Goal: Task Accomplishment & Management: Manage account settings

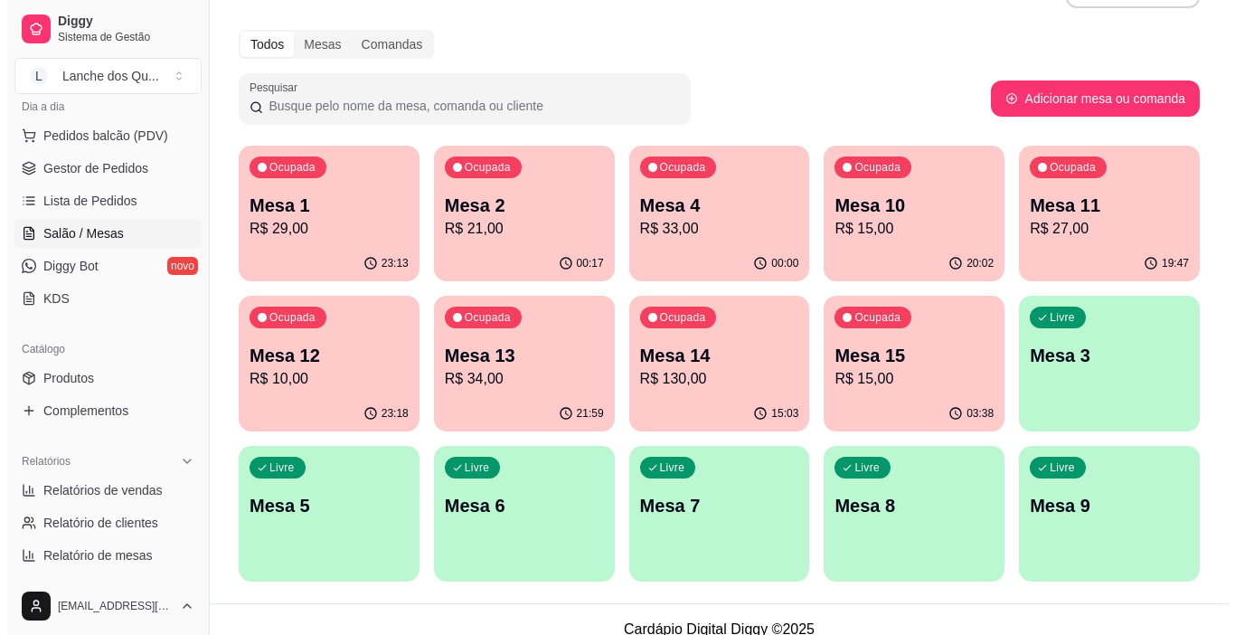
scroll to position [70, 0]
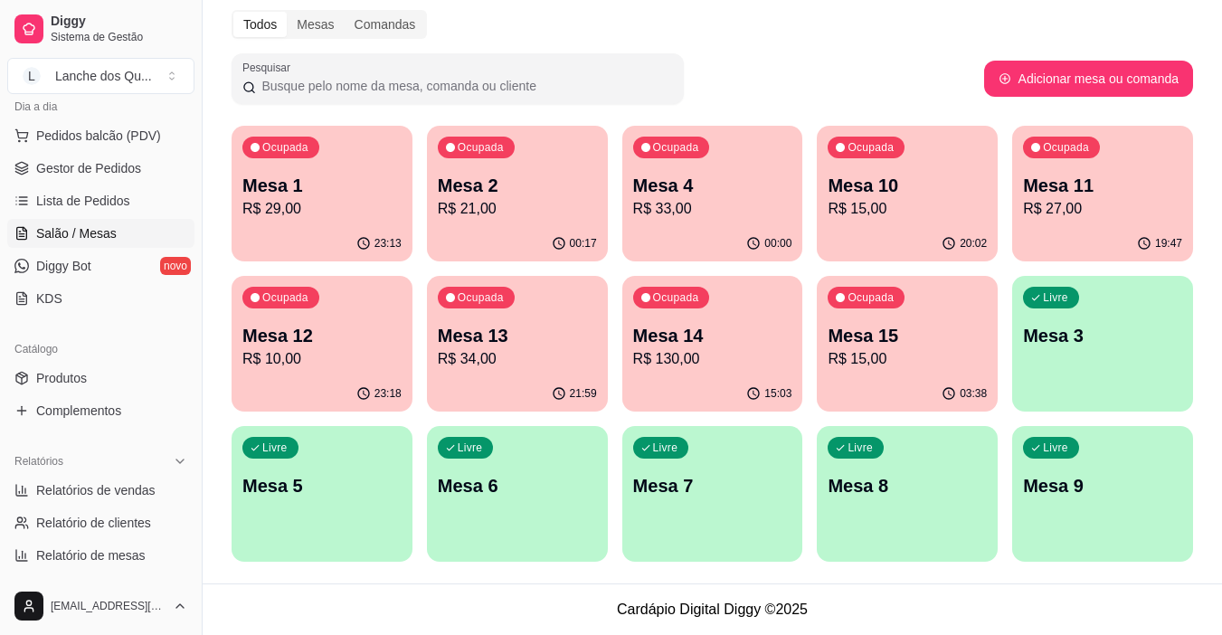
click at [1167, 498] on div "Livre Mesa 9" at bounding box center [1102, 483] width 181 height 114
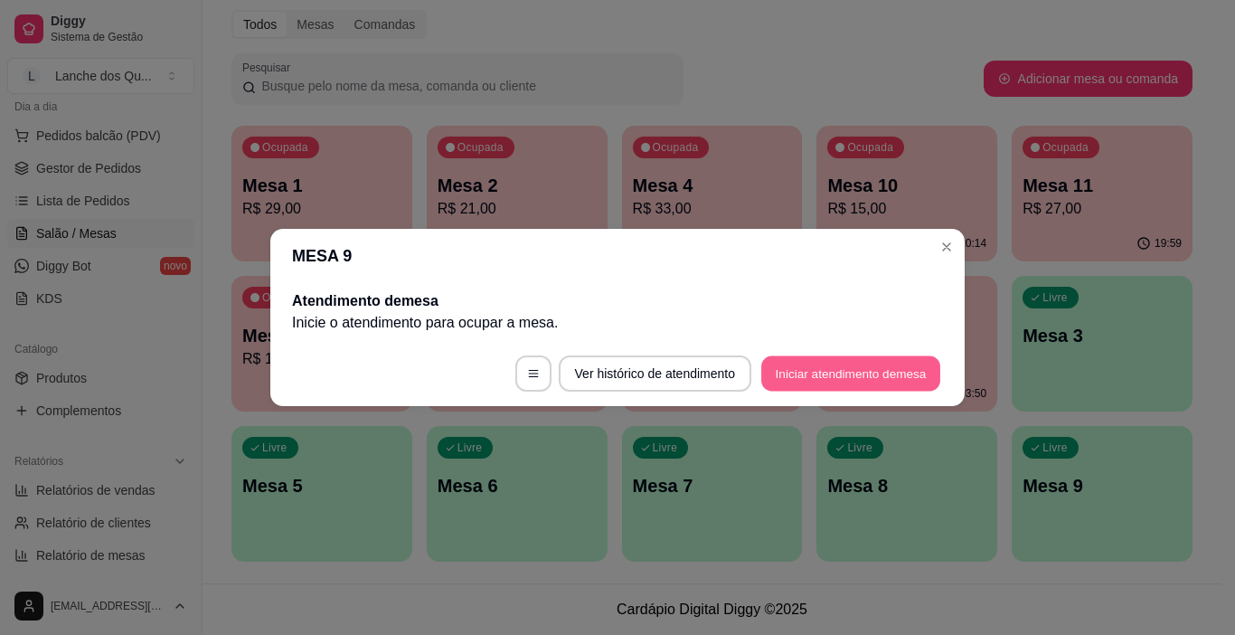
click at [838, 363] on button "Iniciar atendimento de mesa" at bounding box center [851, 373] width 179 height 35
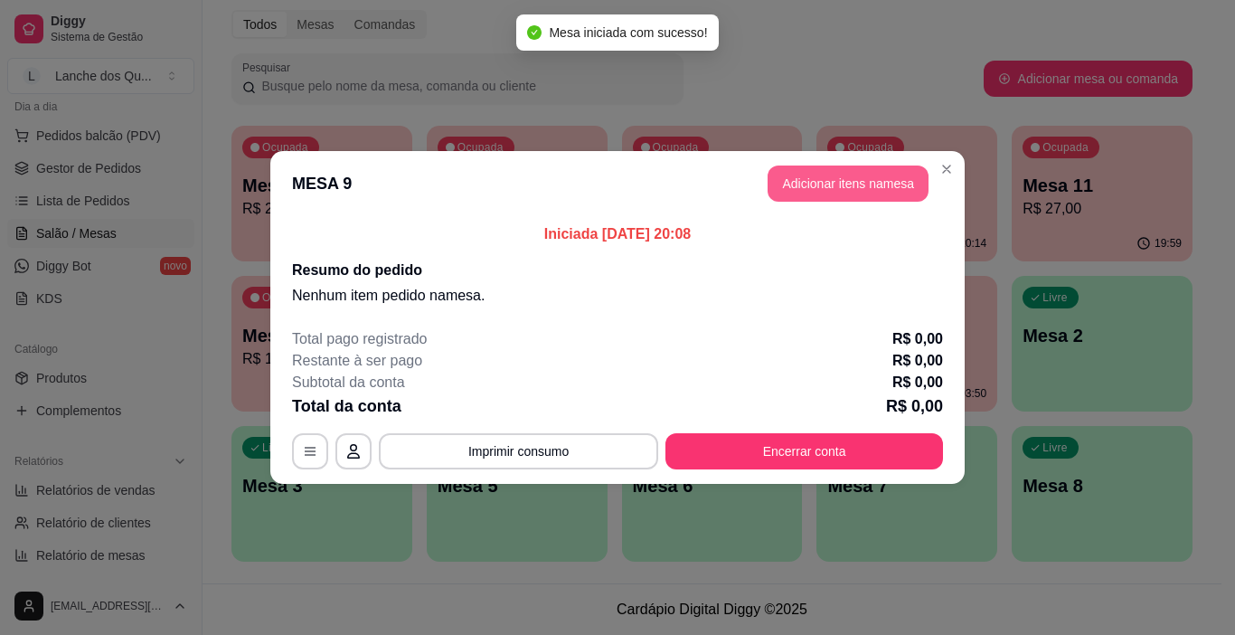
click at [839, 193] on button "Adicionar itens na mesa" at bounding box center [848, 184] width 161 height 36
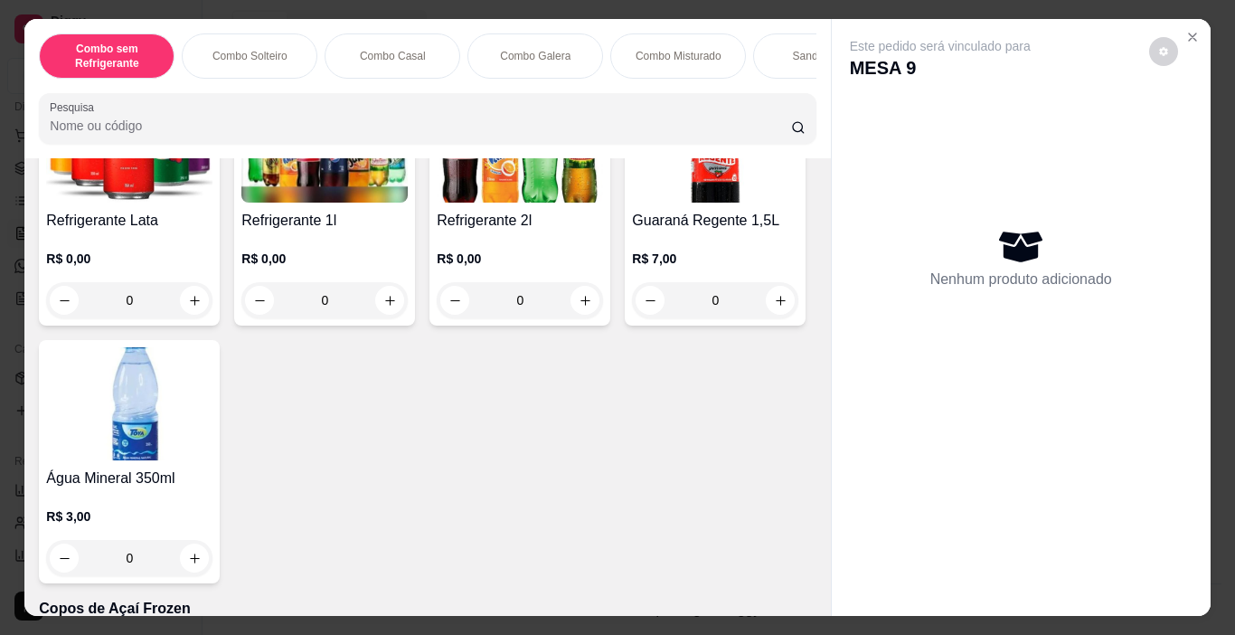
scroll to position [4341, 0]
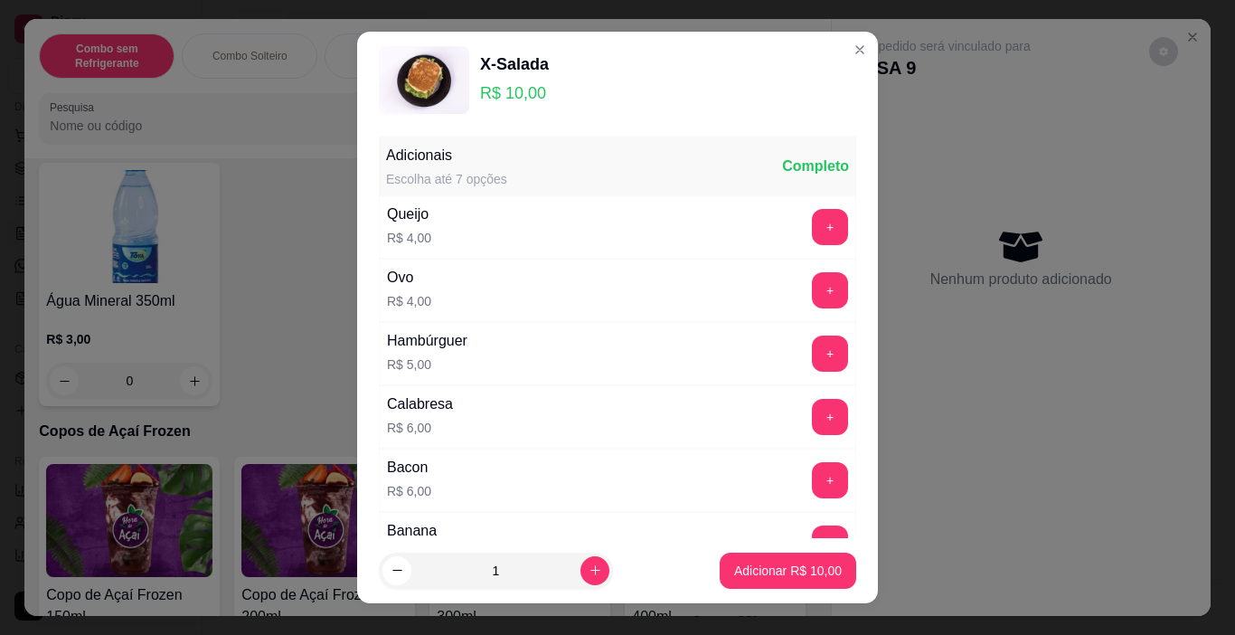
click at [589, 570] on icon "increase-product-quantity" at bounding box center [596, 570] width 14 height 14
type input "2"
click at [734, 566] on p "Adicionar R$ 20,00" at bounding box center [788, 571] width 108 height 18
type input "2"
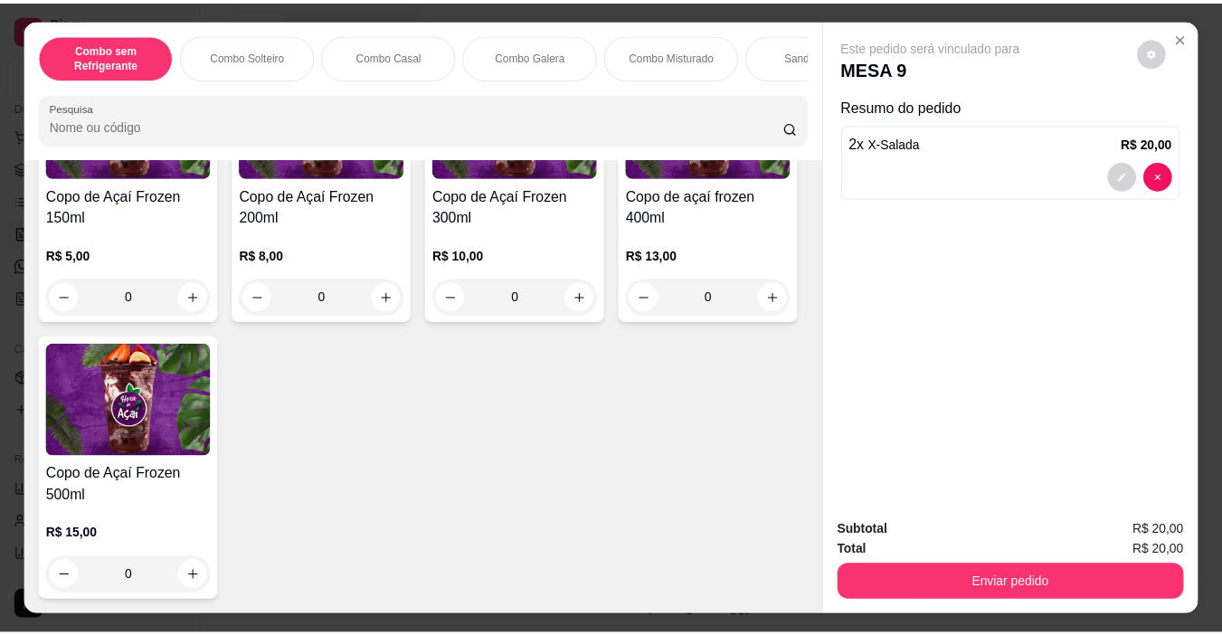
scroll to position [5607, 0]
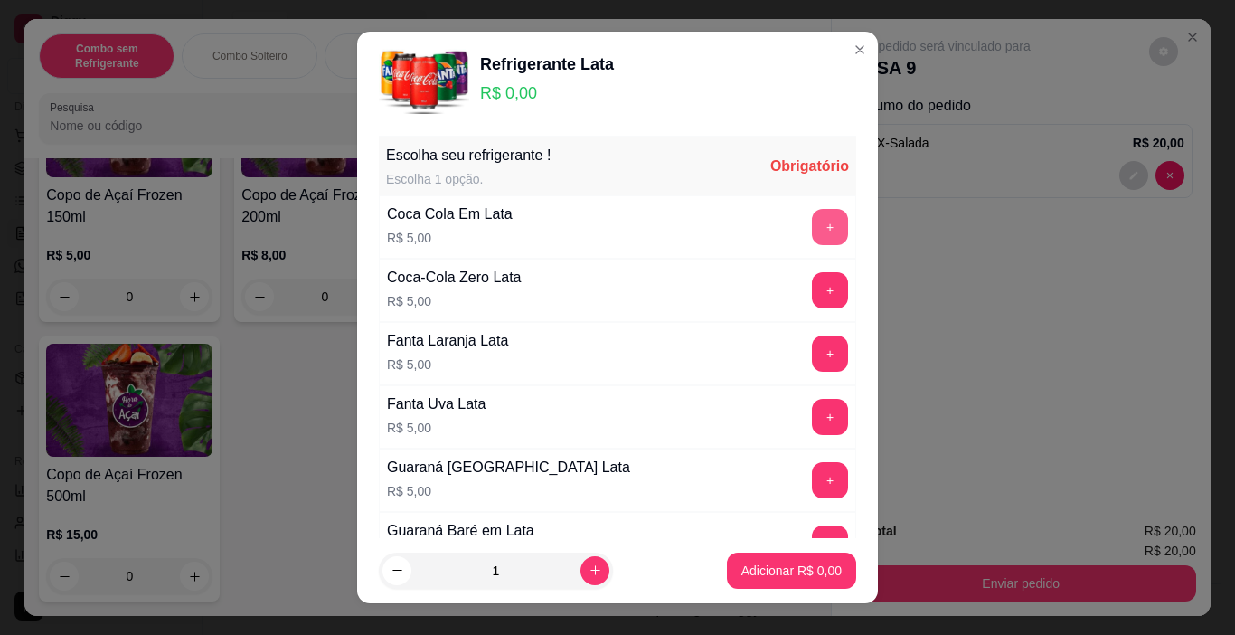
click at [812, 228] on button "+" at bounding box center [830, 227] width 36 height 36
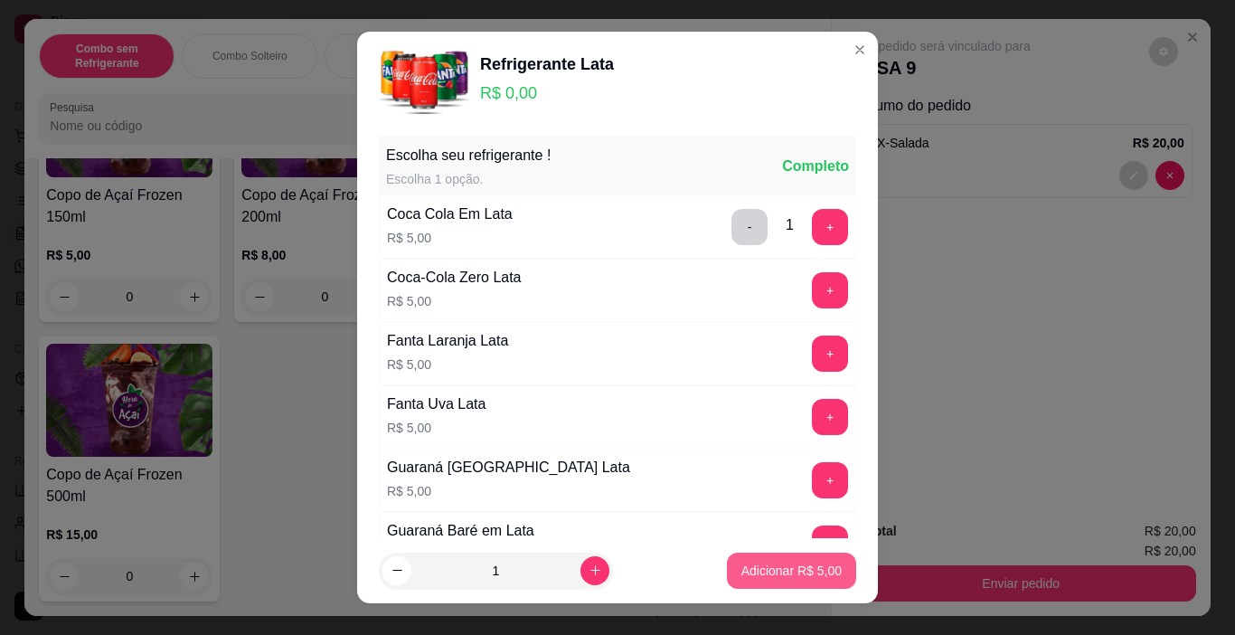
click at [822, 563] on button "Adicionar R$ 5,00" at bounding box center [791, 571] width 129 height 36
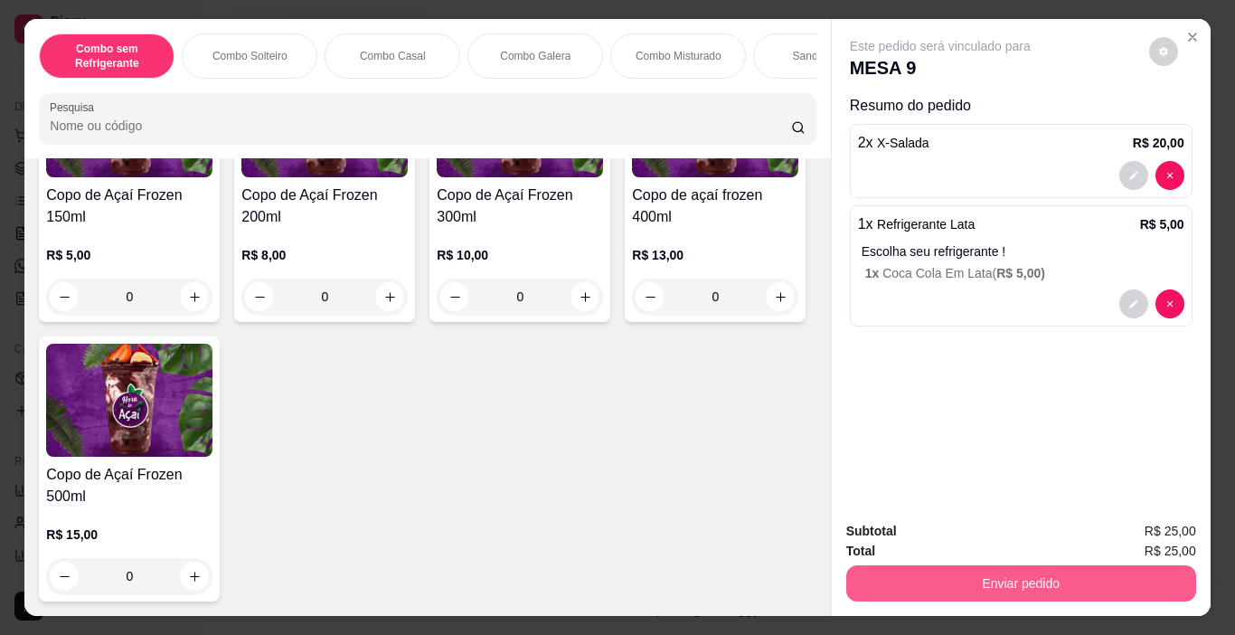
click at [1016, 585] on button "Enviar pedido" at bounding box center [1022, 583] width 350 height 36
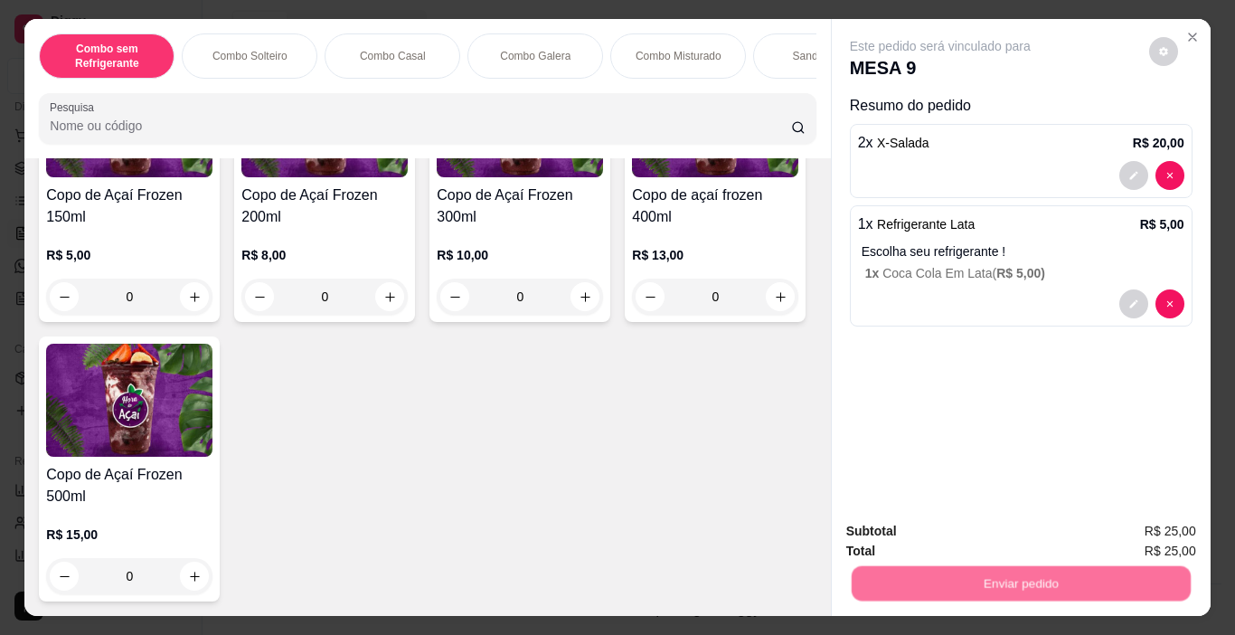
click at [981, 540] on button "Não registrar e enviar pedido" at bounding box center [961, 531] width 183 height 33
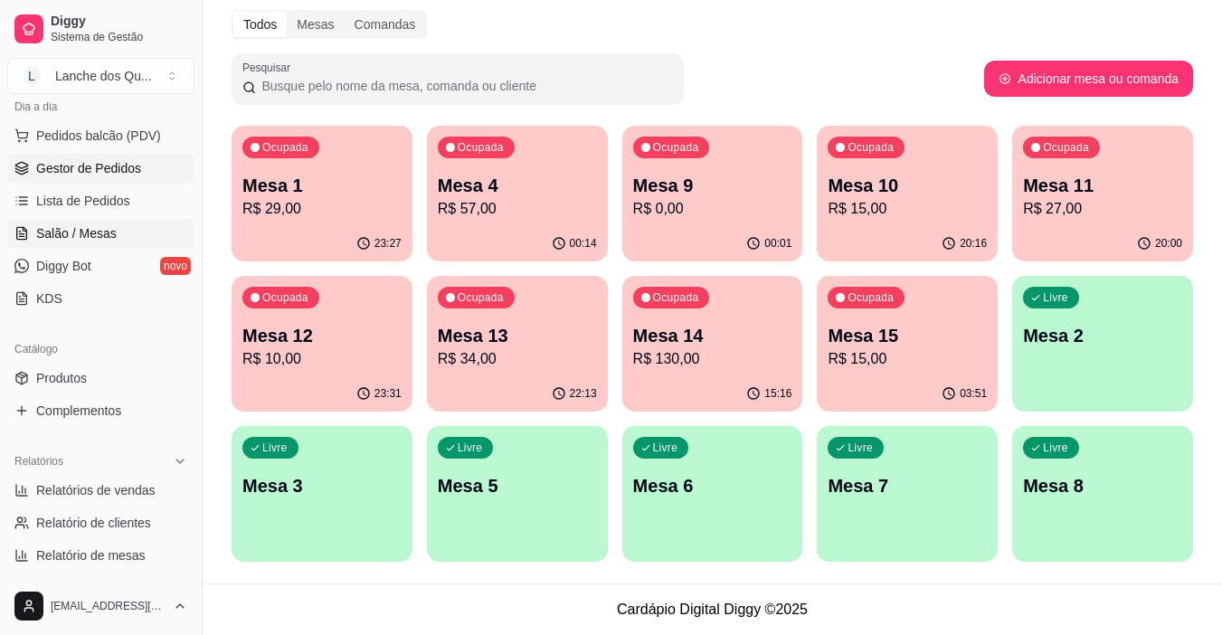
click at [75, 169] on span "Gestor de Pedidos" at bounding box center [88, 168] width 105 height 18
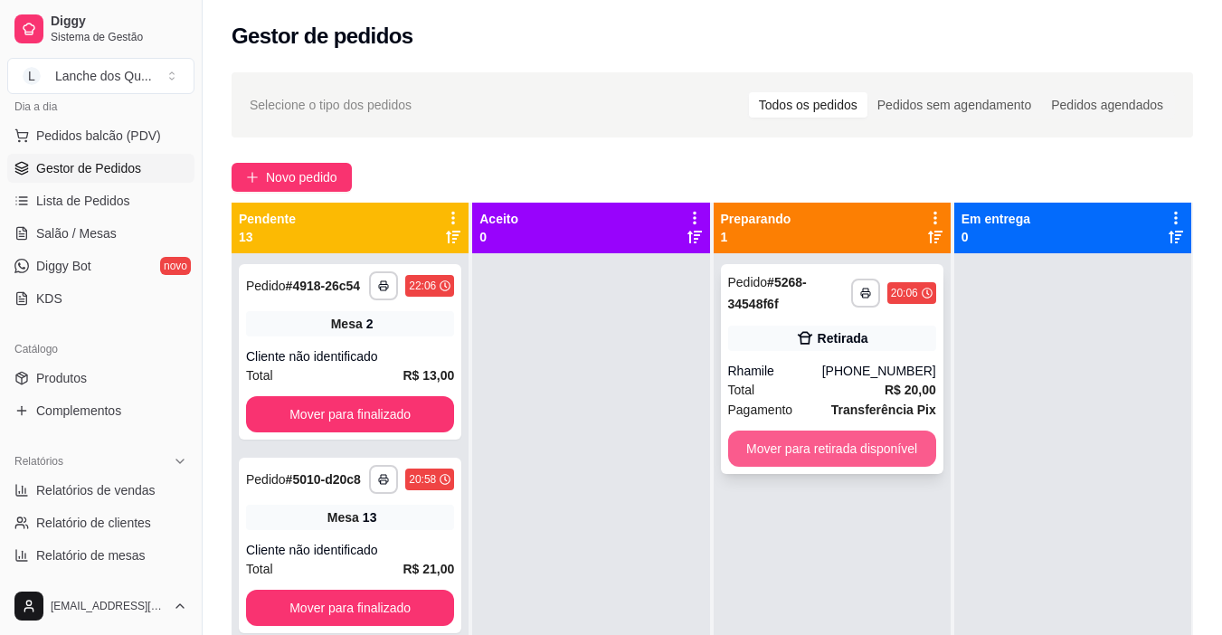
click at [886, 462] on button "Mover para retirada disponível" at bounding box center [832, 449] width 208 height 36
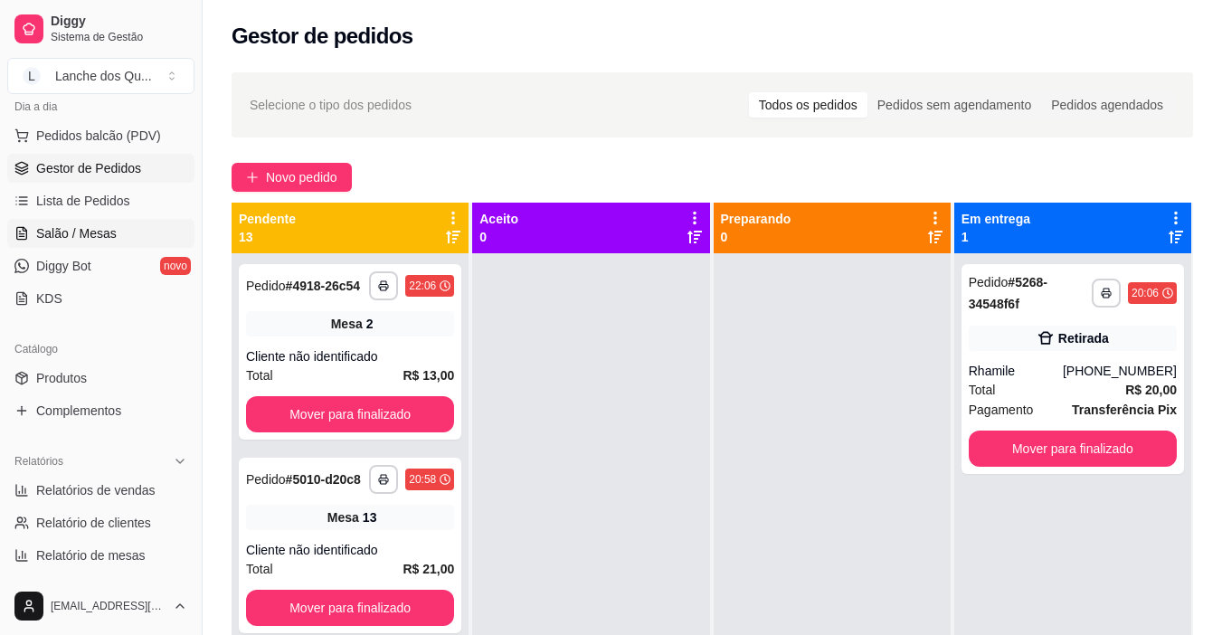
click at [127, 233] on link "Salão / Mesas" at bounding box center [100, 233] width 187 height 29
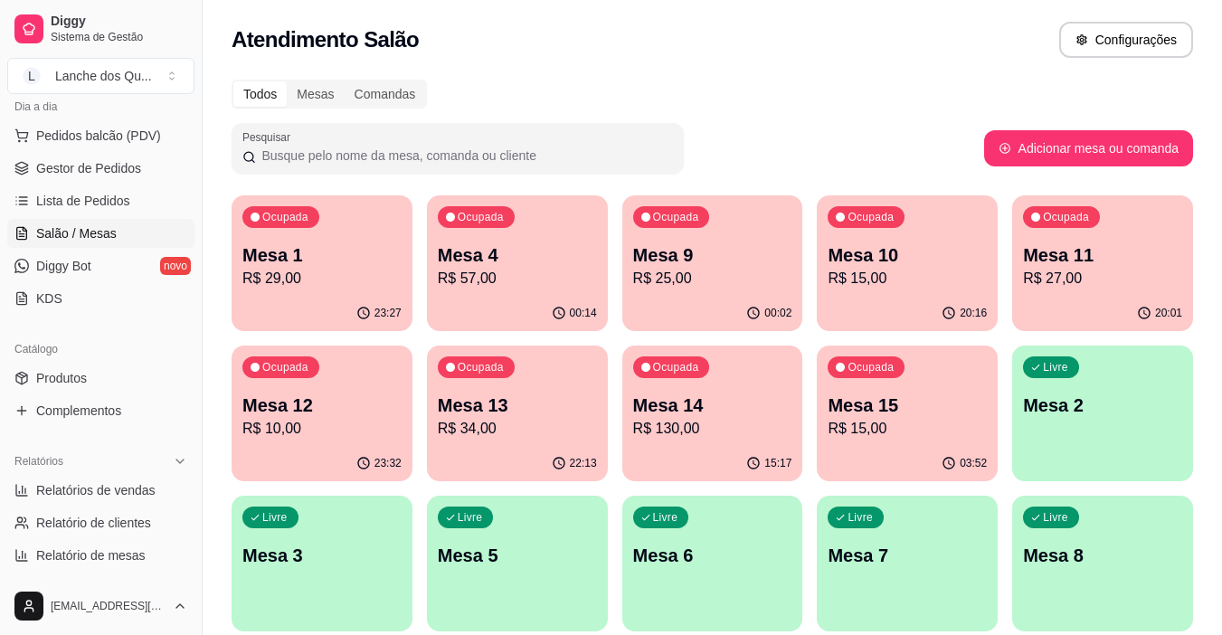
click at [326, 296] on div "23:27" at bounding box center [322, 313] width 181 height 35
click at [549, 267] on div "Mesa 4 R$ 57,00" at bounding box center [517, 265] width 159 height 47
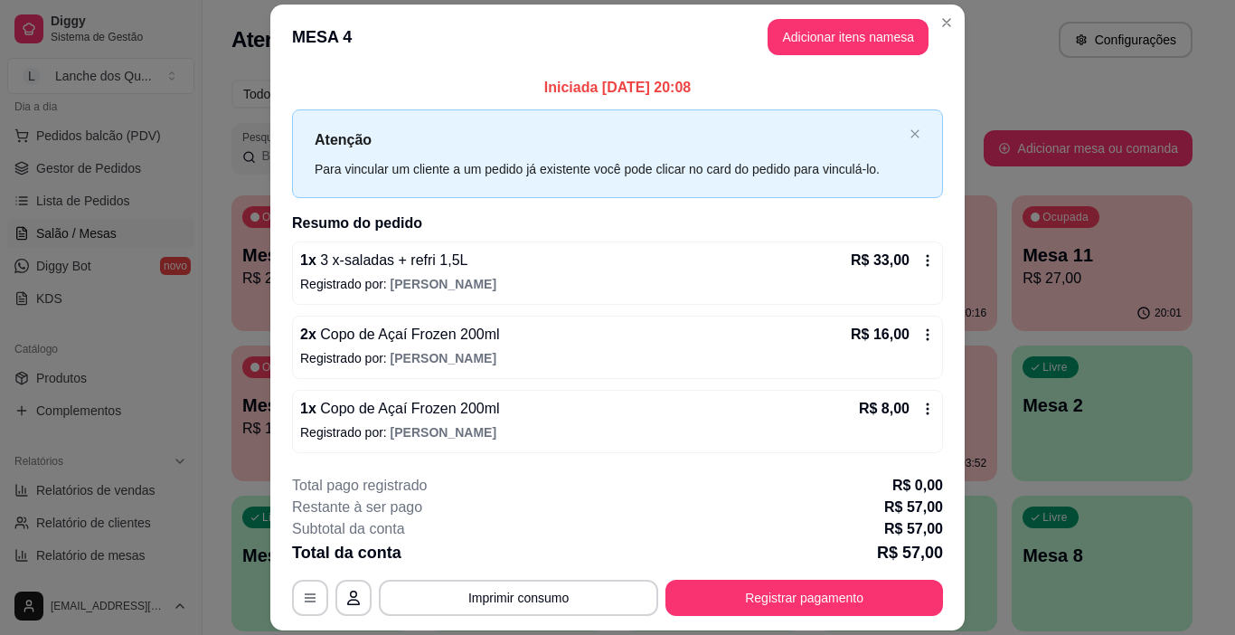
scroll to position [53, 0]
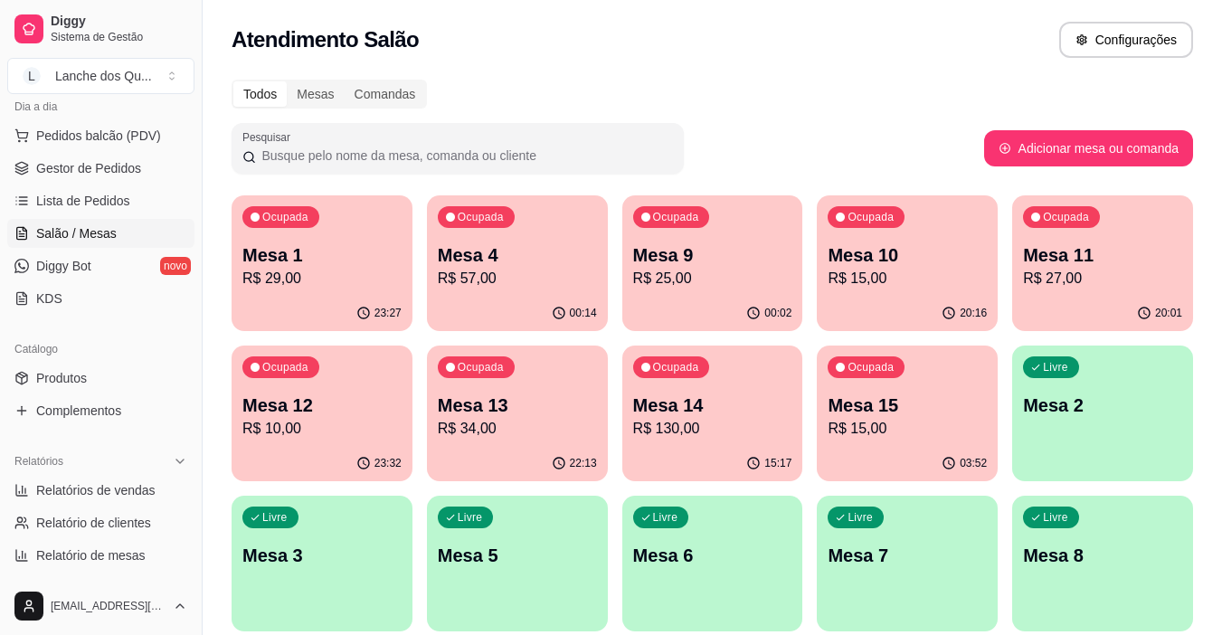
click at [550, 276] on p "R$ 57,00" at bounding box center [517, 279] width 159 height 22
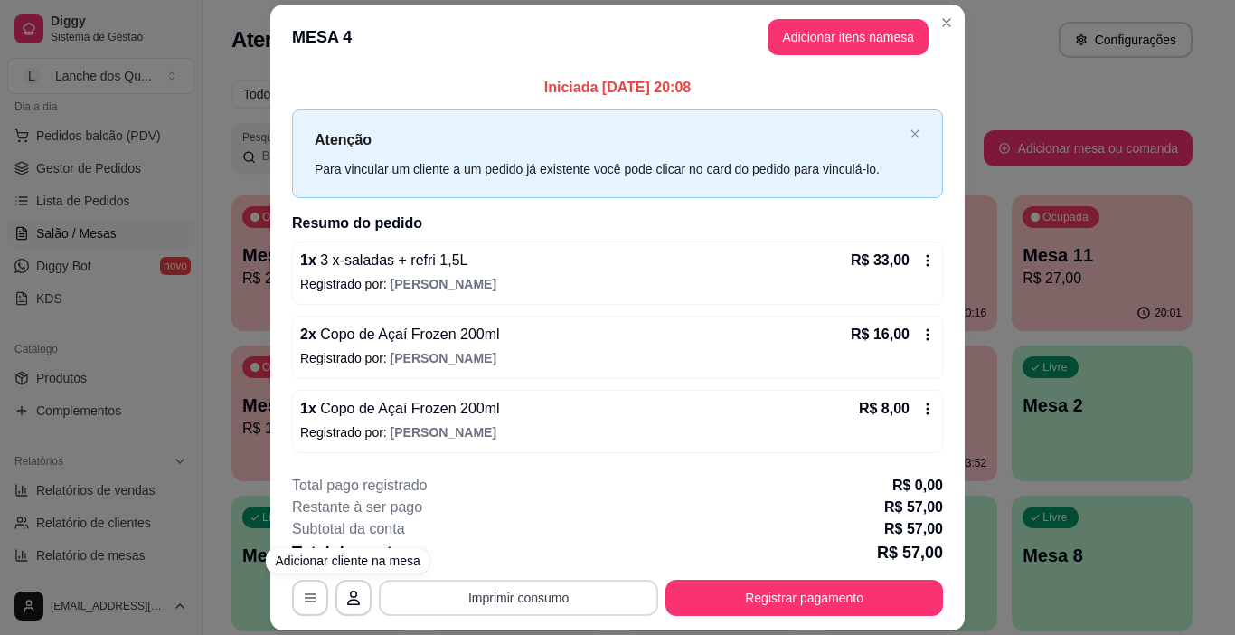
click at [478, 582] on button "Imprimir consumo" at bounding box center [518, 598] width 279 height 36
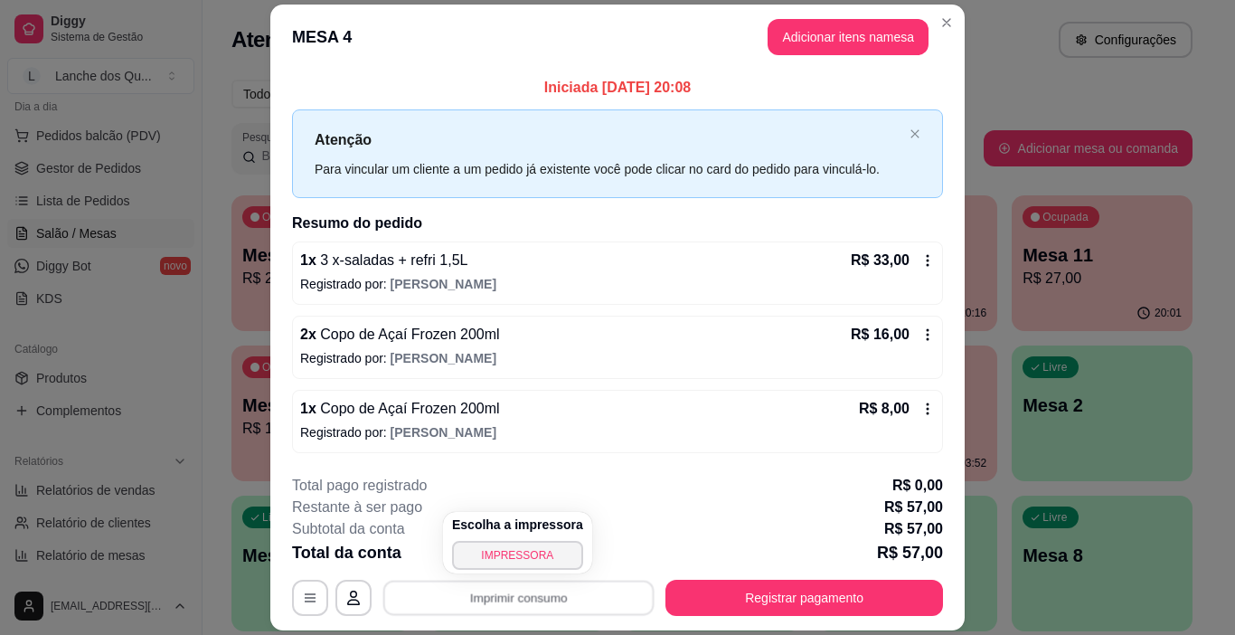
click at [494, 563] on button "IMPRESSORA" at bounding box center [517, 555] width 131 height 29
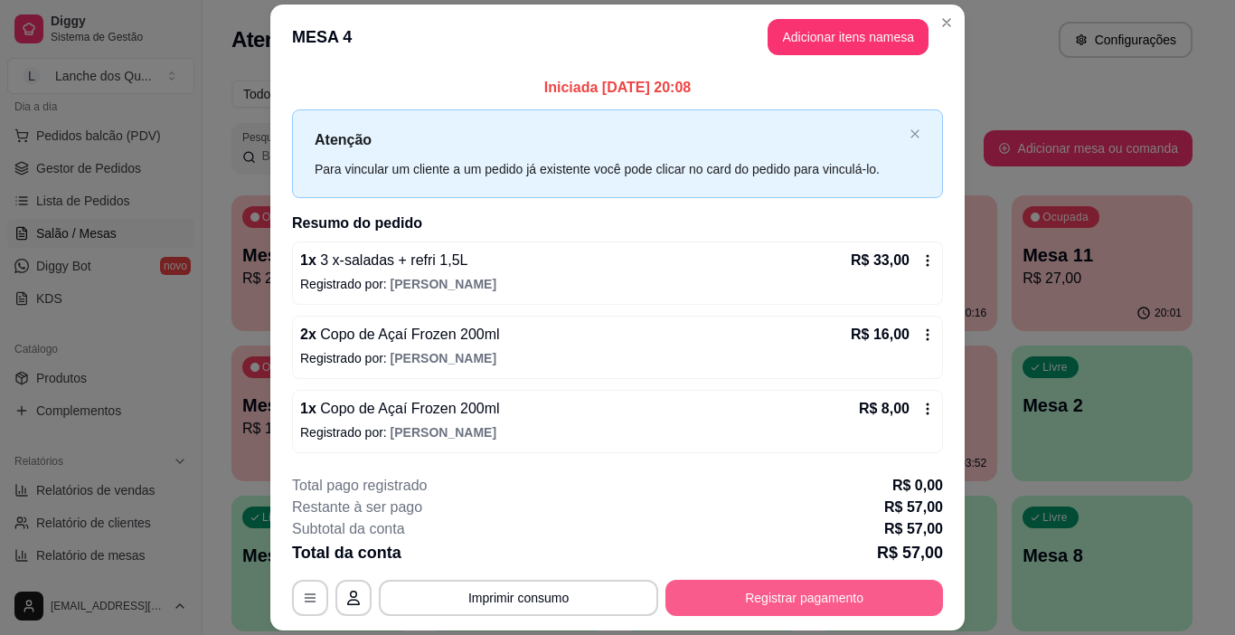
click at [829, 605] on button "Registrar pagamento" at bounding box center [805, 598] width 278 height 36
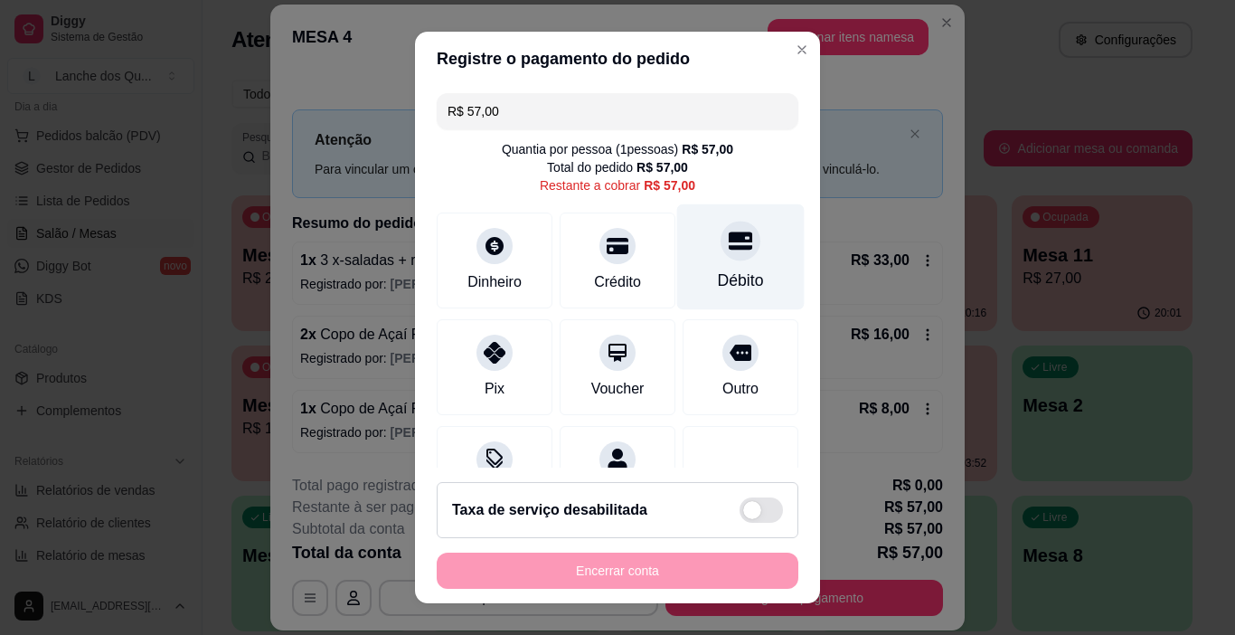
click at [721, 256] on div at bounding box center [741, 242] width 40 height 40
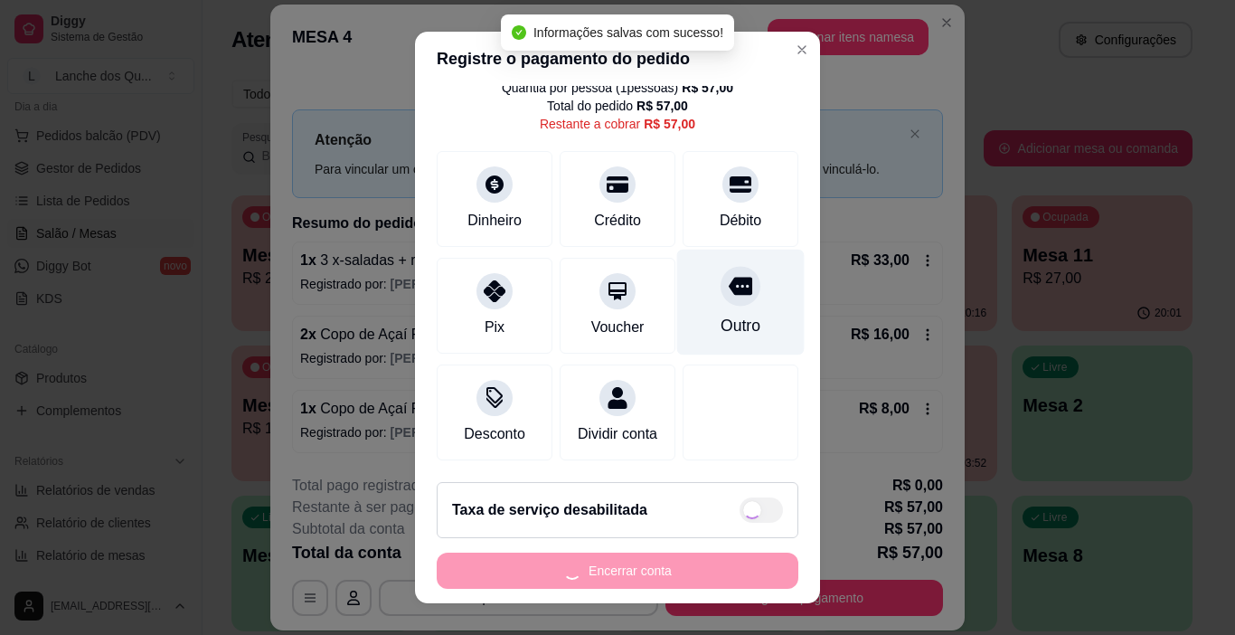
type input "R$ 0,00"
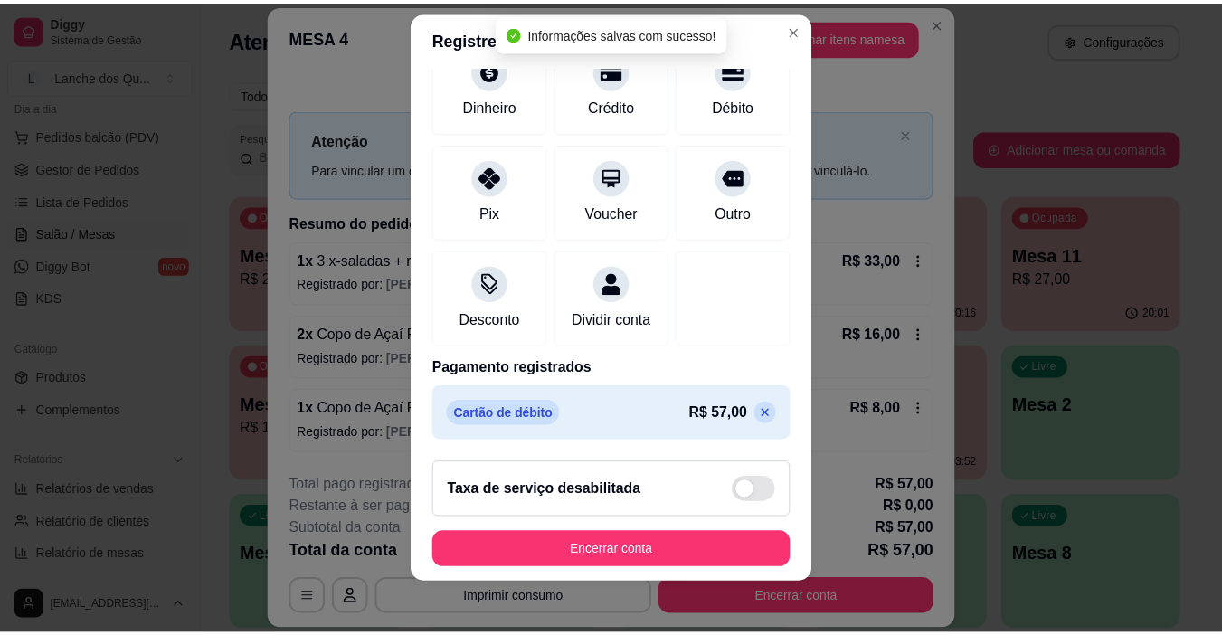
scroll to position [26, 0]
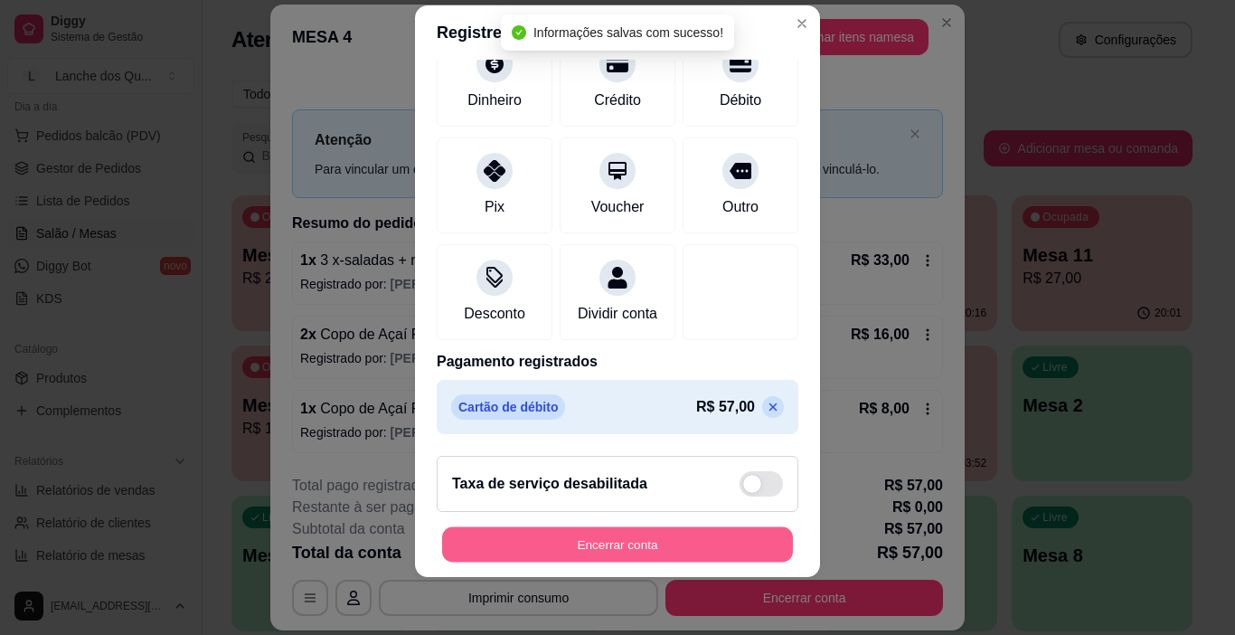
click at [706, 552] on button "Encerrar conta" at bounding box center [617, 544] width 351 height 35
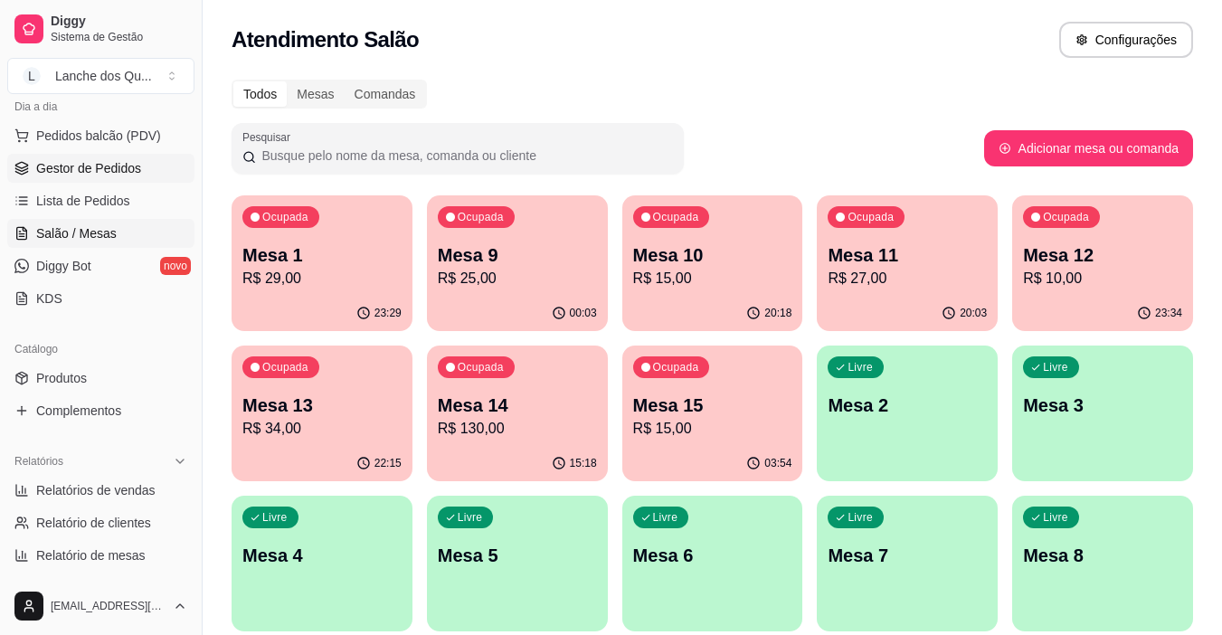
click at [58, 181] on link "Gestor de Pedidos" at bounding box center [100, 168] width 187 height 29
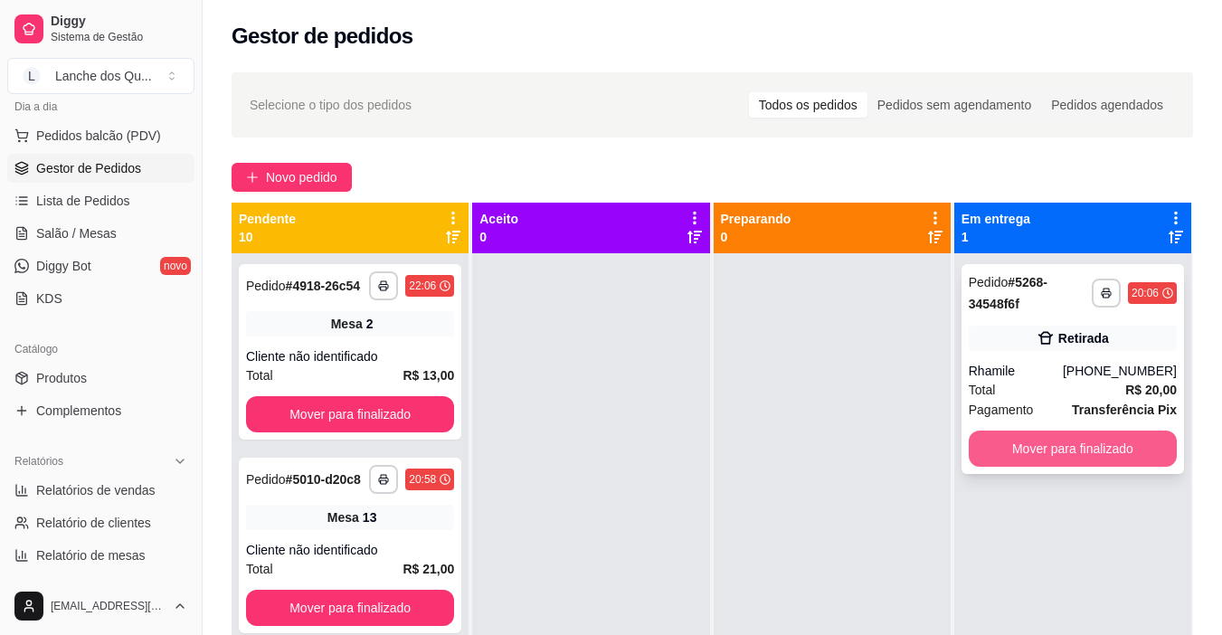
click at [1142, 458] on button "Mover para finalizado" at bounding box center [1073, 449] width 208 height 36
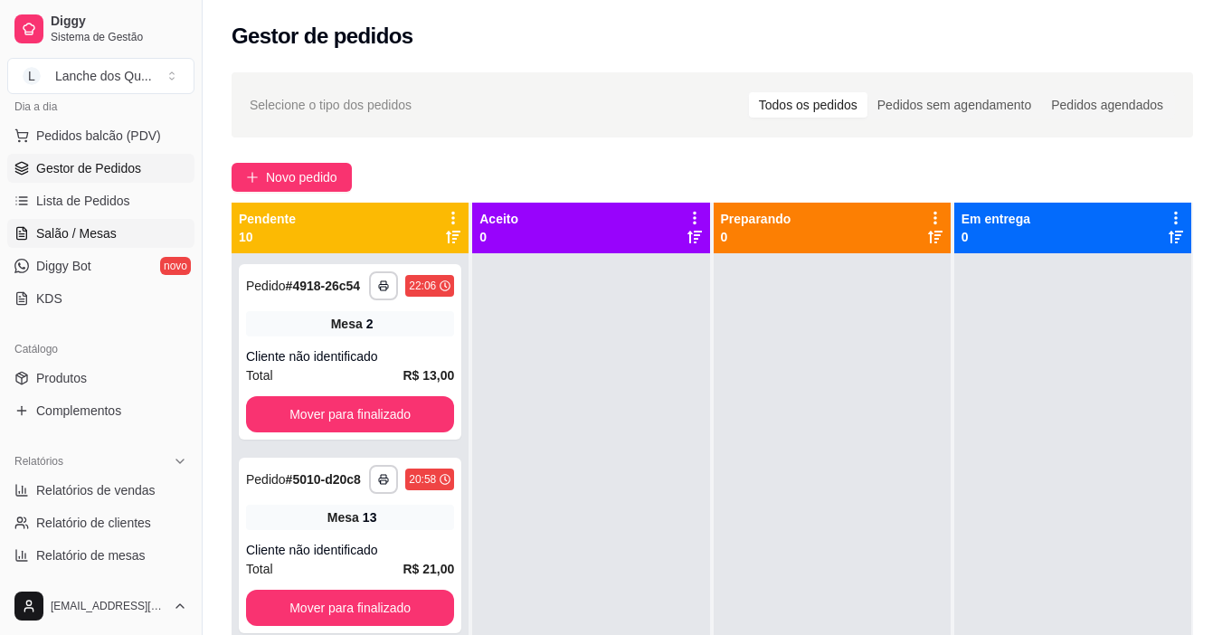
click at [73, 222] on link "Salão / Mesas" at bounding box center [100, 233] width 187 height 29
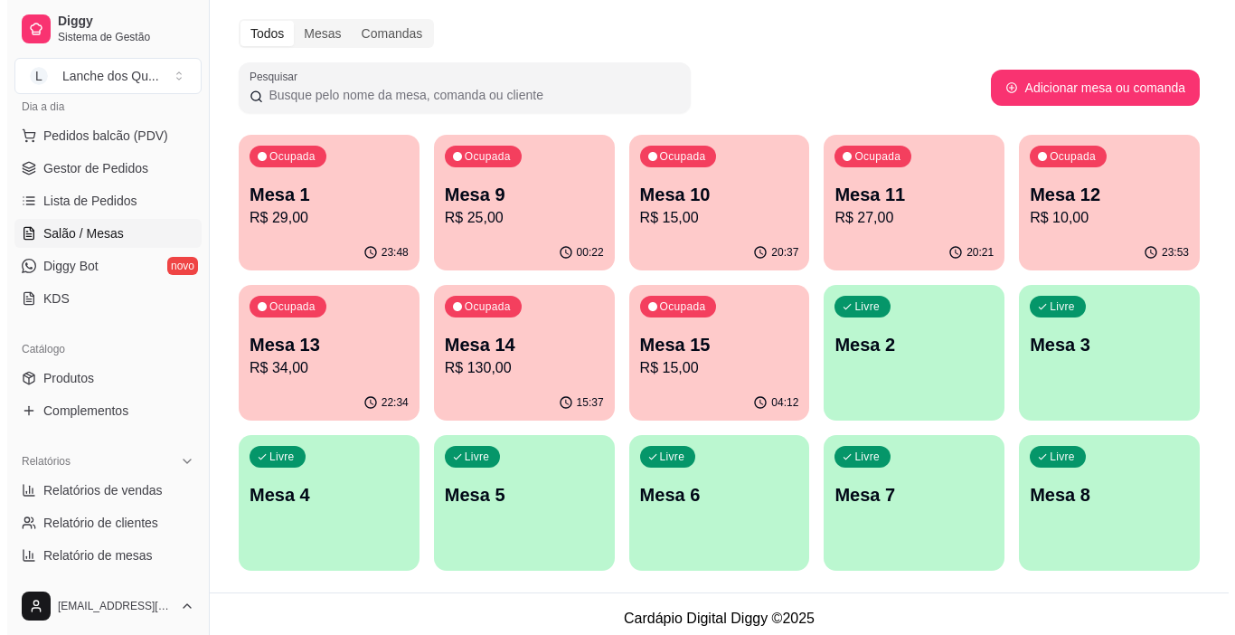
scroll to position [70, 0]
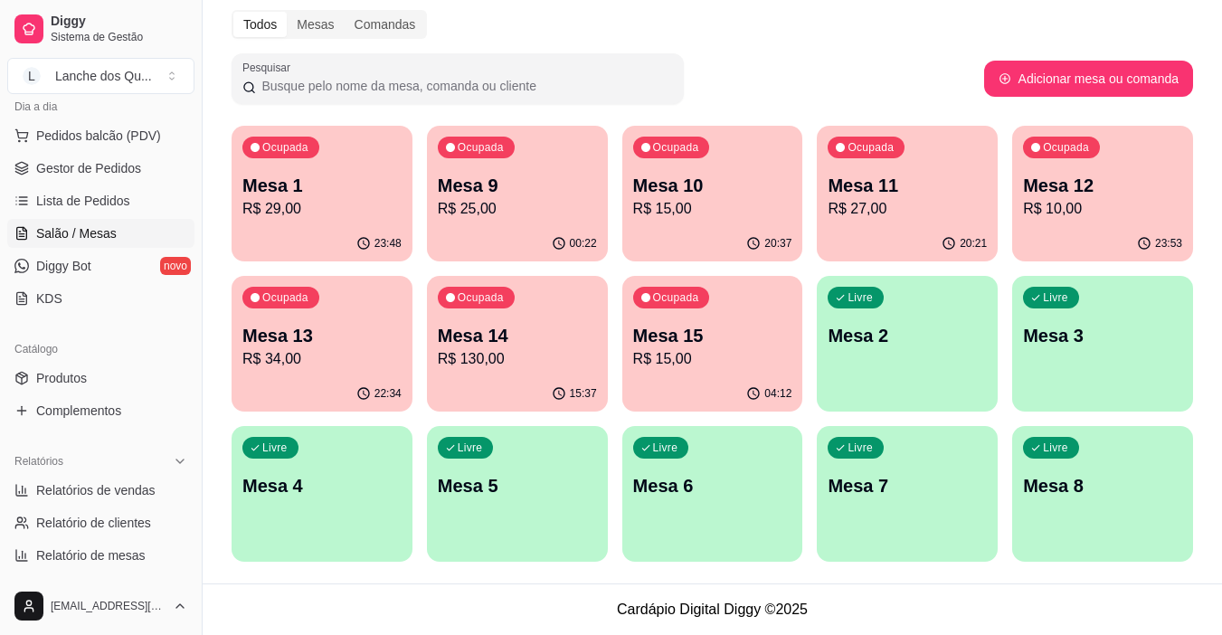
click at [886, 368] on div "Livre Mesa 2" at bounding box center [907, 333] width 181 height 114
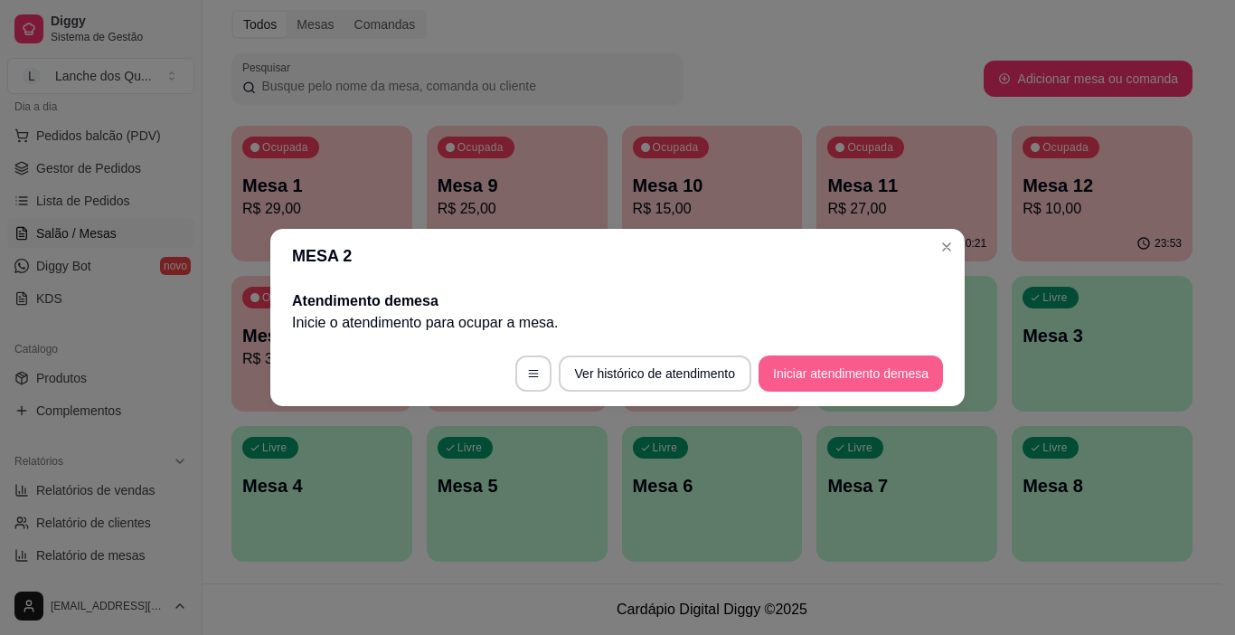
click at [913, 371] on button "Iniciar atendimento de mesa" at bounding box center [851, 373] width 185 height 36
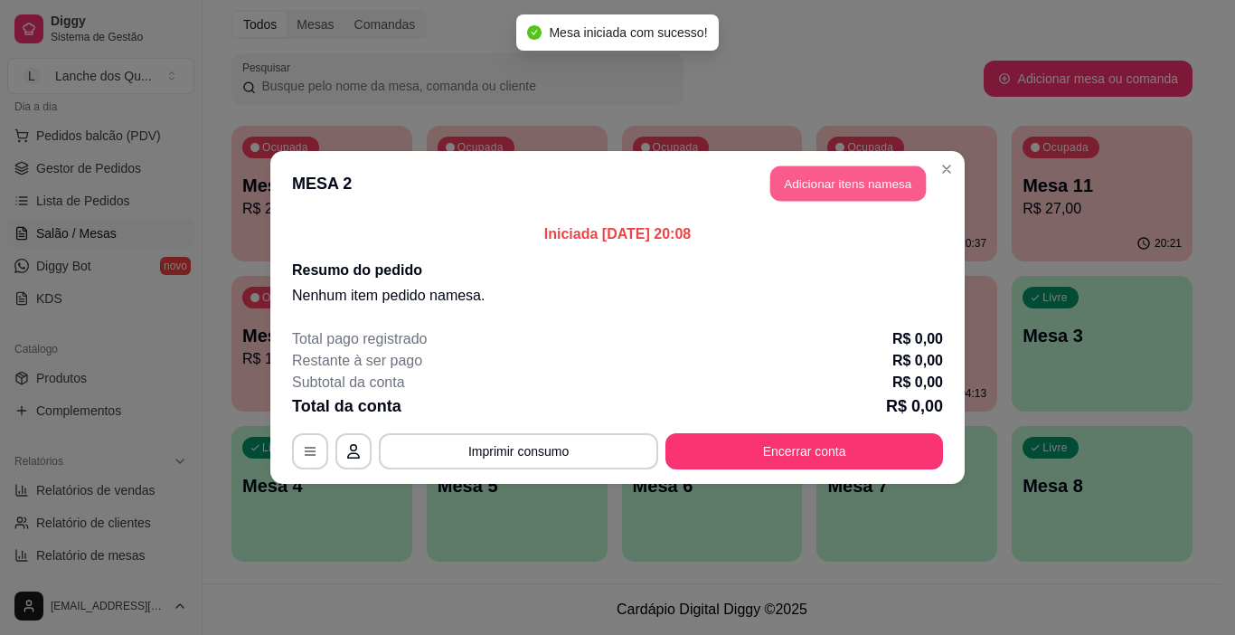
click at [802, 183] on button "Adicionar itens na mesa" at bounding box center [849, 183] width 156 height 35
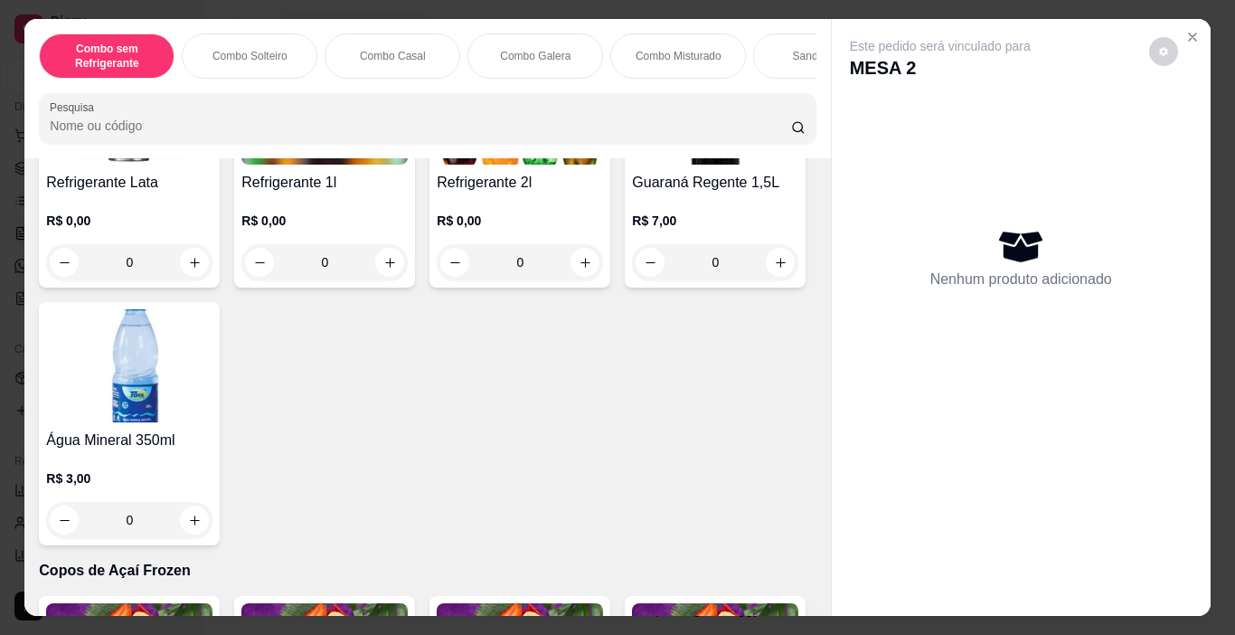
scroll to position [4251, 0]
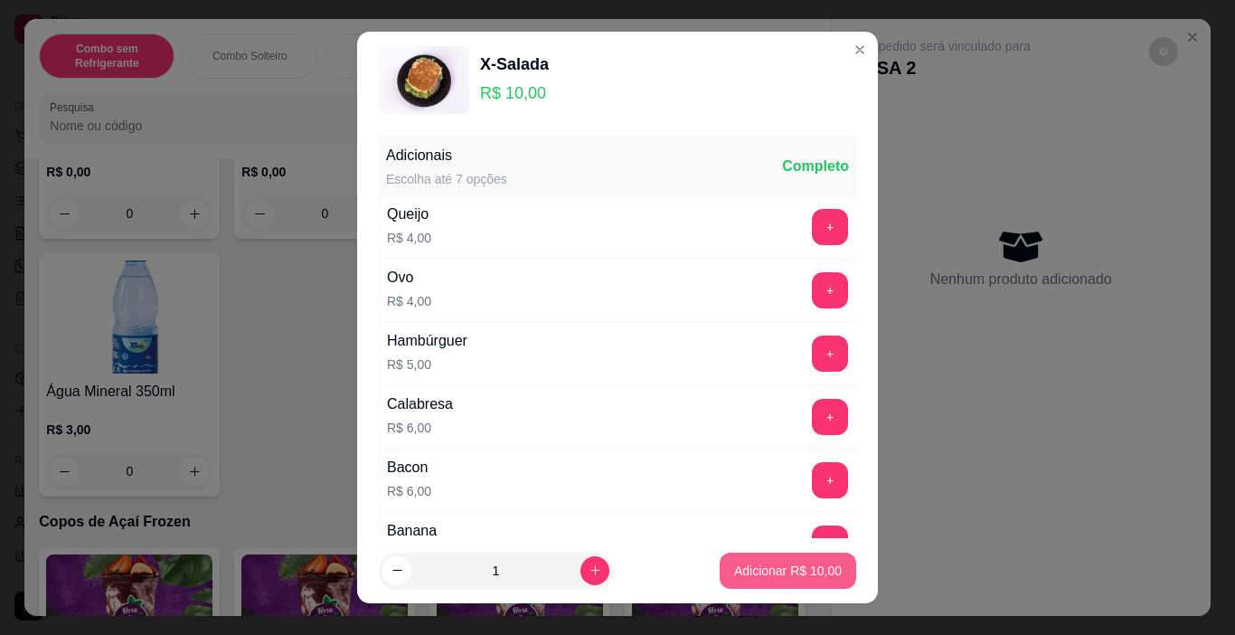
click at [795, 572] on p "Adicionar R$ 10,00" at bounding box center [788, 571] width 108 height 18
type input "1"
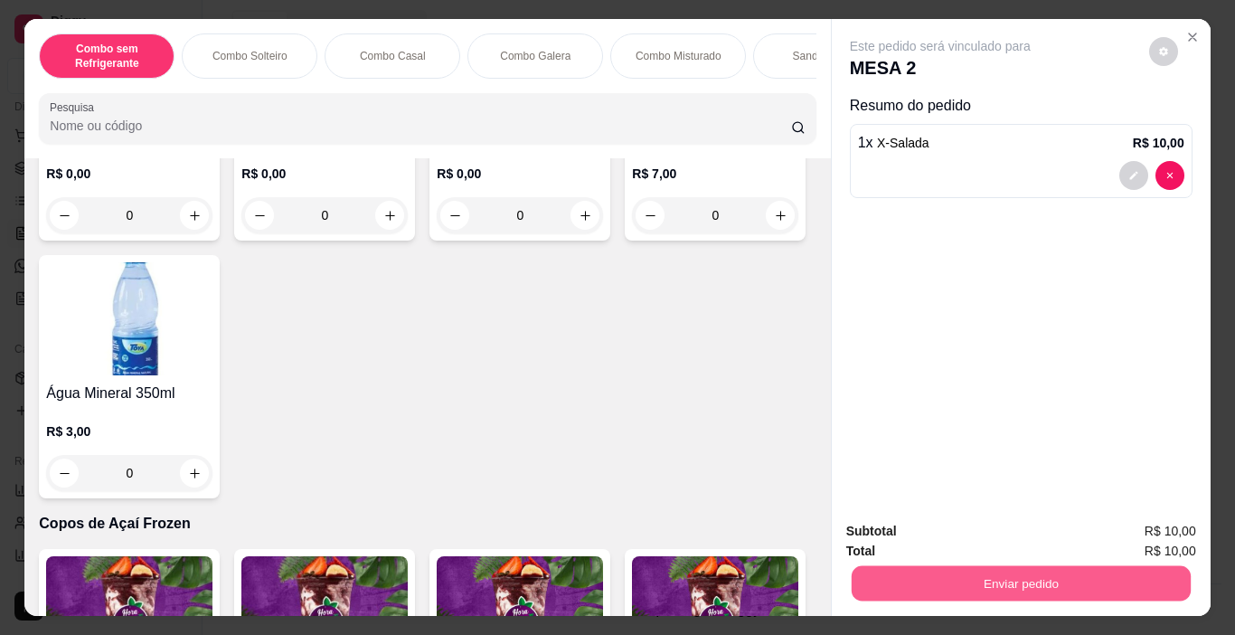
click at [958, 570] on button "Enviar pedido" at bounding box center [1020, 583] width 339 height 35
click at [959, 527] on button "Não registrar e enviar pedido" at bounding box center [961, 531] width 183 height 33
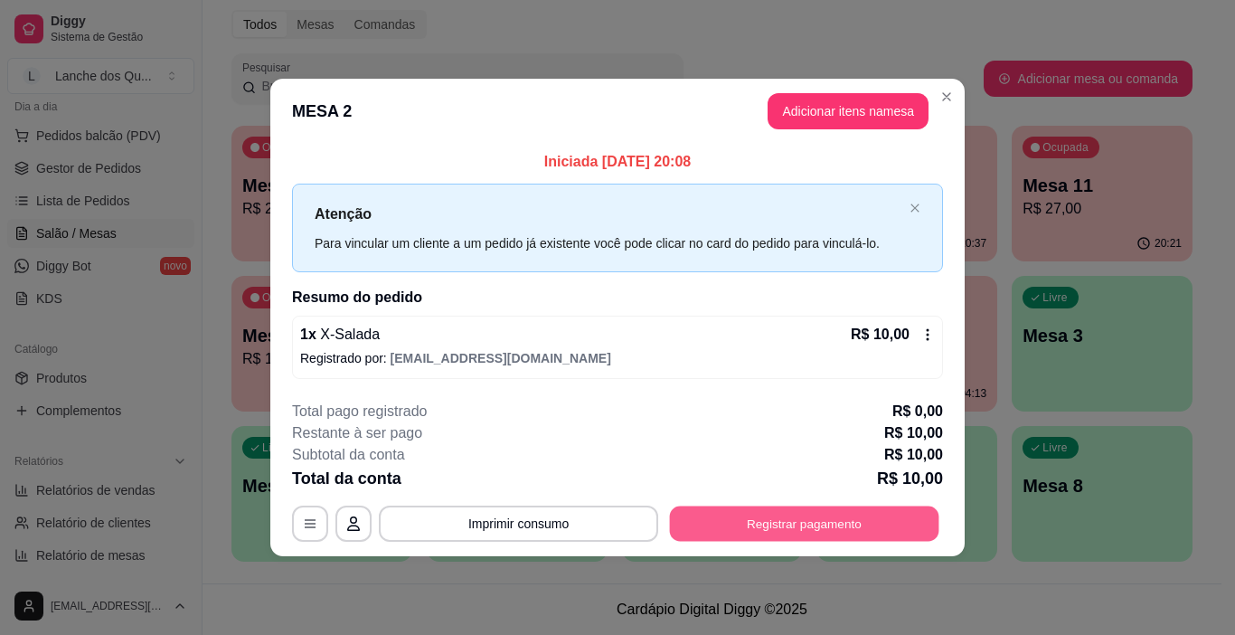
click at [834, 512] on button "Registrar pagamento" at bounding box center [805, 523] width 270 height 35
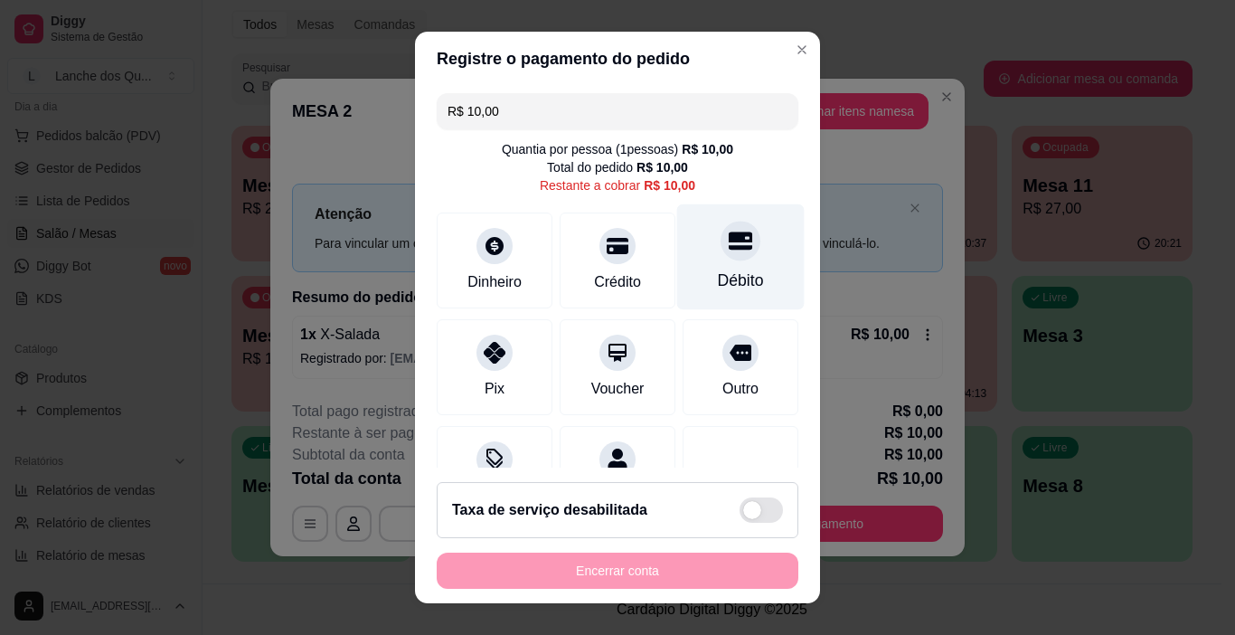
click at [718, 276] on div "Débito" at bounding box center [741, 281] width 46 height 24
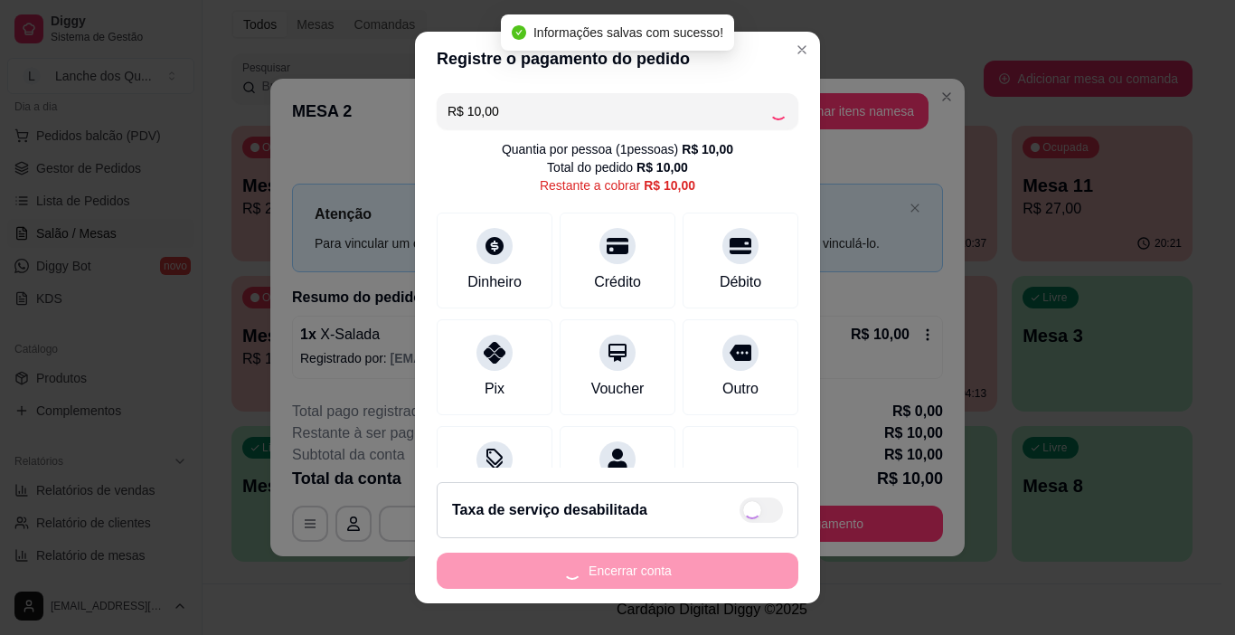
type input "R$ 0,00"
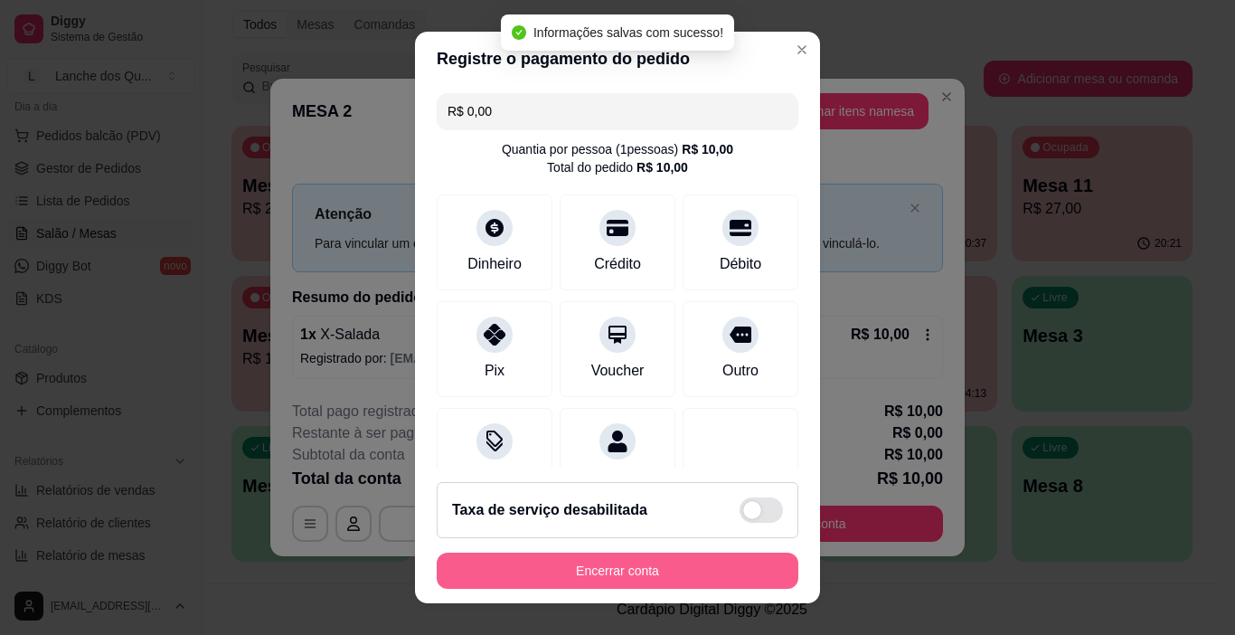
click at [616, 574] on button "Encerrar conta" at bounding box center [618, 571] width 362 height 36
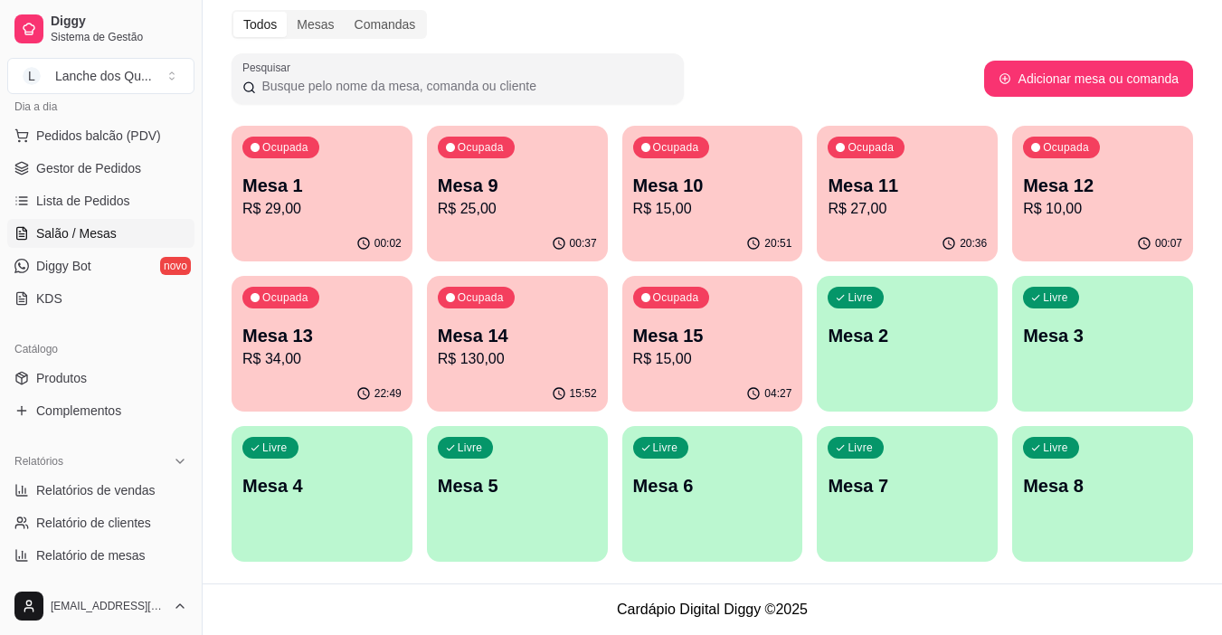
click at [1093, 354] on div "Livre Mesa 3" at bounding box center [1102, 333] width 181 height 114
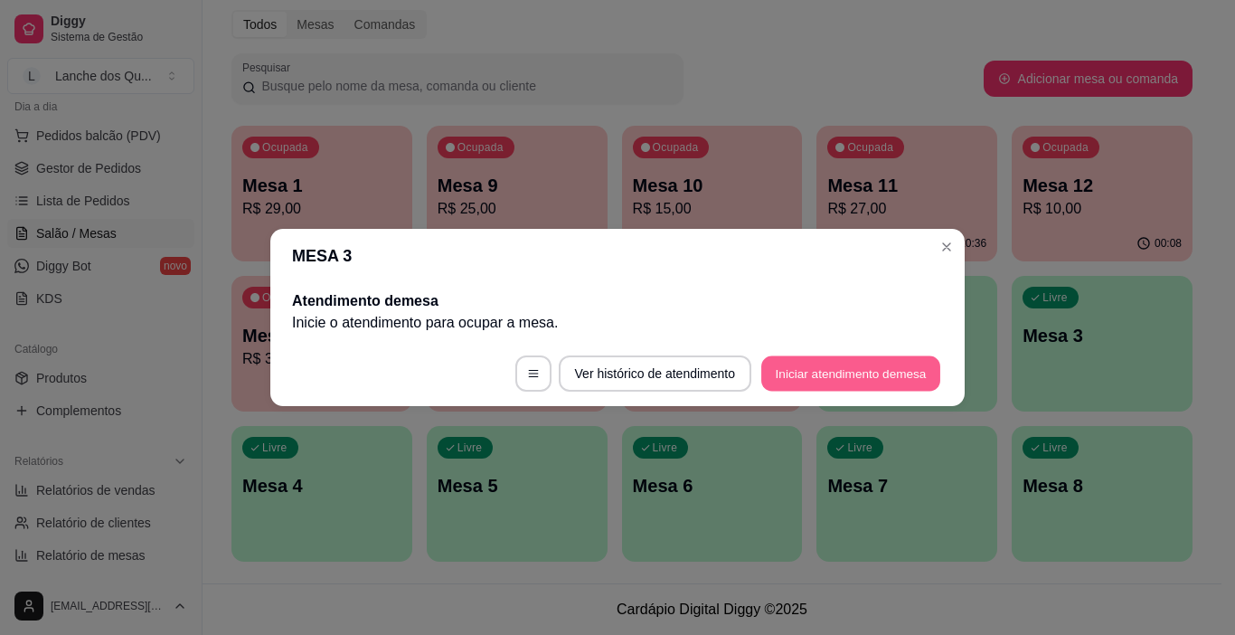
click at [817, 372] on button "Iniciar atendimento de mesa" at bounding box center [851, 373] width 179 height 35
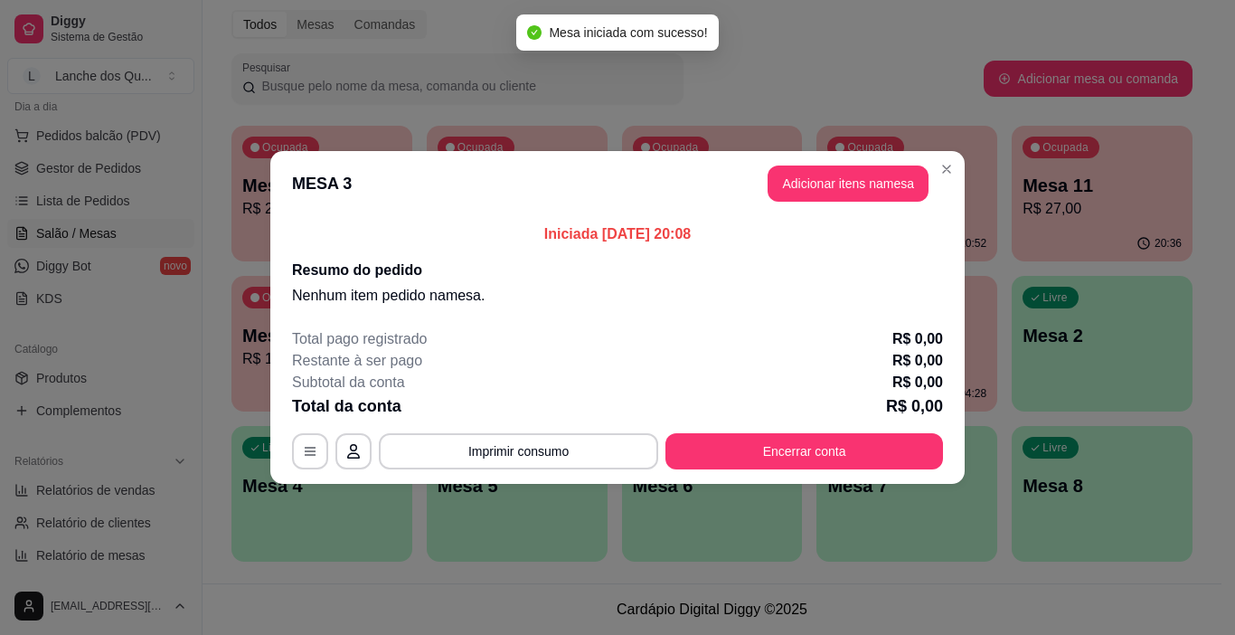
click at [851, 196] on button "Adicionar itens na mesa" at bounding box center [848, 184] width 161 height 36
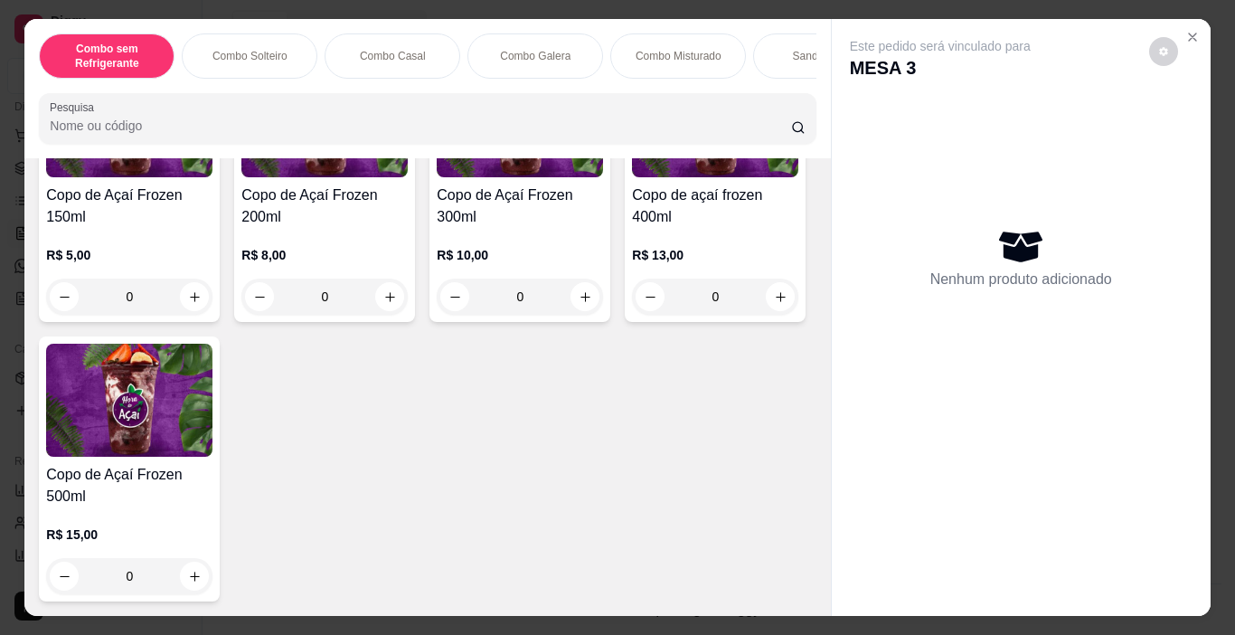
scroll to position [6323, 0]
click at [584, 289] on div "0" at bounding box center [520, 297] width 166 height 36
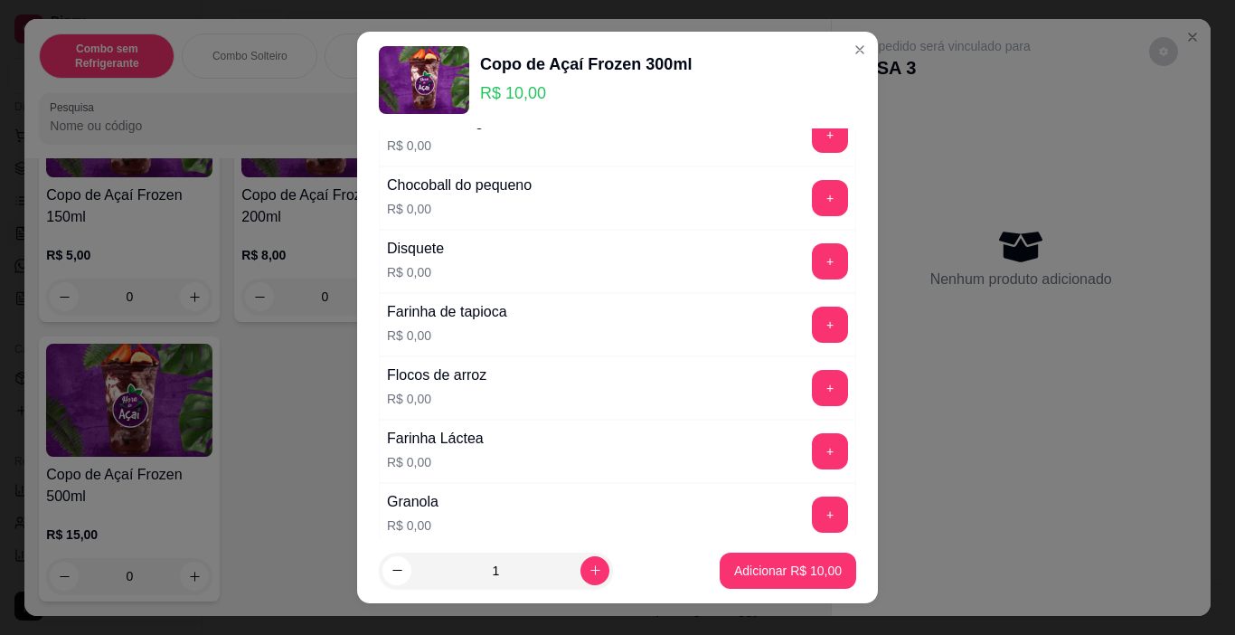
scroll to position [0, 0]
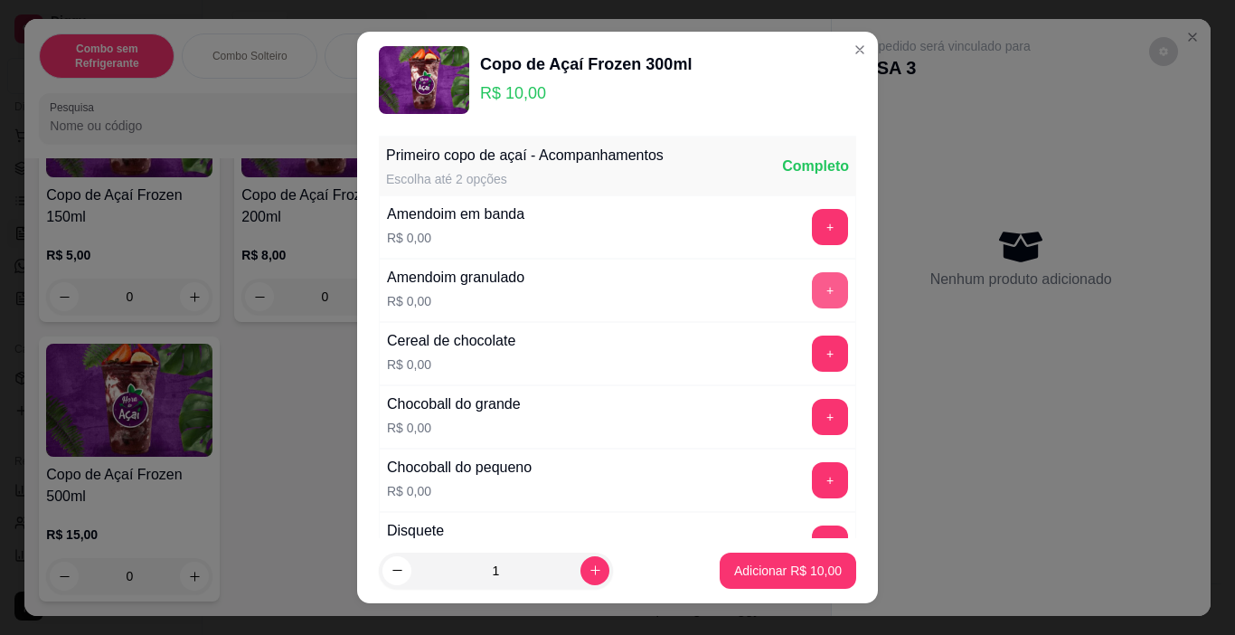
click at [812, 294] on button "+" at bounding box center [830, 290] width 36 height 36
click at [732, 290] on button "-" at bounding box center [750, 290] width 36 height 36
click at [812, 287] on button "+" at bounding box center [830, 290] width 36 height 36
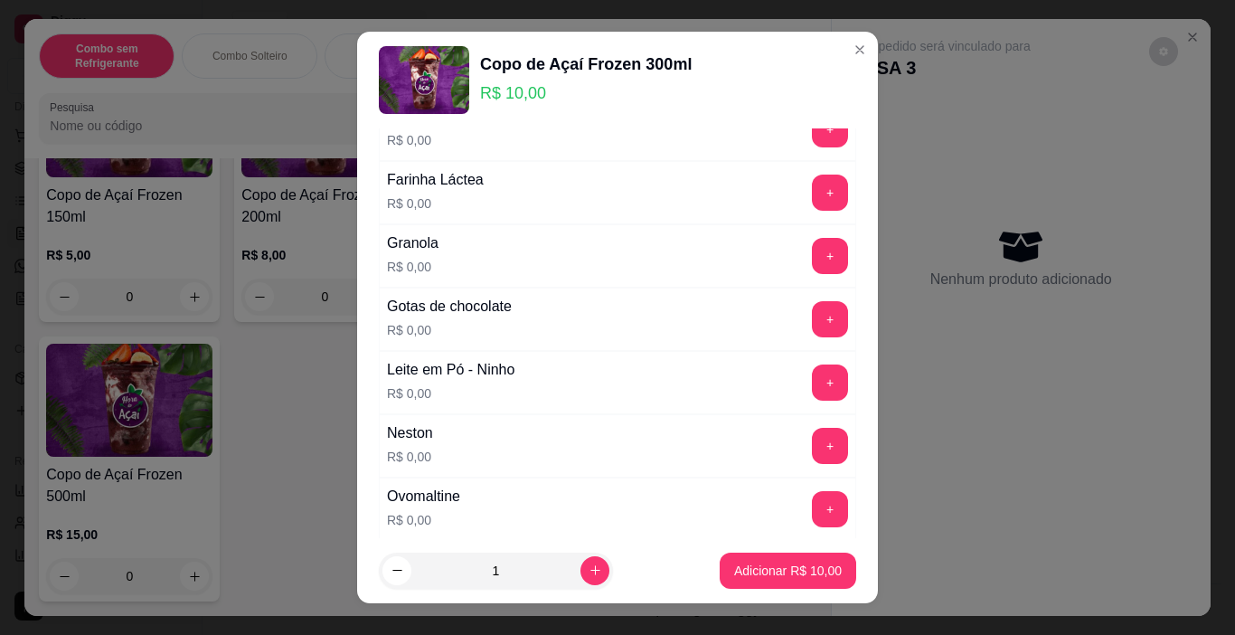
scroll to position [543, 0]
click at [805, 311] on div "+" at bounding box center [830, 317] width 51 height 36
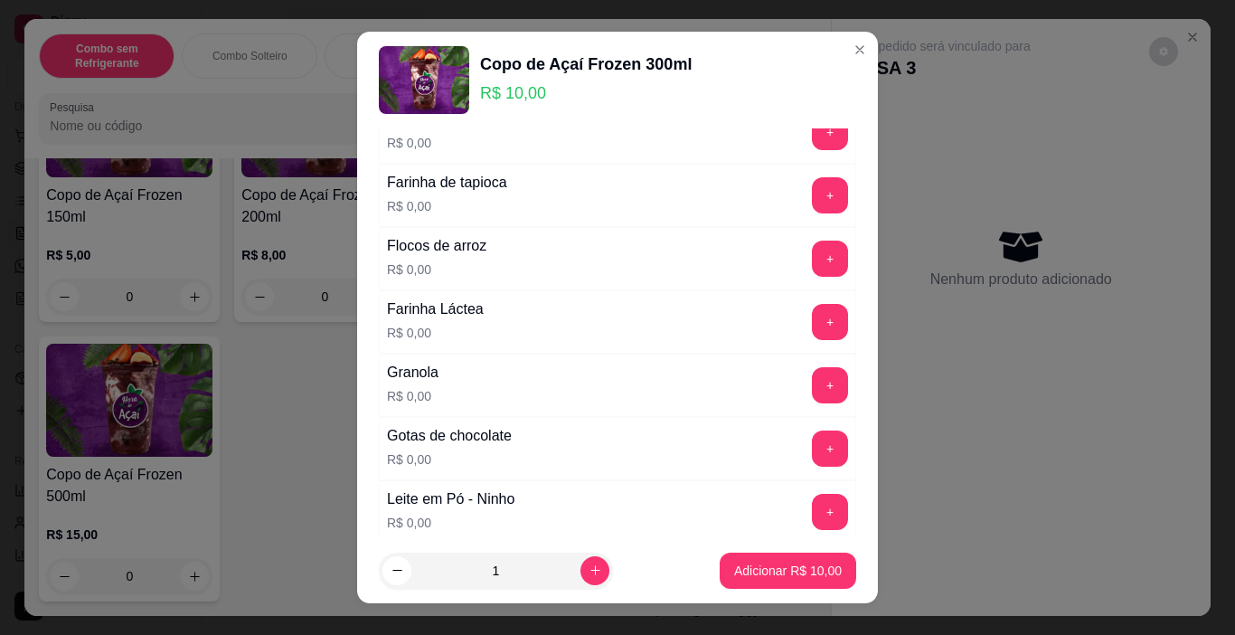
scroll to position [452, 0]
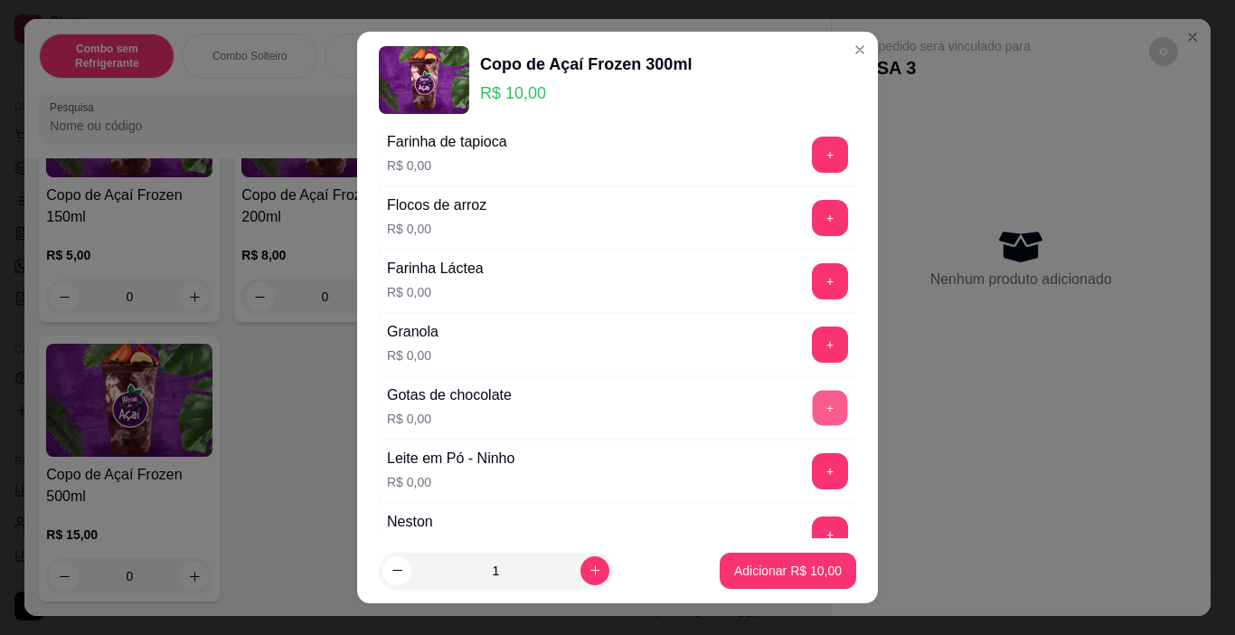
click at [813, 409] on button "+" at bounding box center [830, 408] width 35 height 35
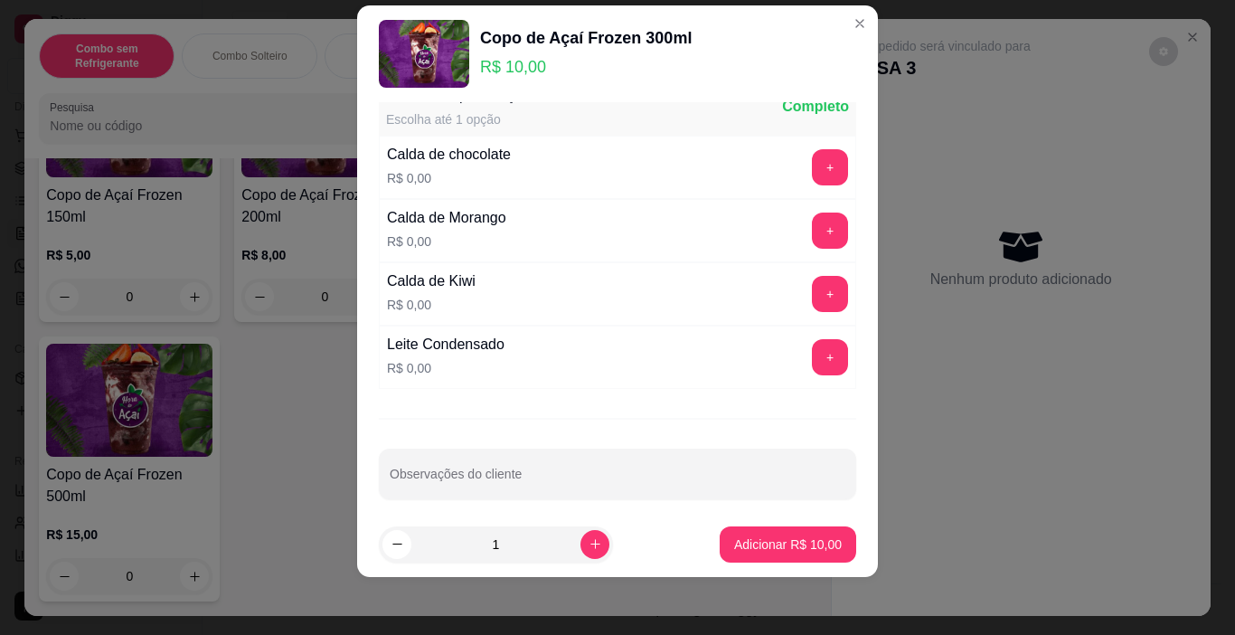
scroll to position [1180, 0]
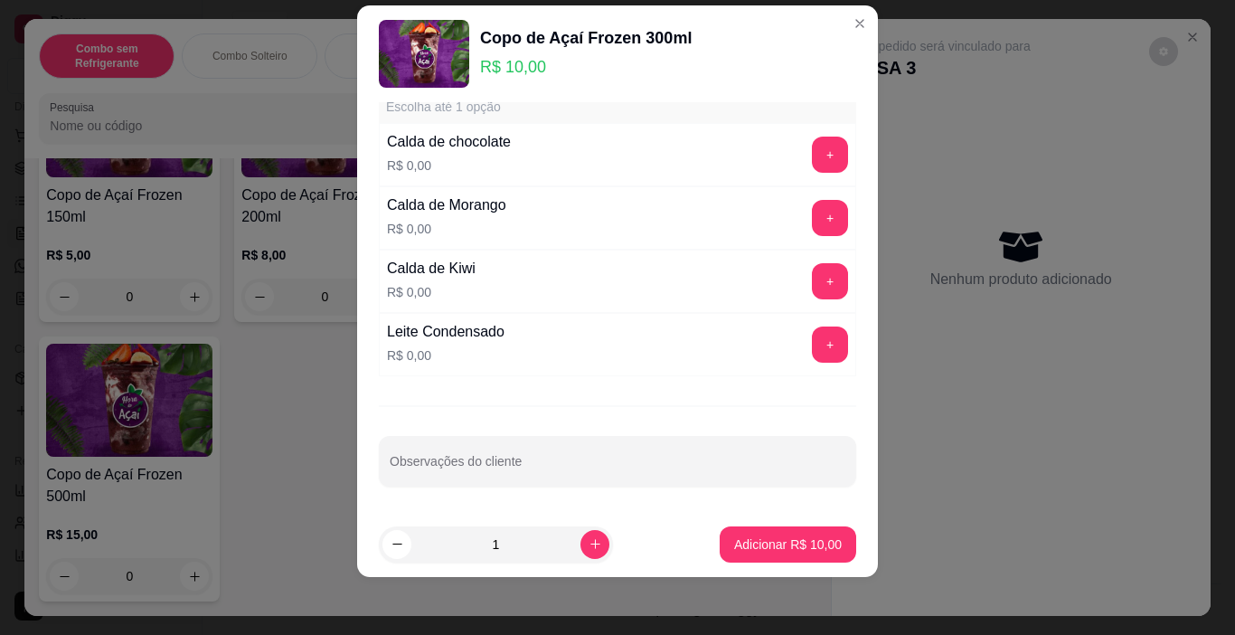
click at [732, 469] on section "Copo de Açaí Frozen 300ml R$ 10,00 Primeiro copo de açaí - Acompanhamentos Esco…" at bounding box center [617, 291] width 521 height 572
click at [766, 546] on p "Adicionar R$ 10,00" at bounding box center [788, 543] width 105 height 17
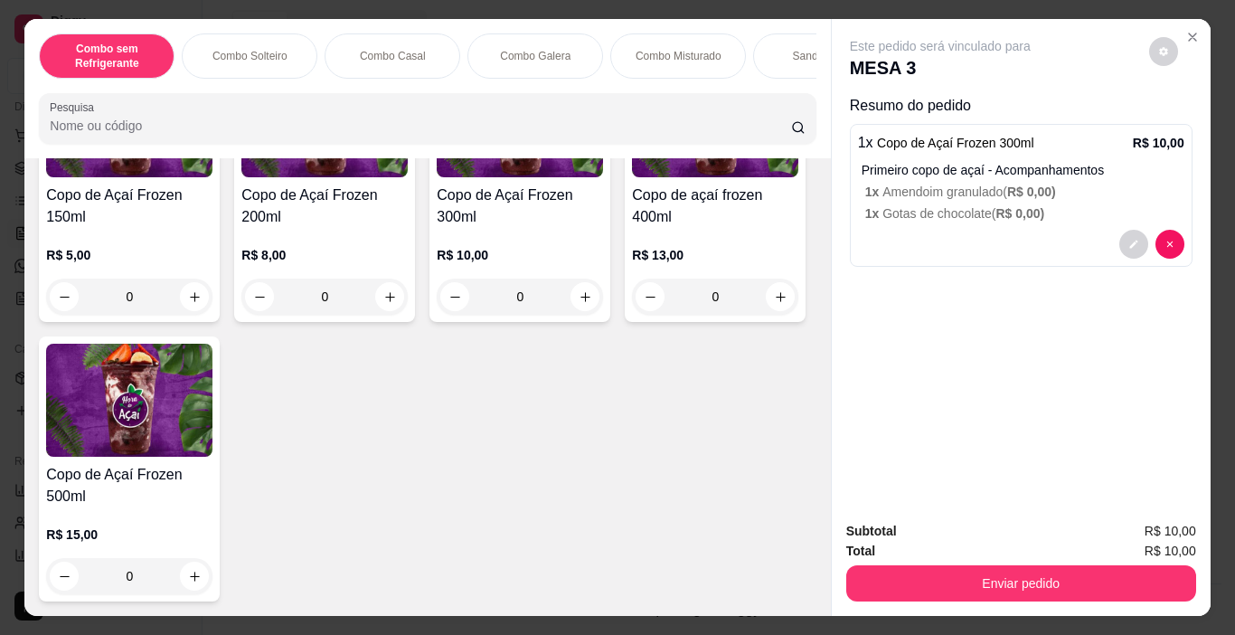
click at [632, 315] on div "0" at bounding box center [715, 297] width 166 height 36
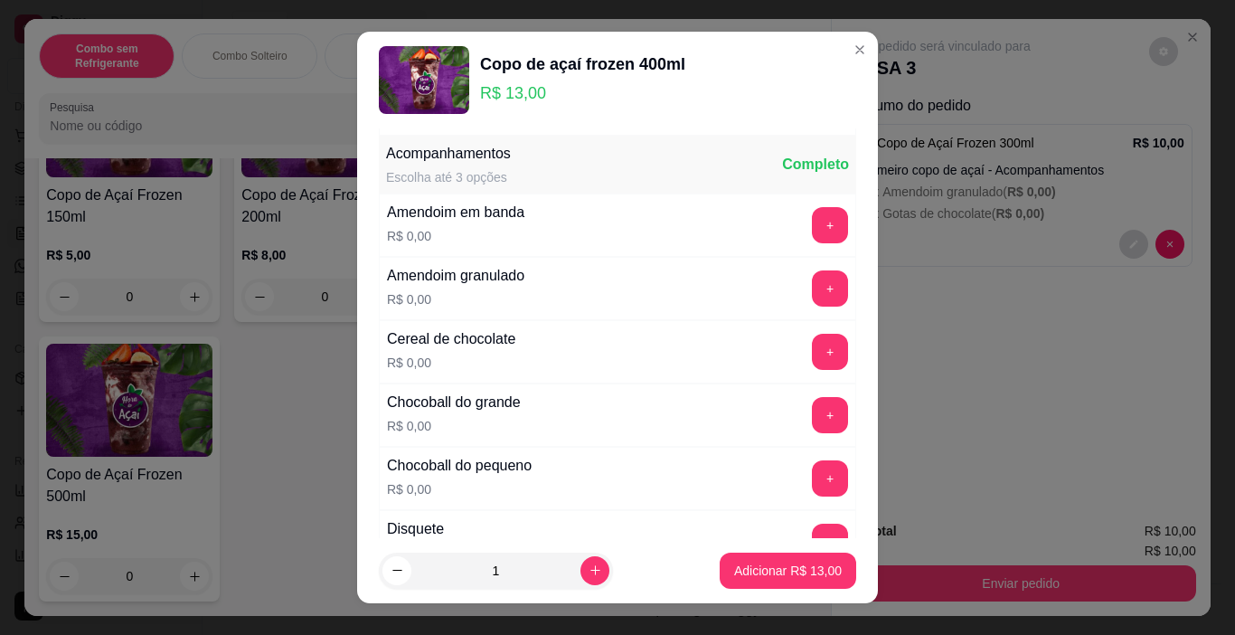
scroll to position [271, 0]
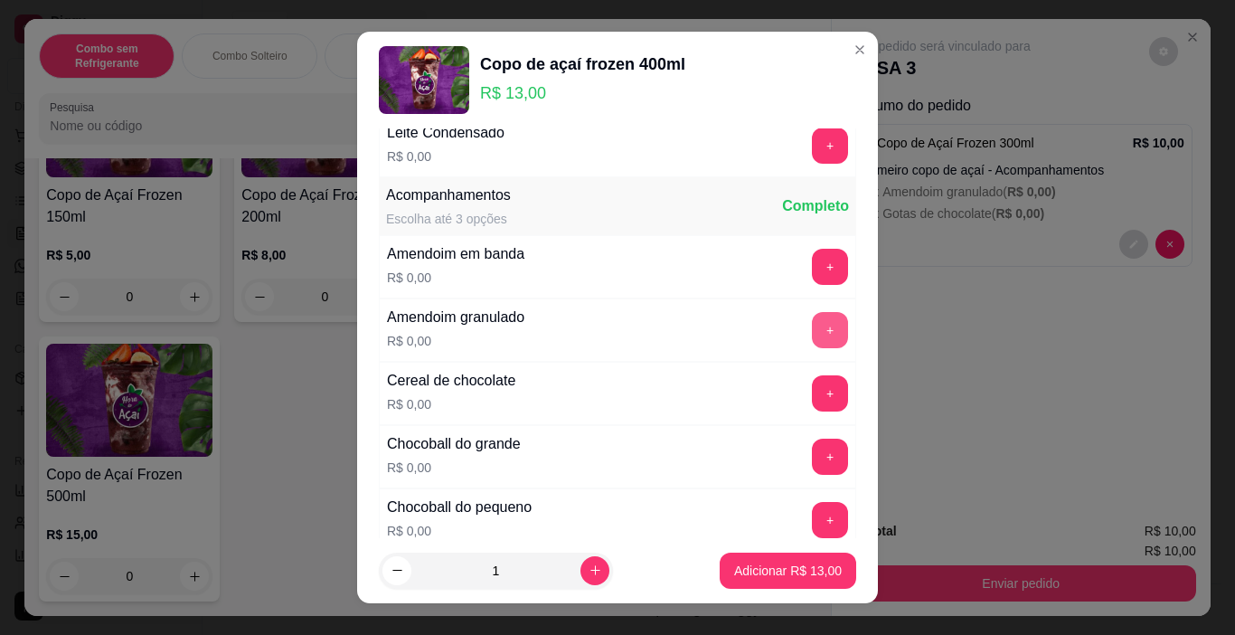
click at [812, 327] on button "+" at bounding box center [830, 330] width 36 height 36
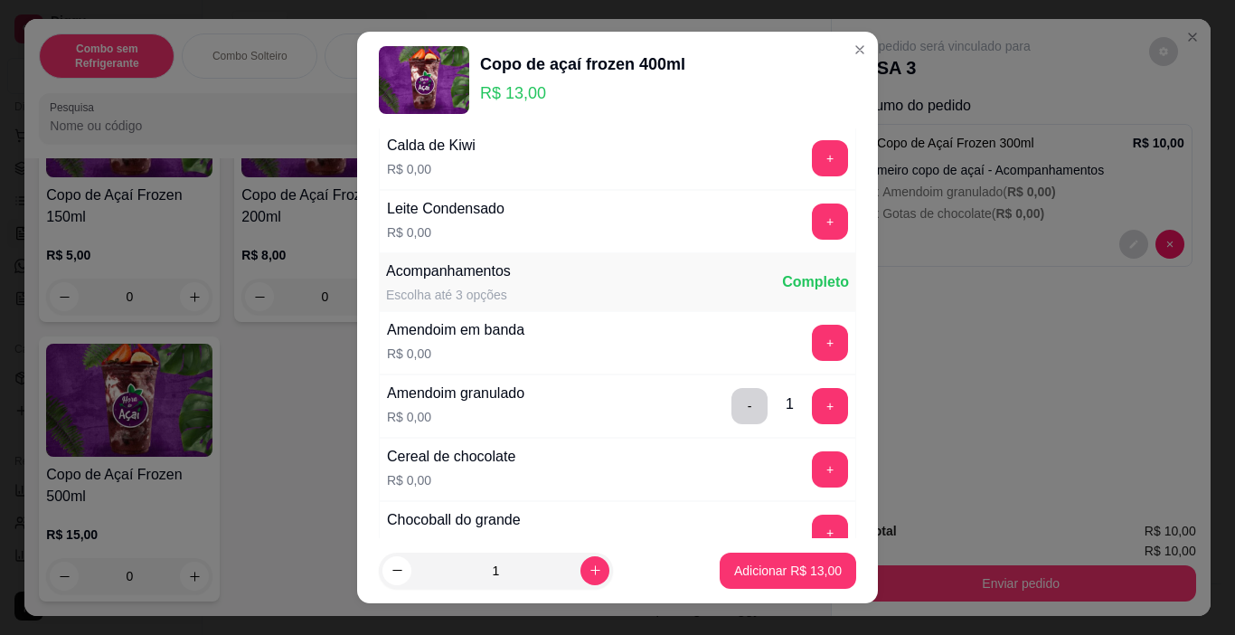
scroll to position [181, 0]
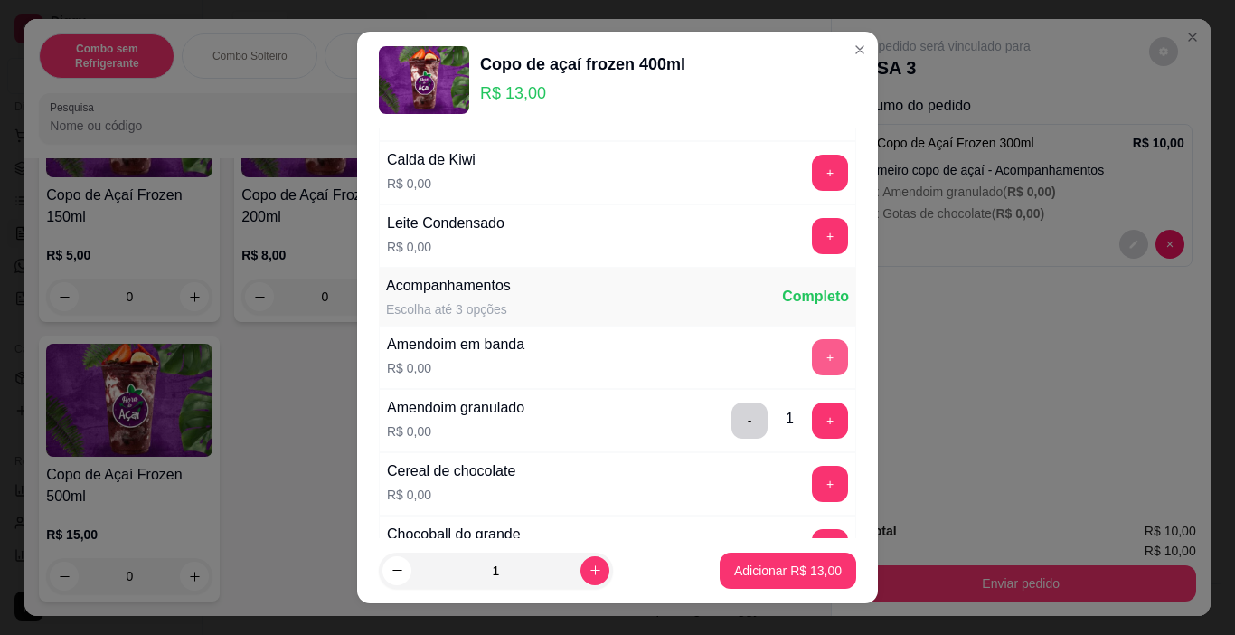
click at [812, 348] on button "+" at bounding box center [830, 357] width 36 height 36
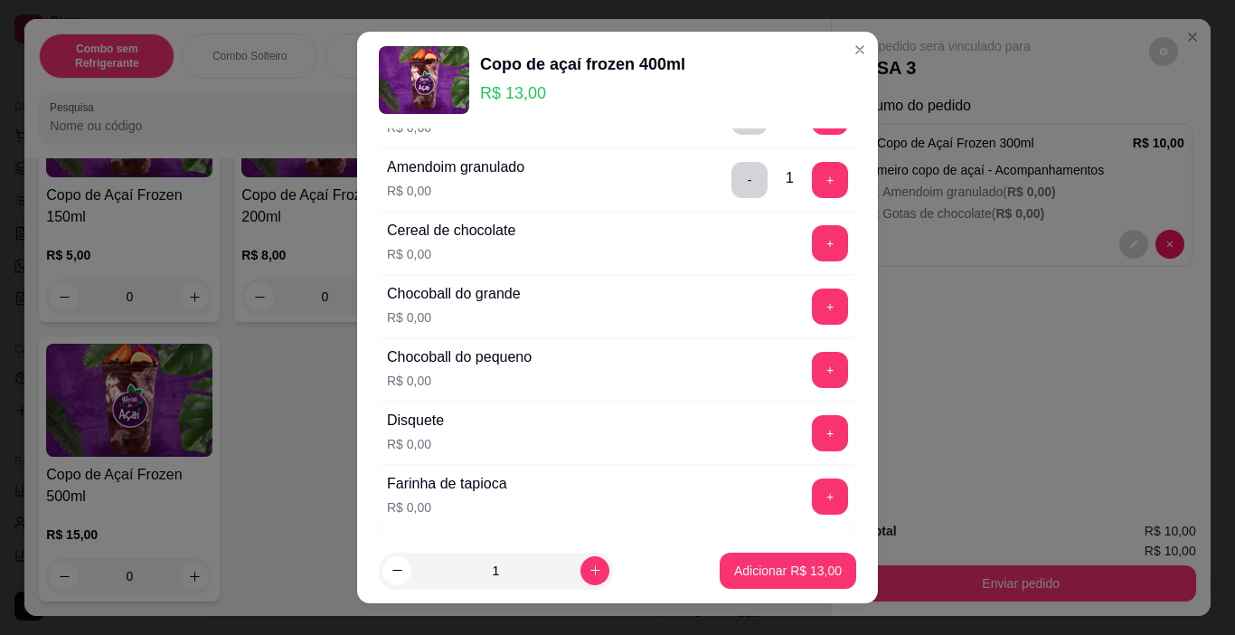
scroll to position [452, 0]
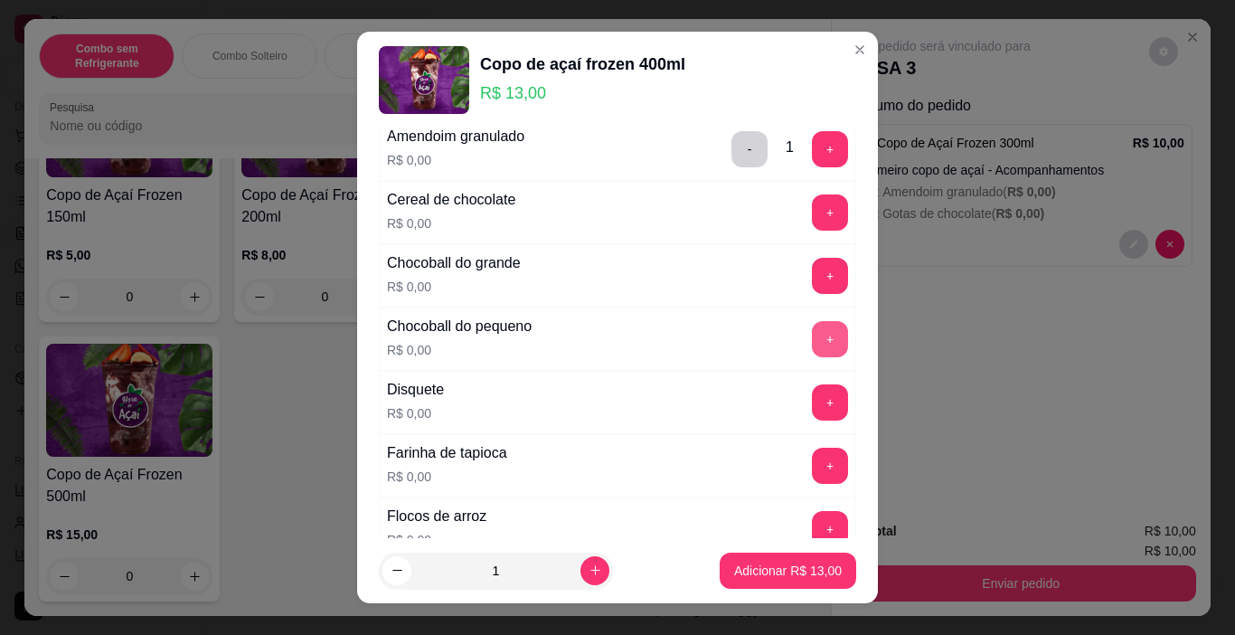
click at [812, 342] on button "+" at bounding box center [830, 339] width 36 height 36
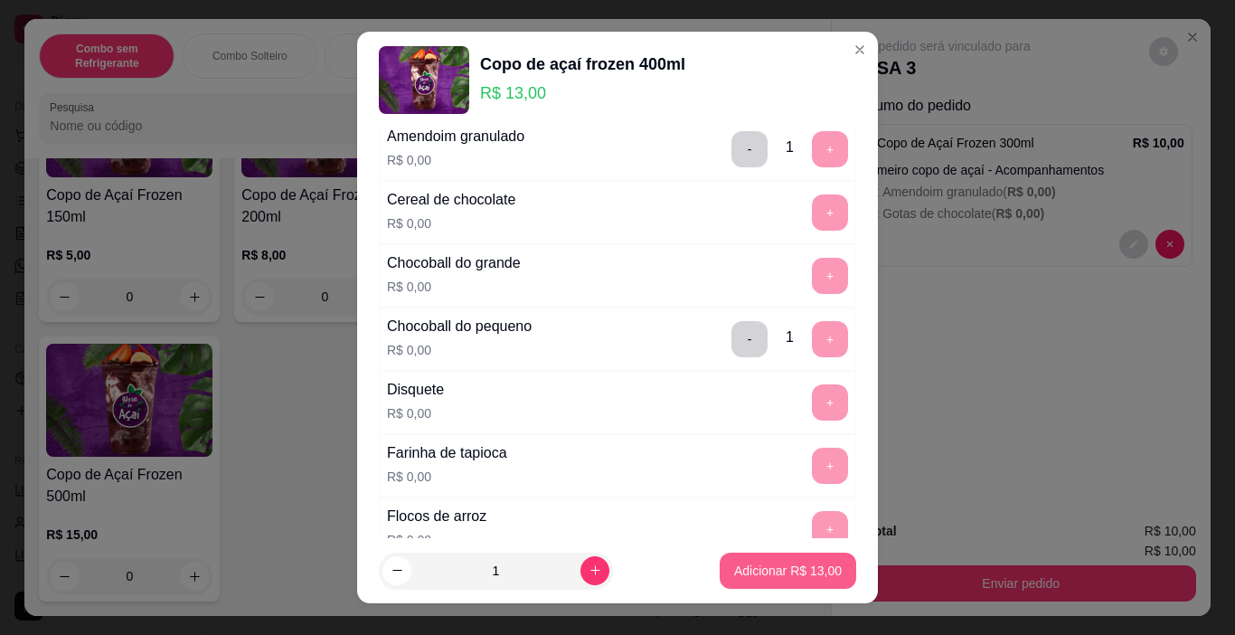
click at [783, 573] on p "Adicionar R$ 13,00" at bounding box center [788, 571] width 108 height 18
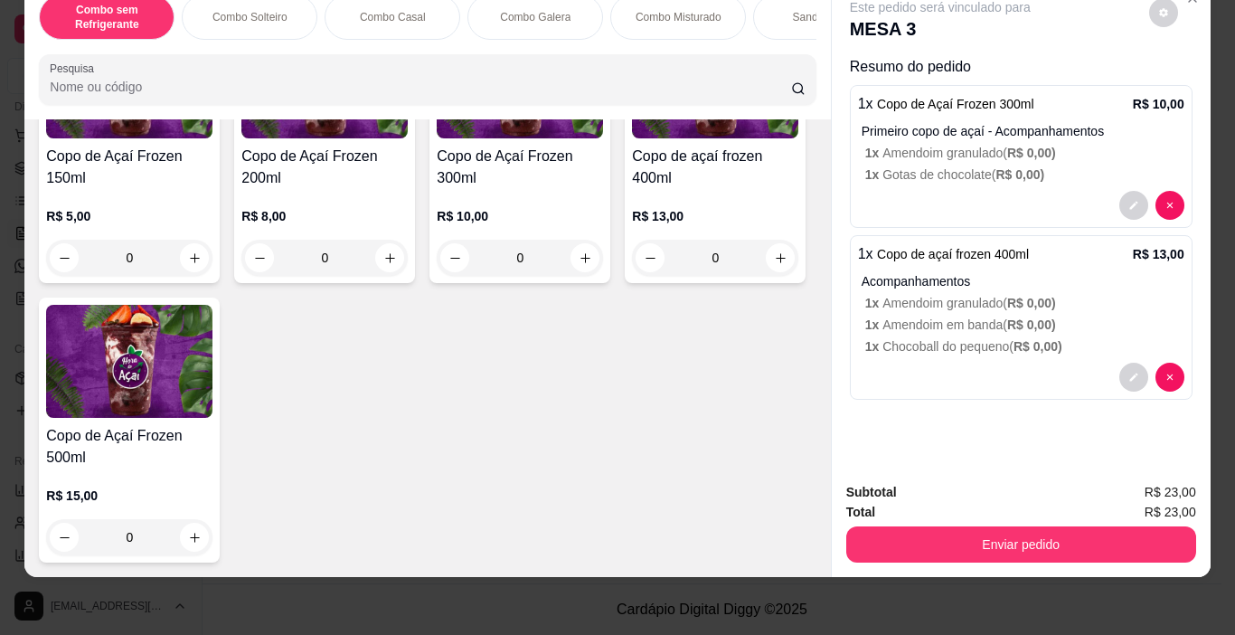
scroll to position [6232, 0]
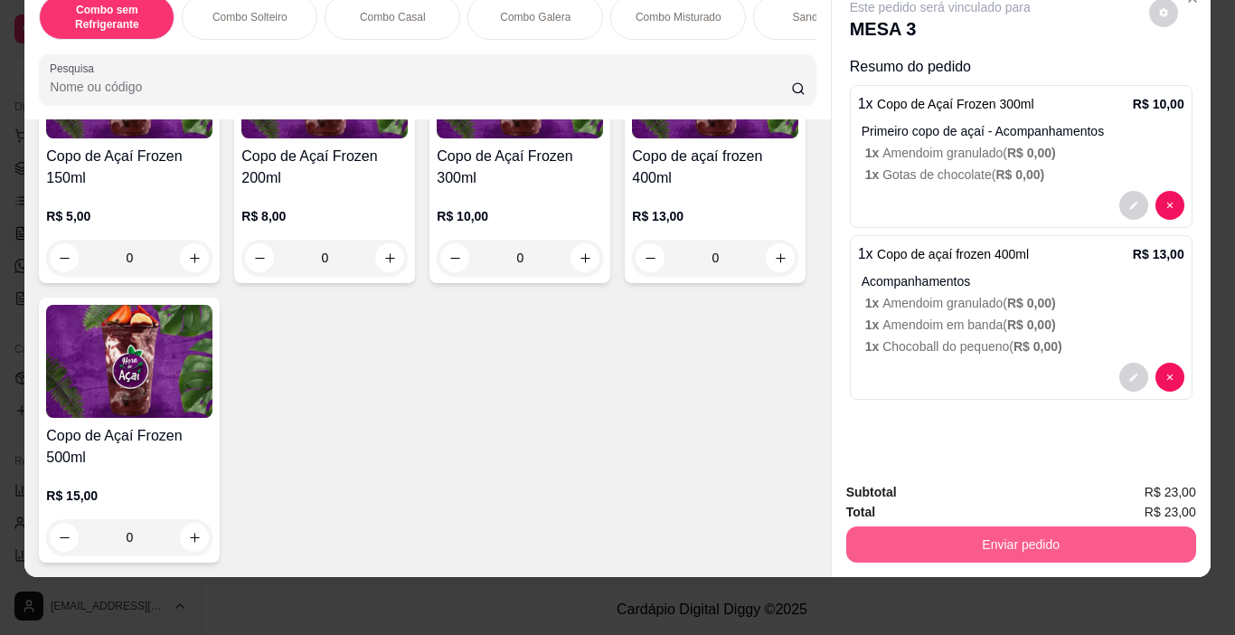
click at [995, 532] on button "Enviar pedido" at bounding box center [1022, 544] width 350 height 36
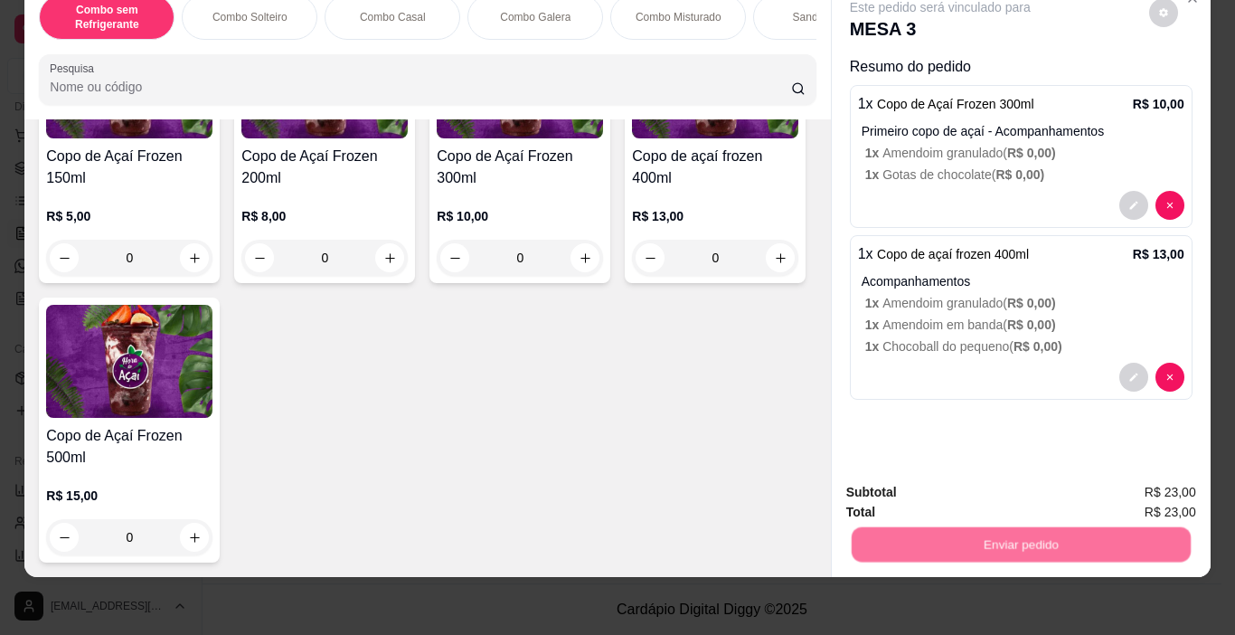
click at [917, 485] on button "Não registrar e enviar pedido" at bounding box center [961, 485] width 183 height 33
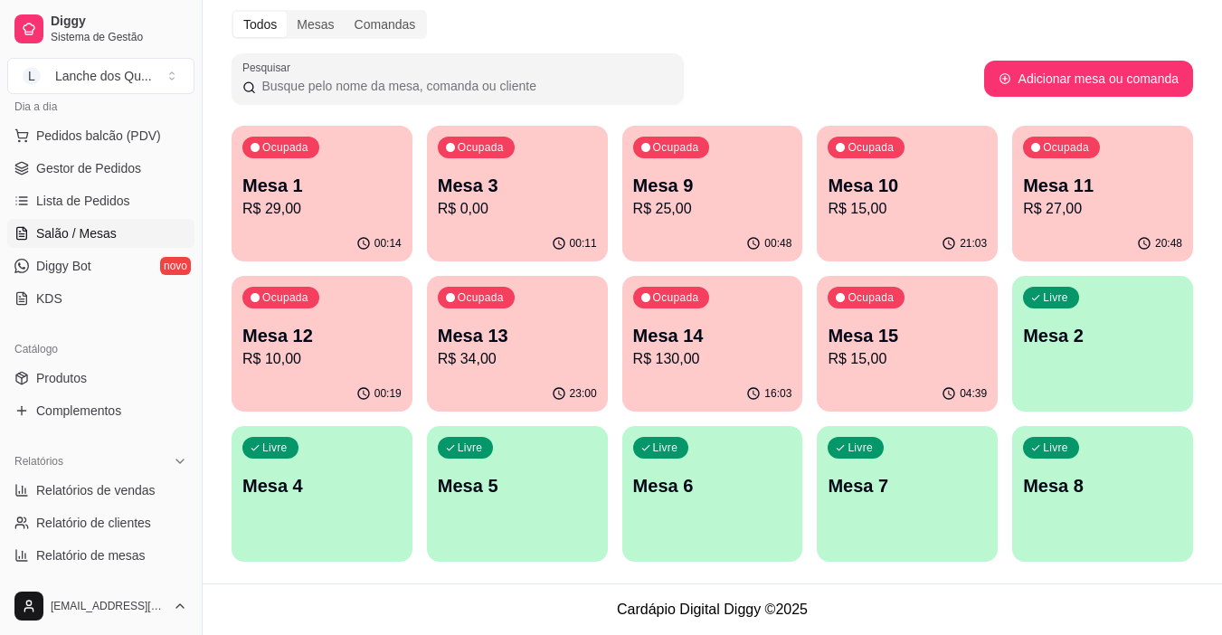
click at [488, 194] on p "Mesa 3" at bounding box center [517, 185] width 159 height 25
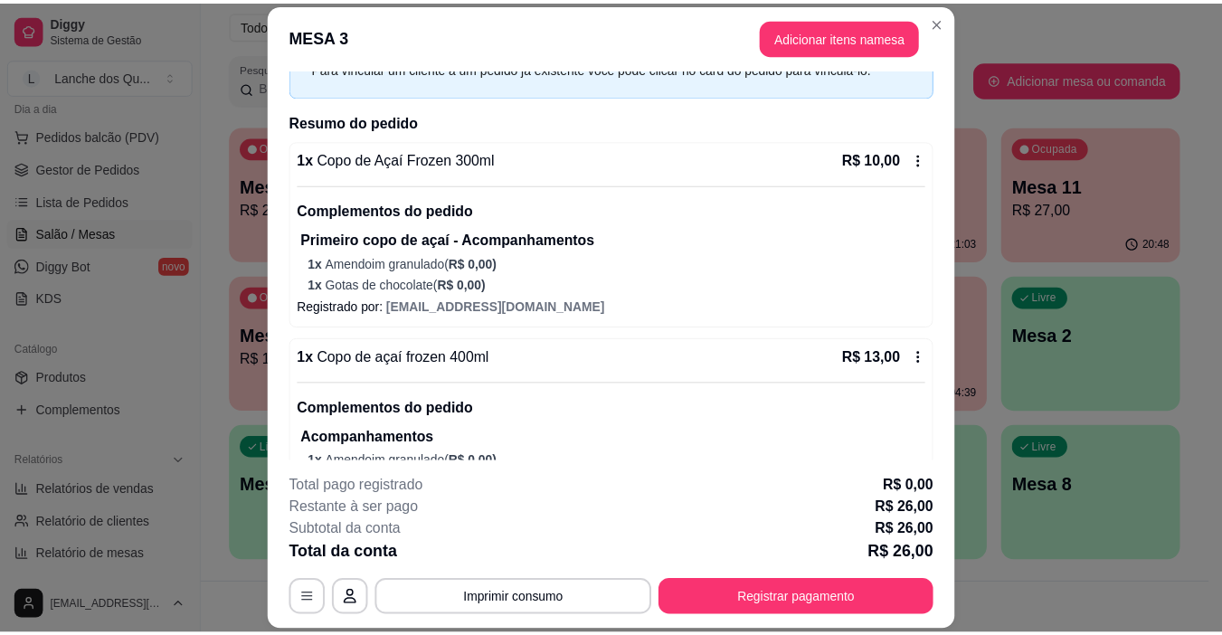
scroll to position [266, 0]
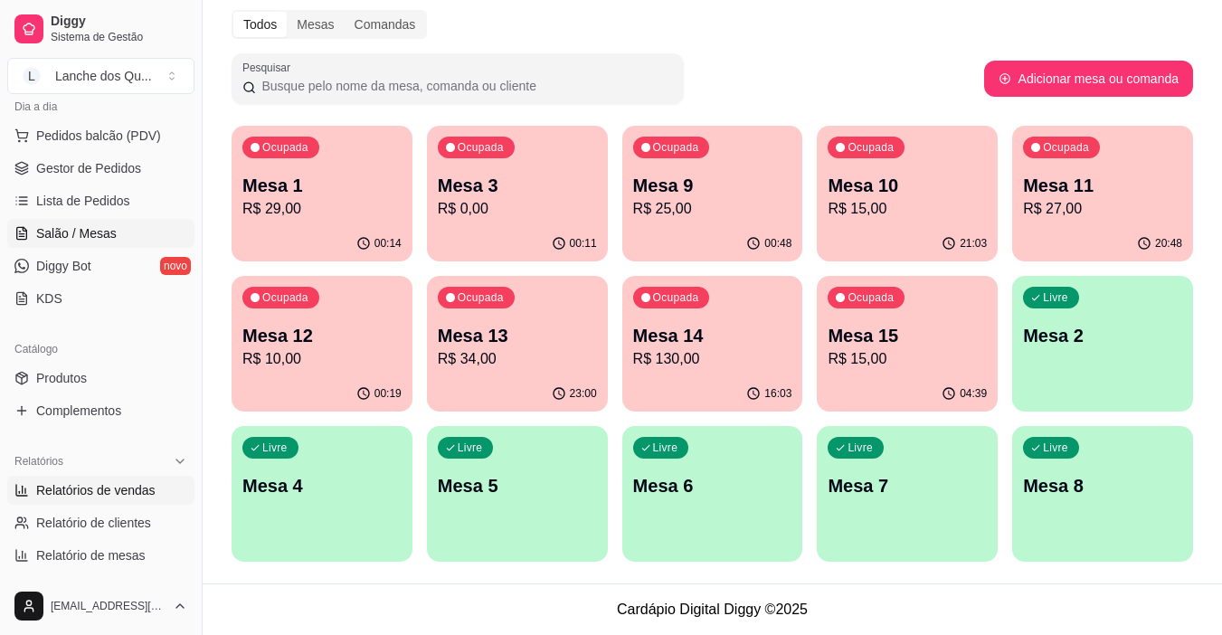
click at [103, 493] on span "Relatórios de vendas" at bounding box center [95, 490] width 119 height 18
select select "ALL"
select select "0"
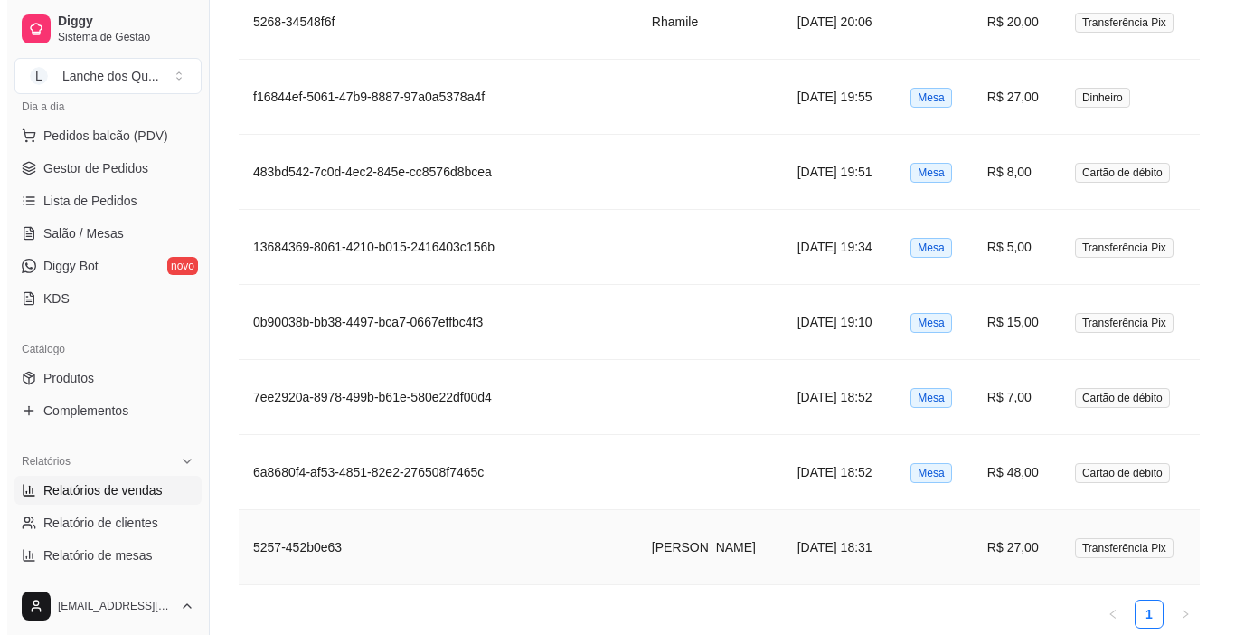
scroll to position [1305, 0]
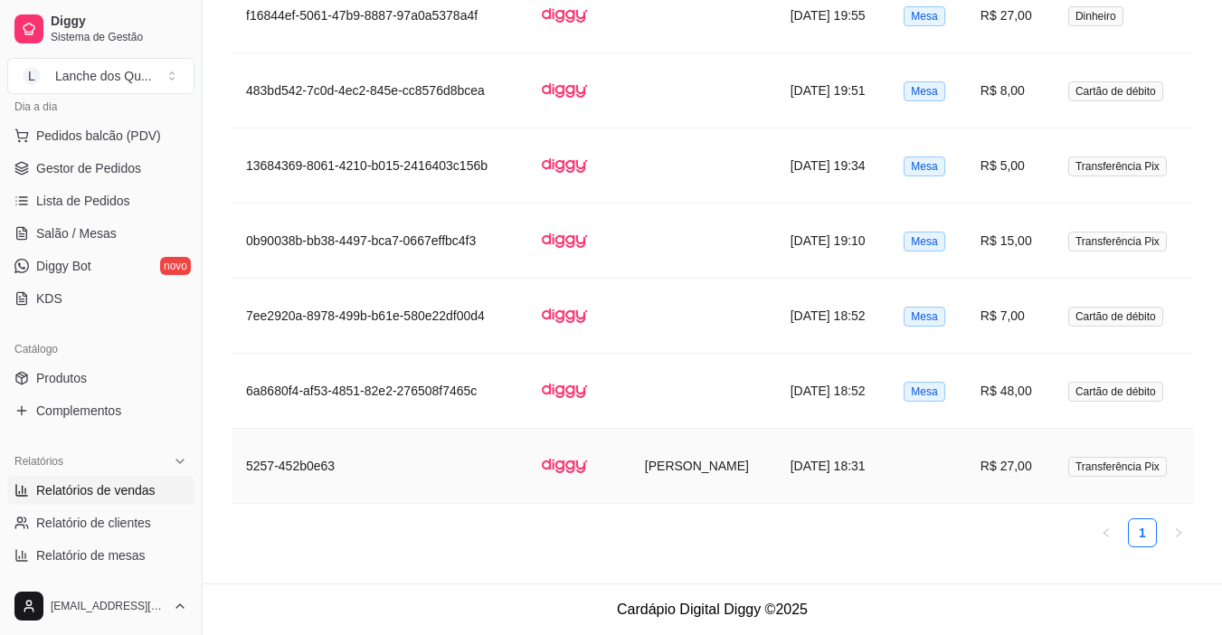
click at [939, 467] on td at bounding box center [927, 466] width 77 height 75
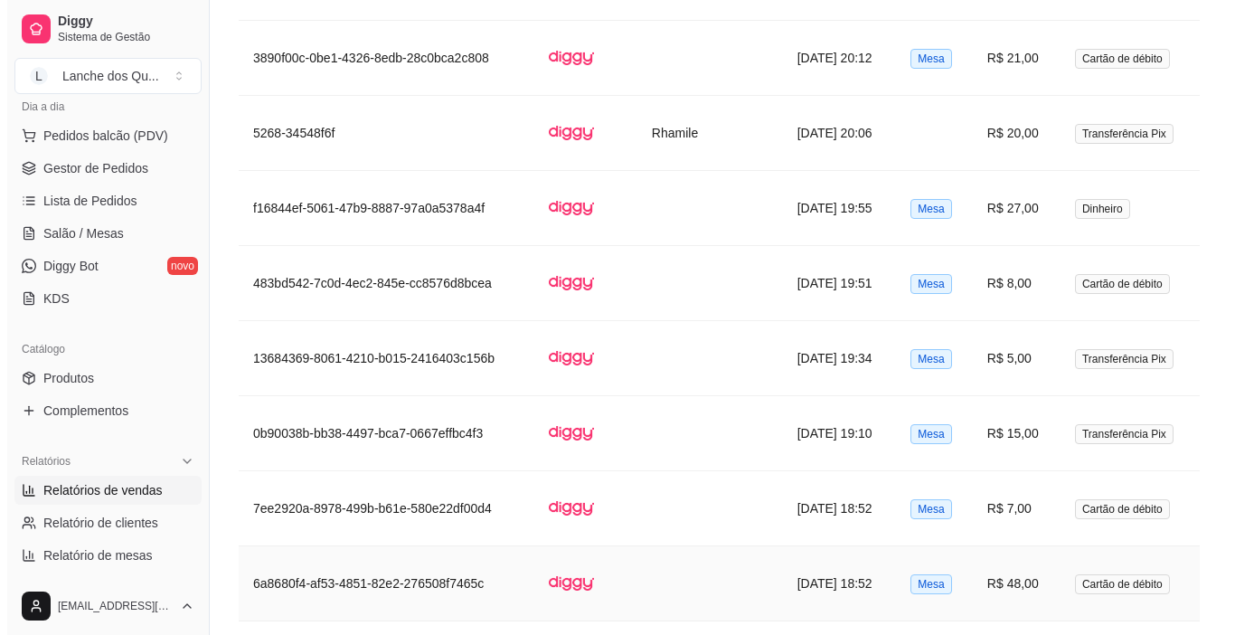
scroll to position [1103, 0]
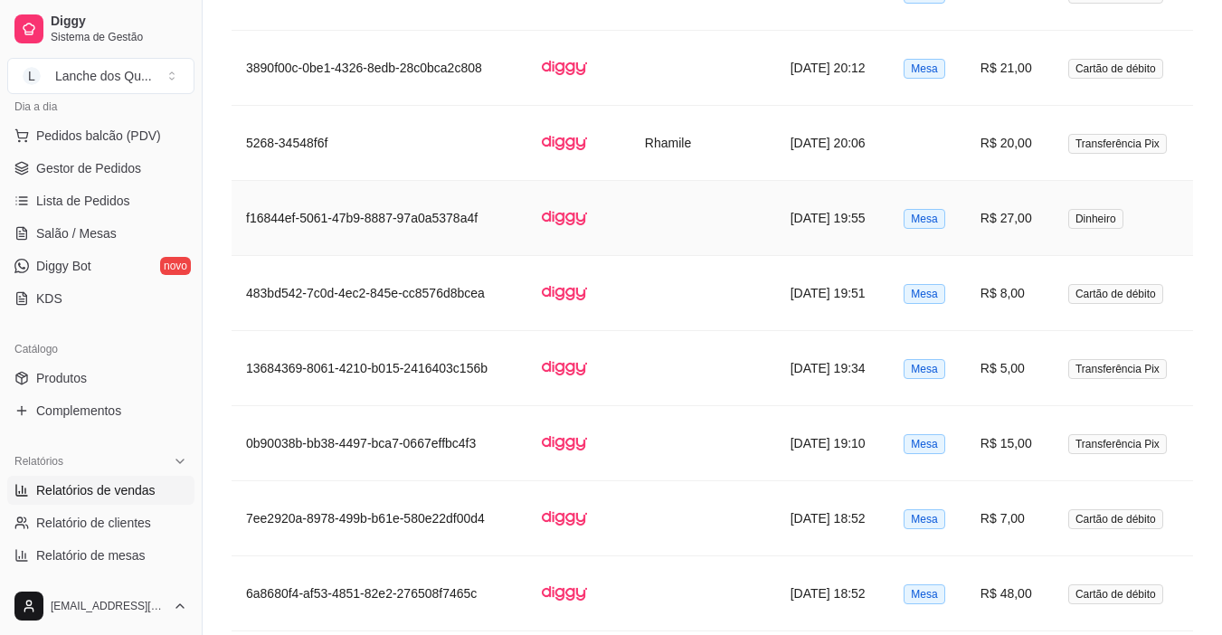
click at [1012, 217] on td "R$ 27,00" at bounding box center [1010, 218] width 88 height 75
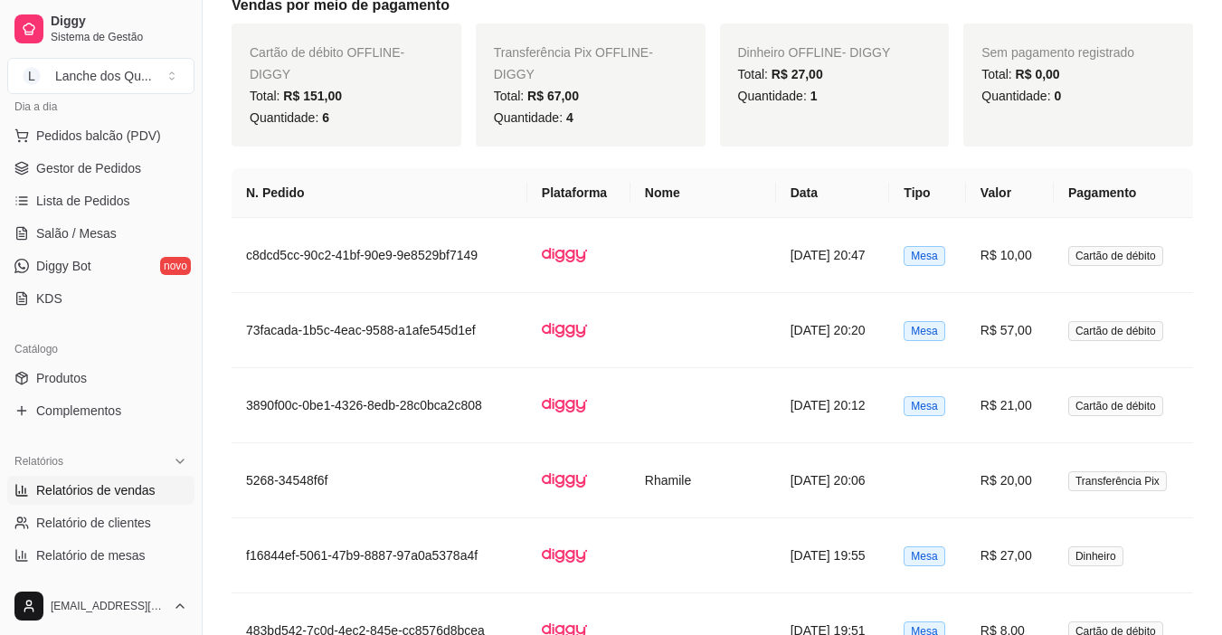
scroll to position [762, 0]
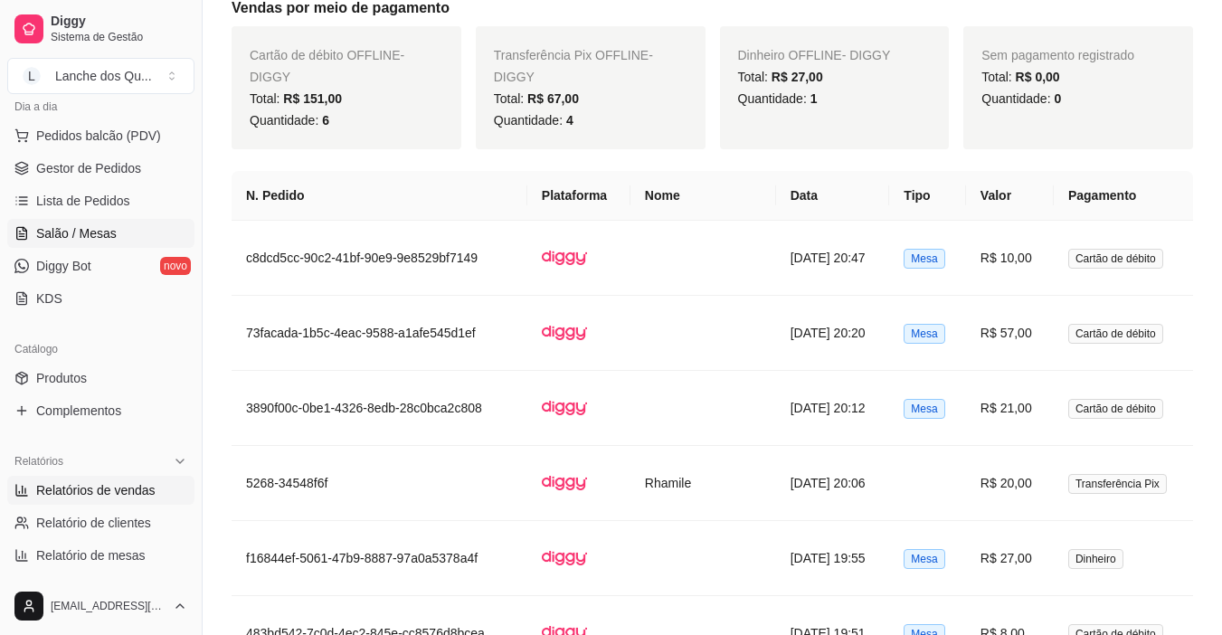
click at [84, 230] on span "Salão / Mesas" at bounding box center [76, 233] width 80 height 18
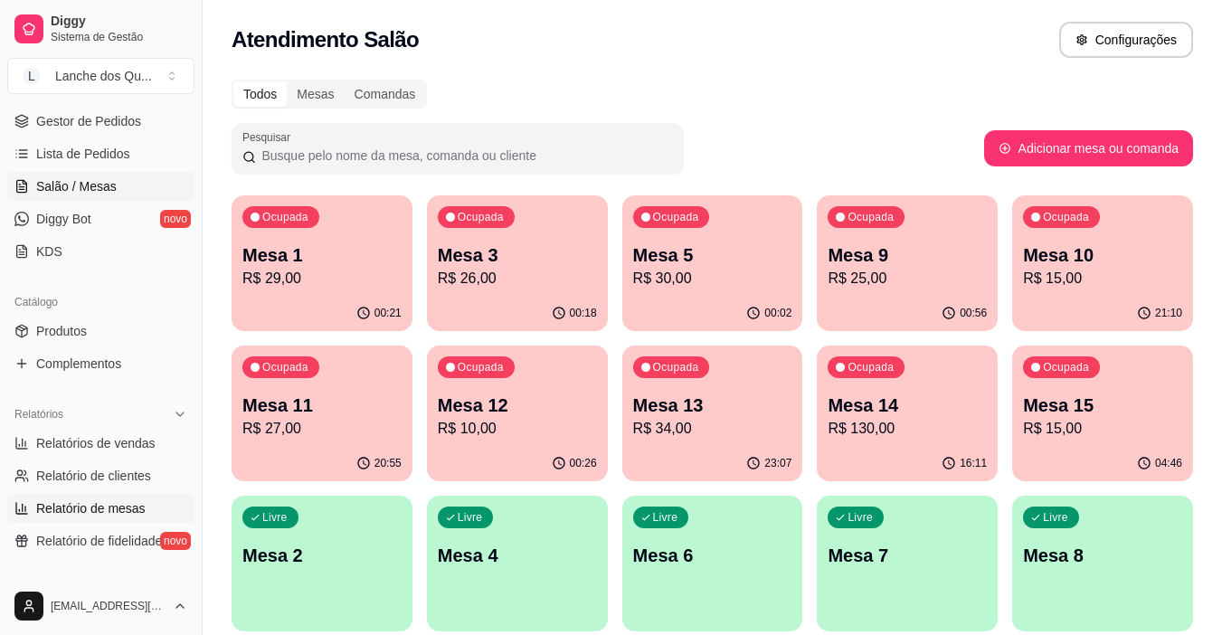
scroll to position [305, 0]
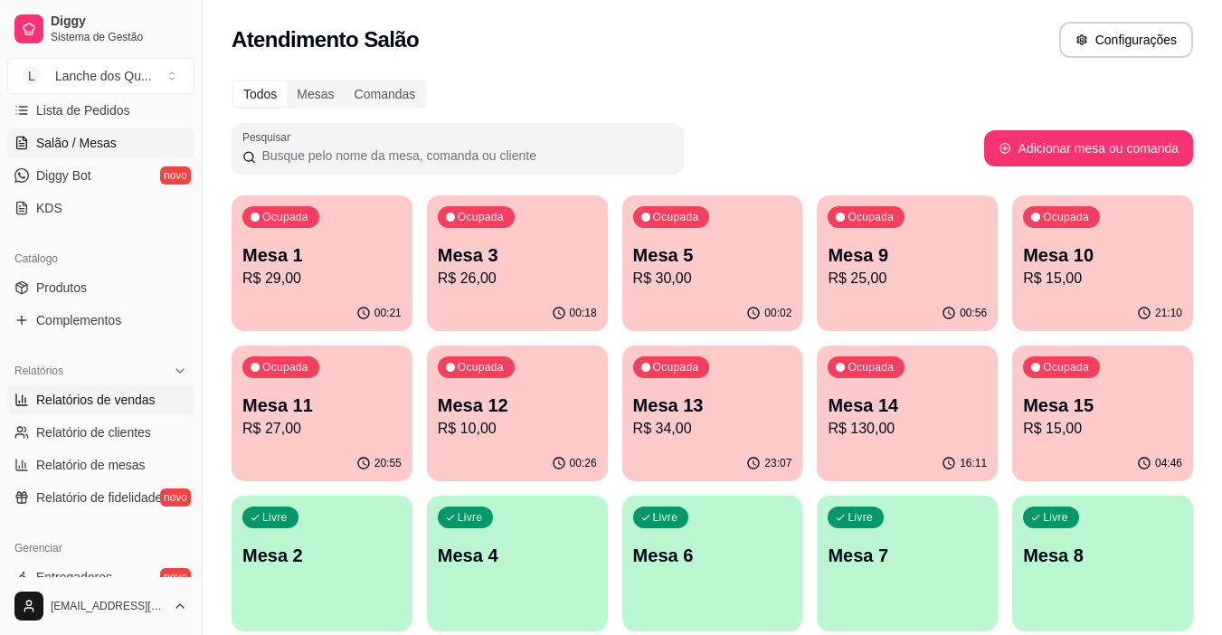
click at [93, 404] on span "Relatórios de vendas" at bounding box center [95, 400] width 119 height 18
select select "ALL"
select select "0"
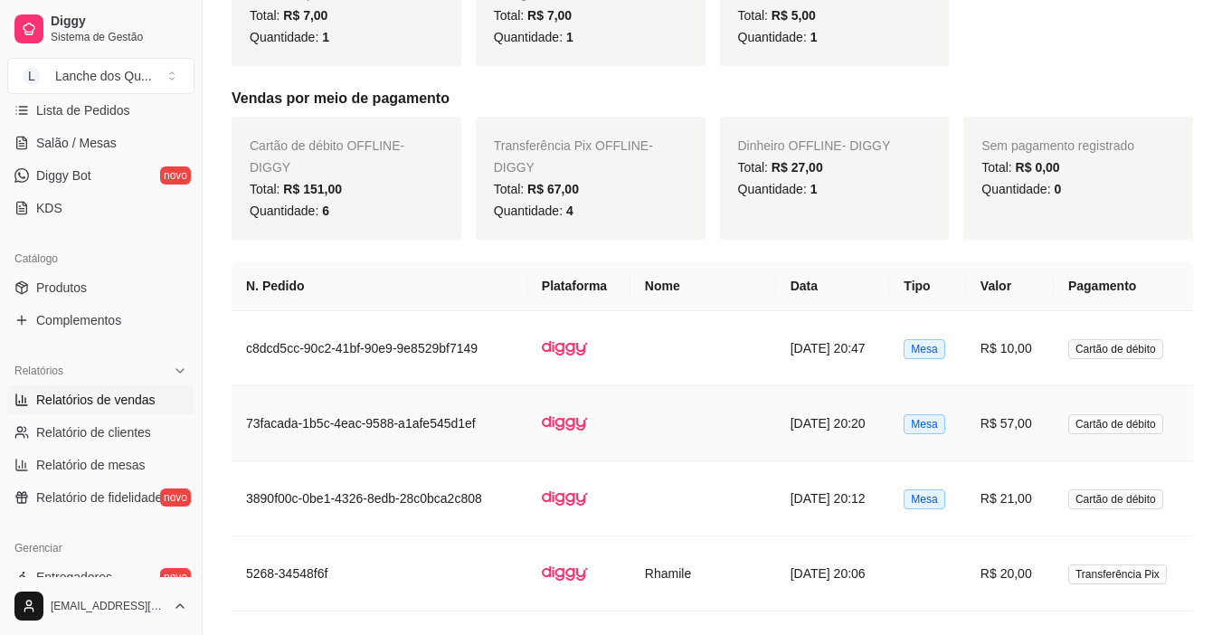
scroll to position [129, 0]
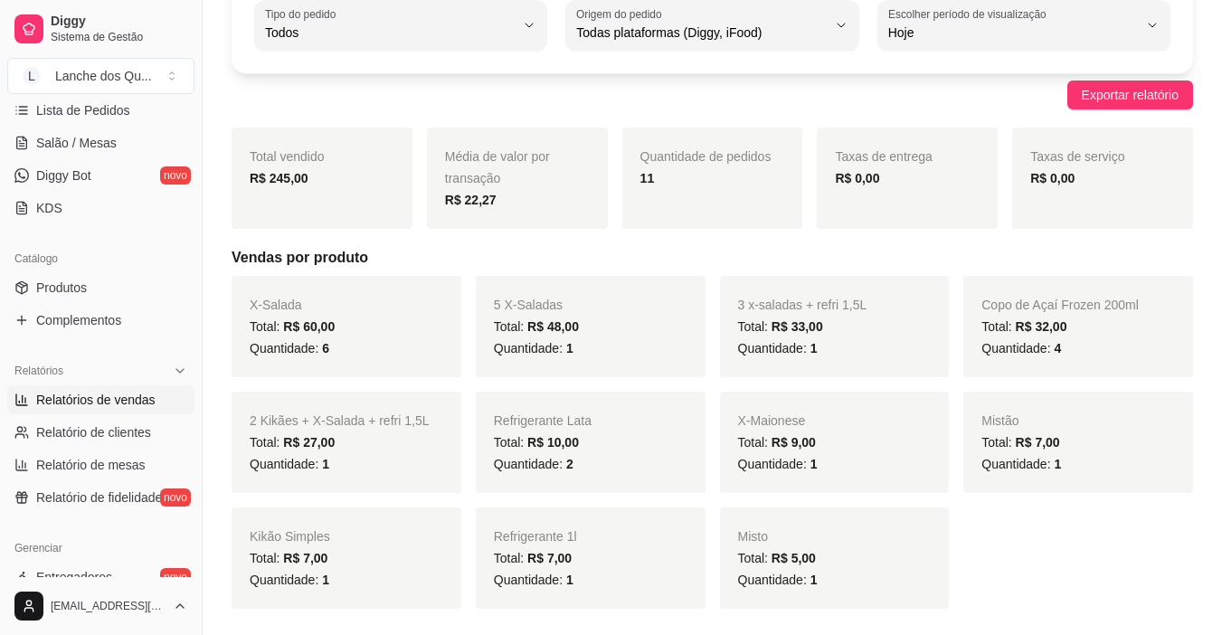
click at [345, 340] on div "Quantidade: 6" at bounding box center [347, 348] width 194 height 22
click at [326, 352] on span "6" at bounding box center [325, 348] width 7 height 14
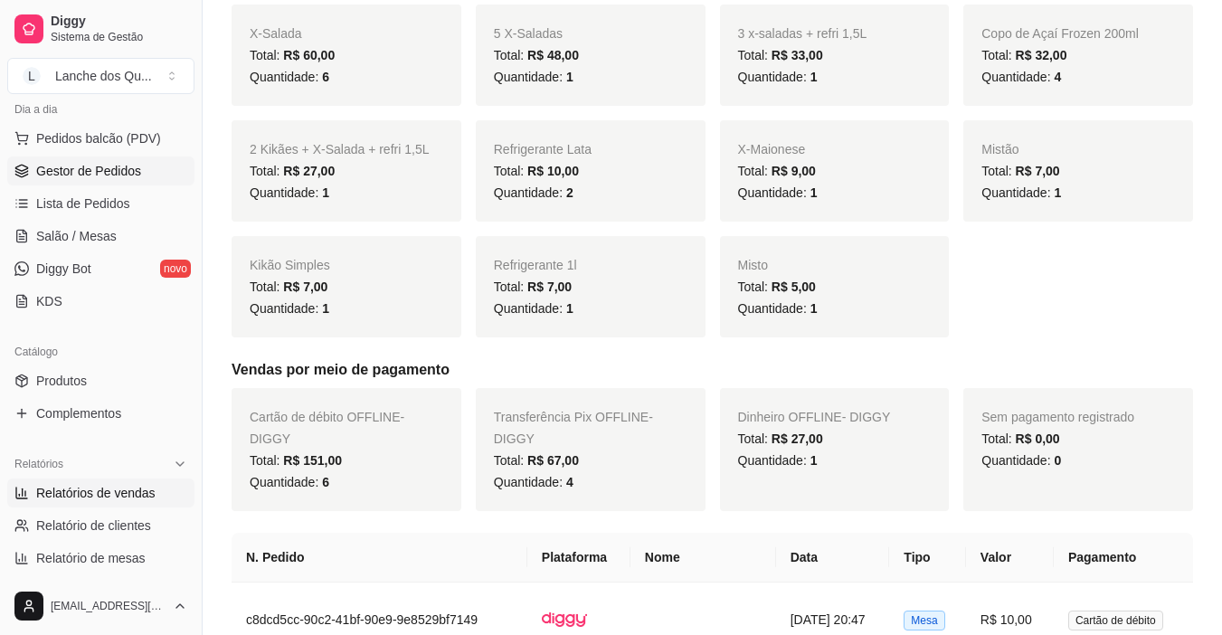
scroll to position [124, 0]
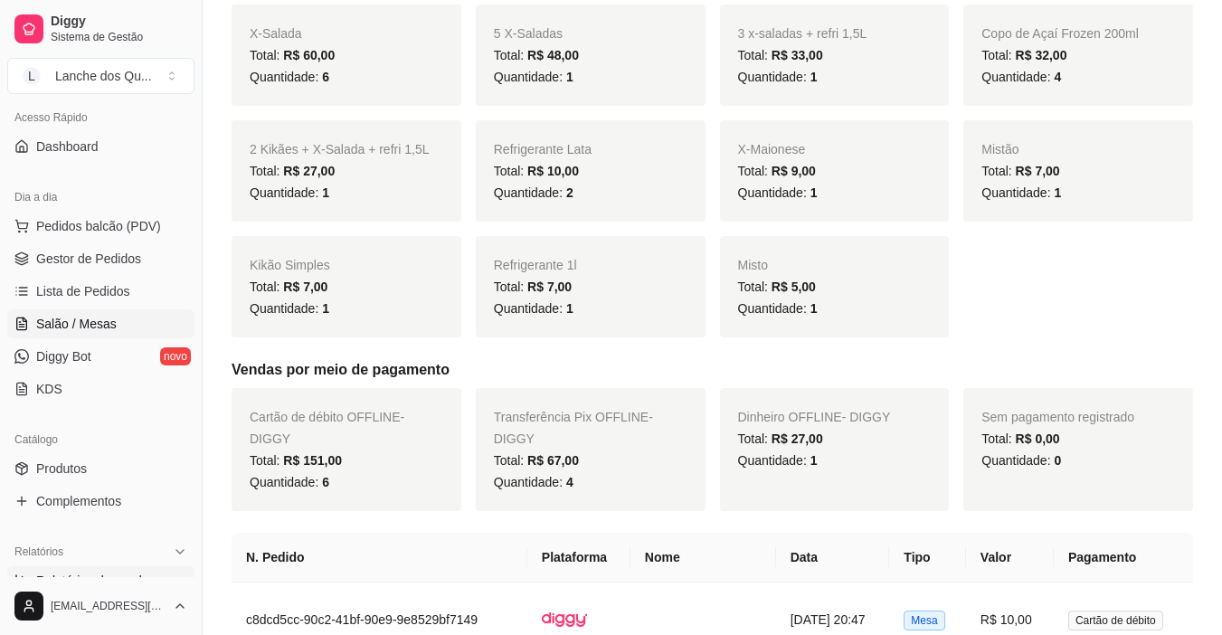
click at [80, 325] on span "Salão / Mesas" at bounding box center [76, 324] width 80 height 18
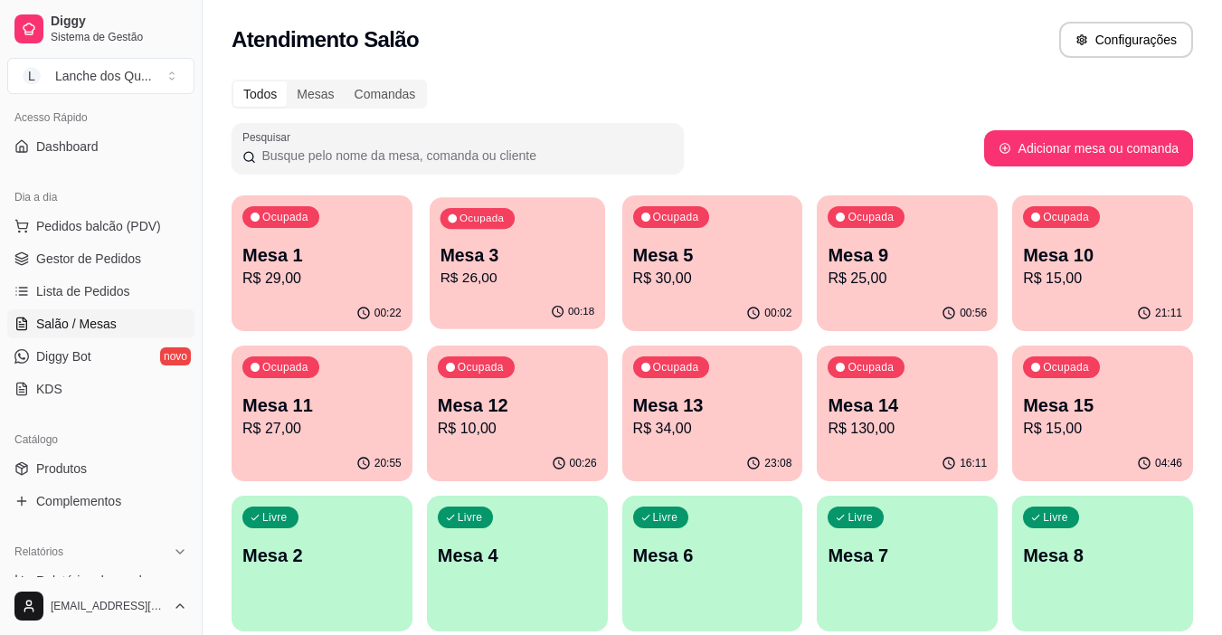
click at [508, 272] on p "R$ 26,00" at bounding box center [517, 278] width 155 height 21
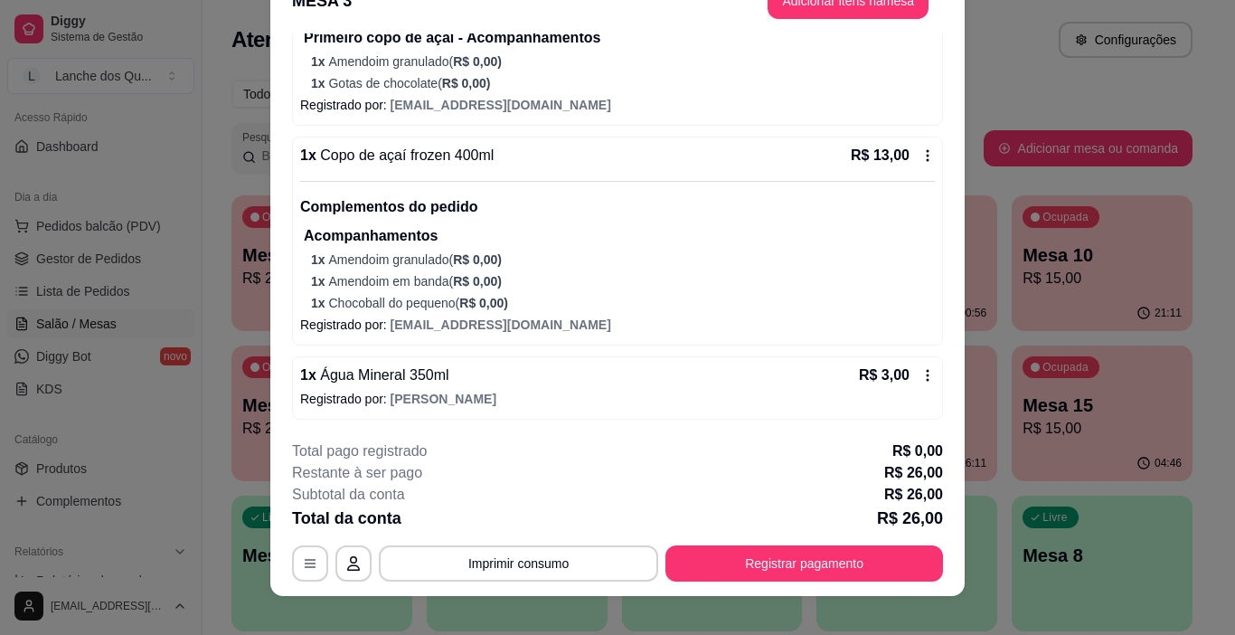
scroll to position [54, 0]
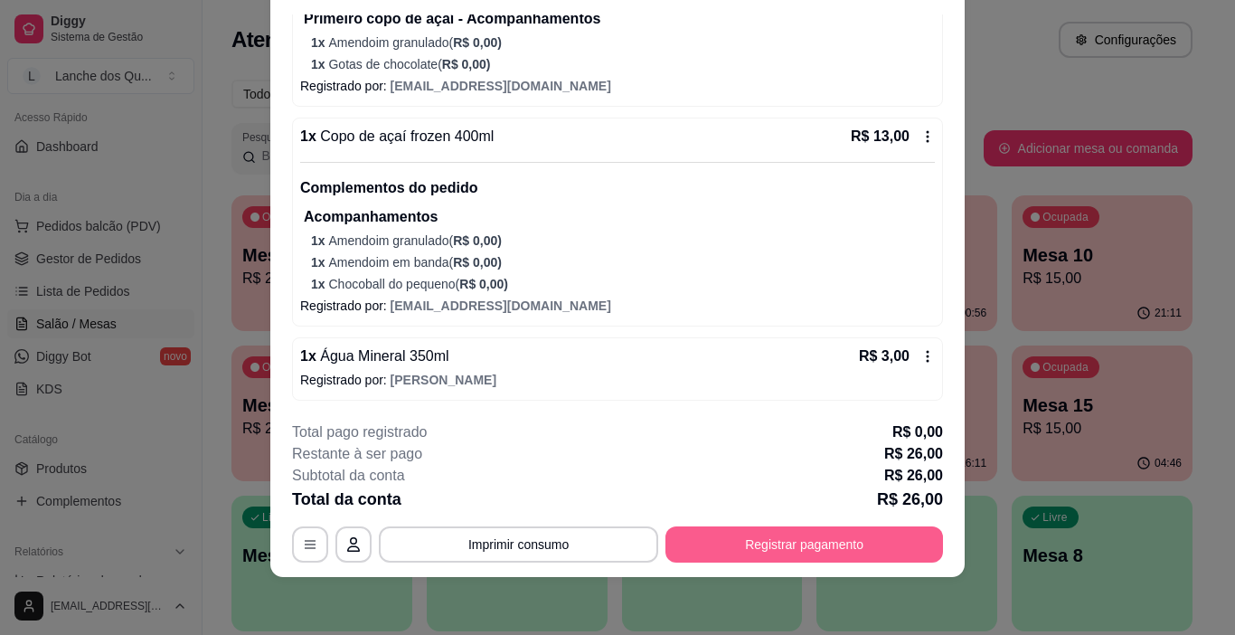
click at [802, 537] on button "Registrar pagamento" at bounding box center [805, 544] width 278 height 36
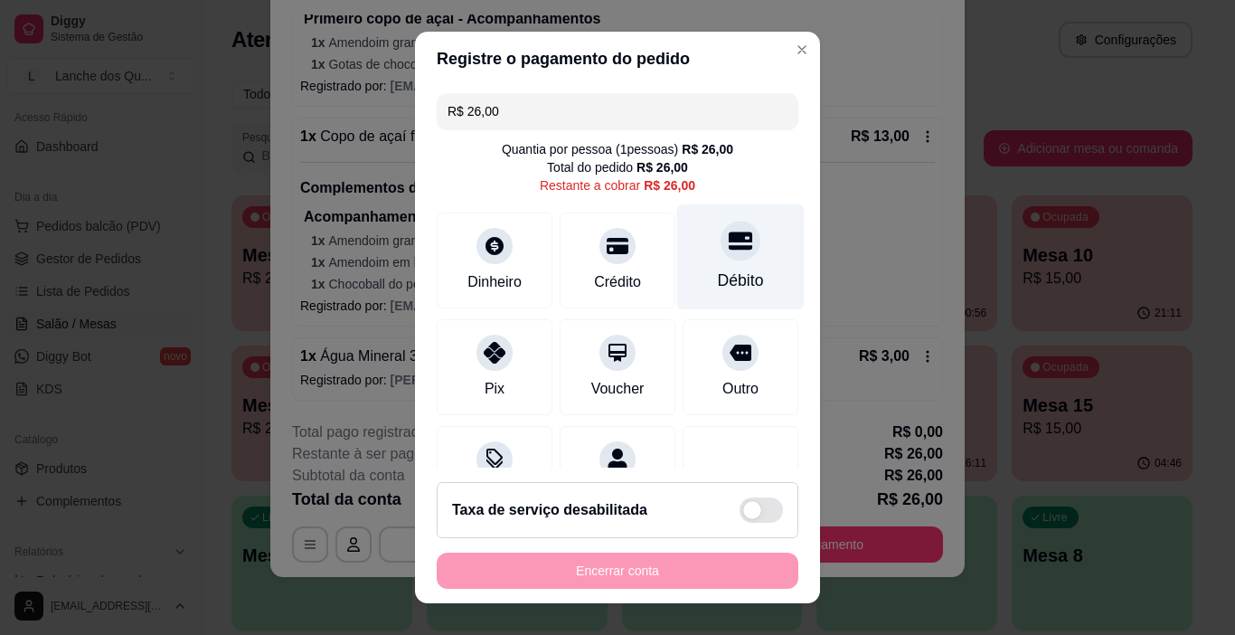
click at [718, 282] on div "Débito" at bounding box center [741, 281] width 46 height 24
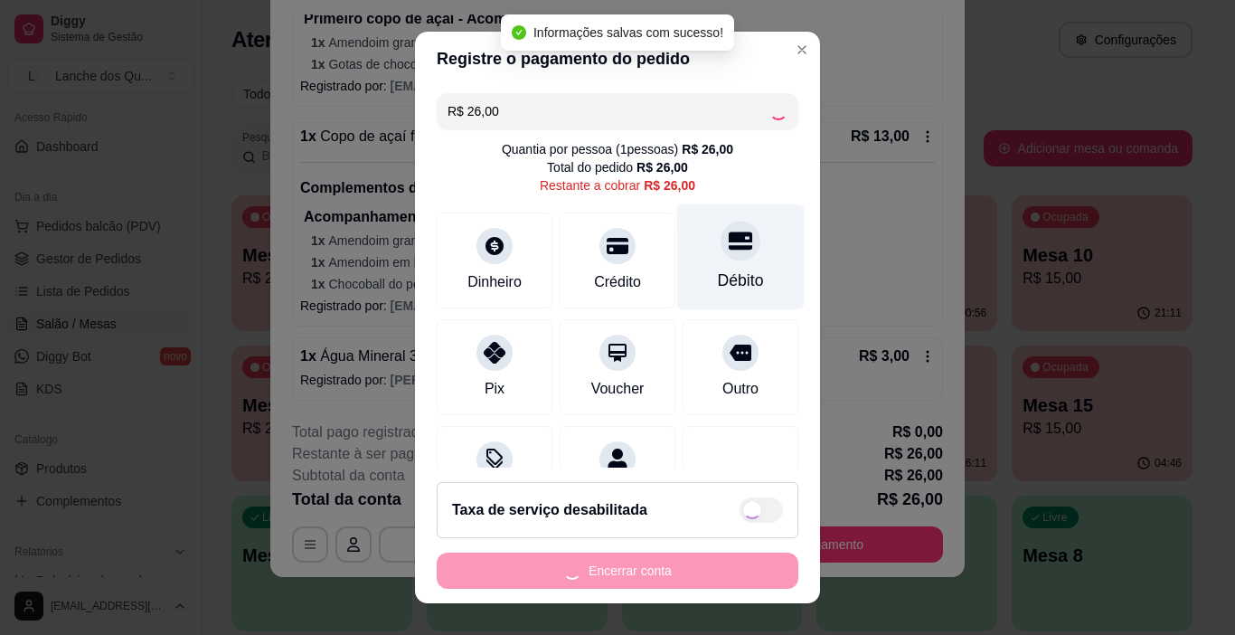
type input "R$ 0,00"
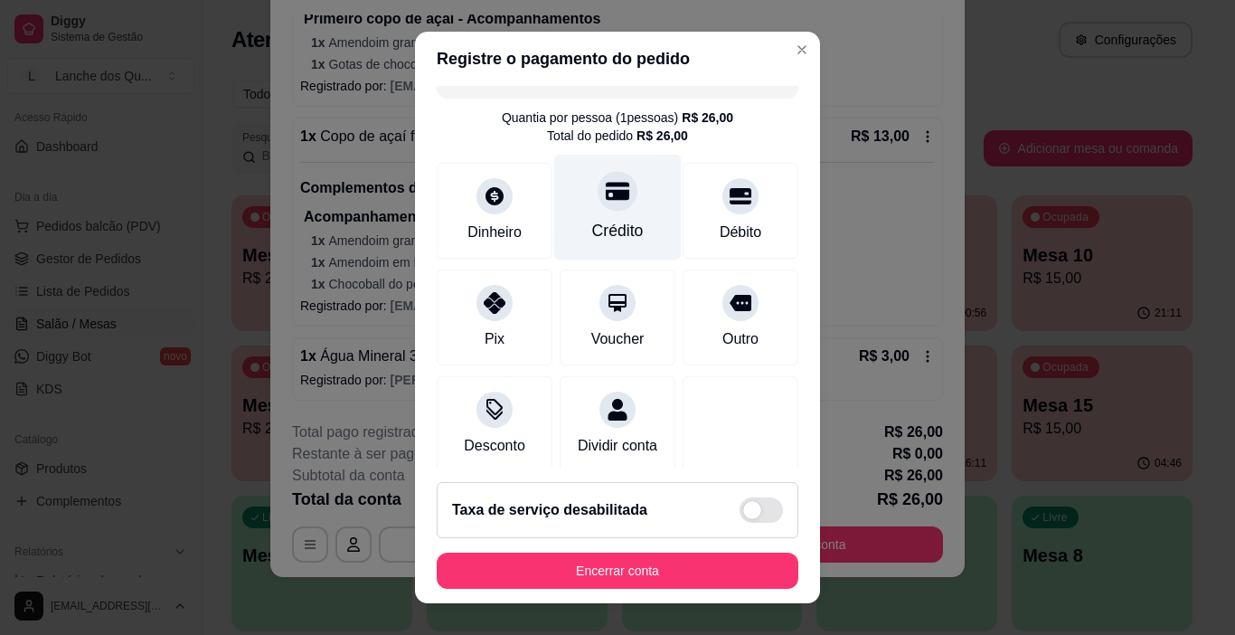
scroll to position [0, 0]
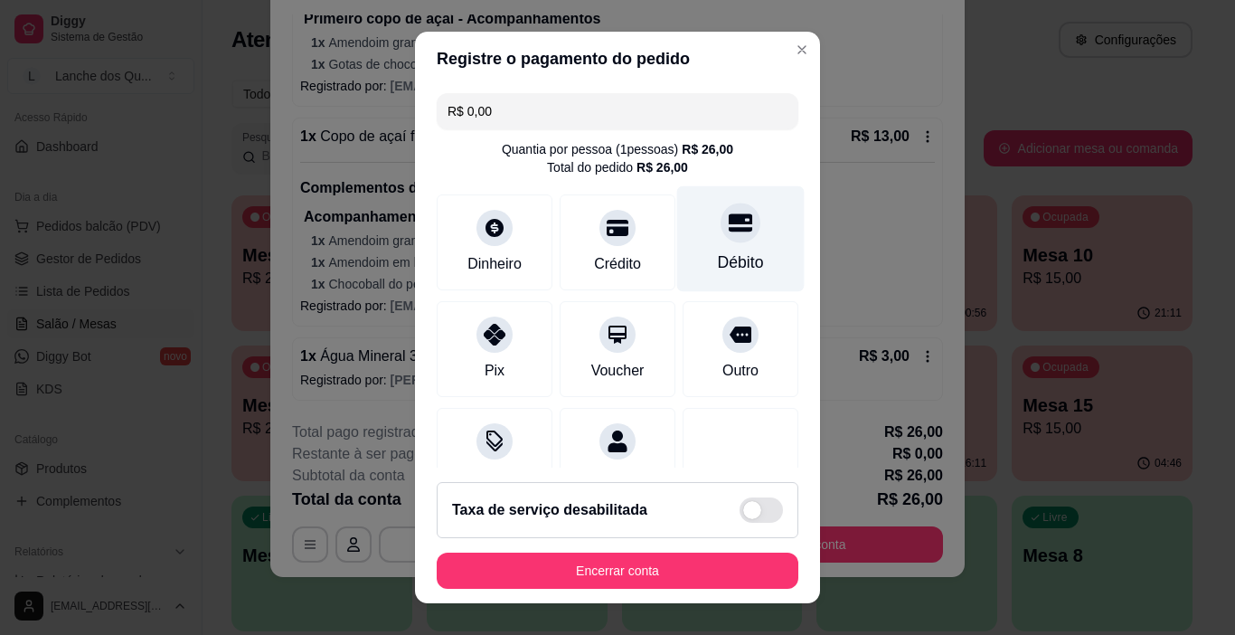
click at [718, 254] on div "Débito" at bounding box center [741, 263] width 46 height 24
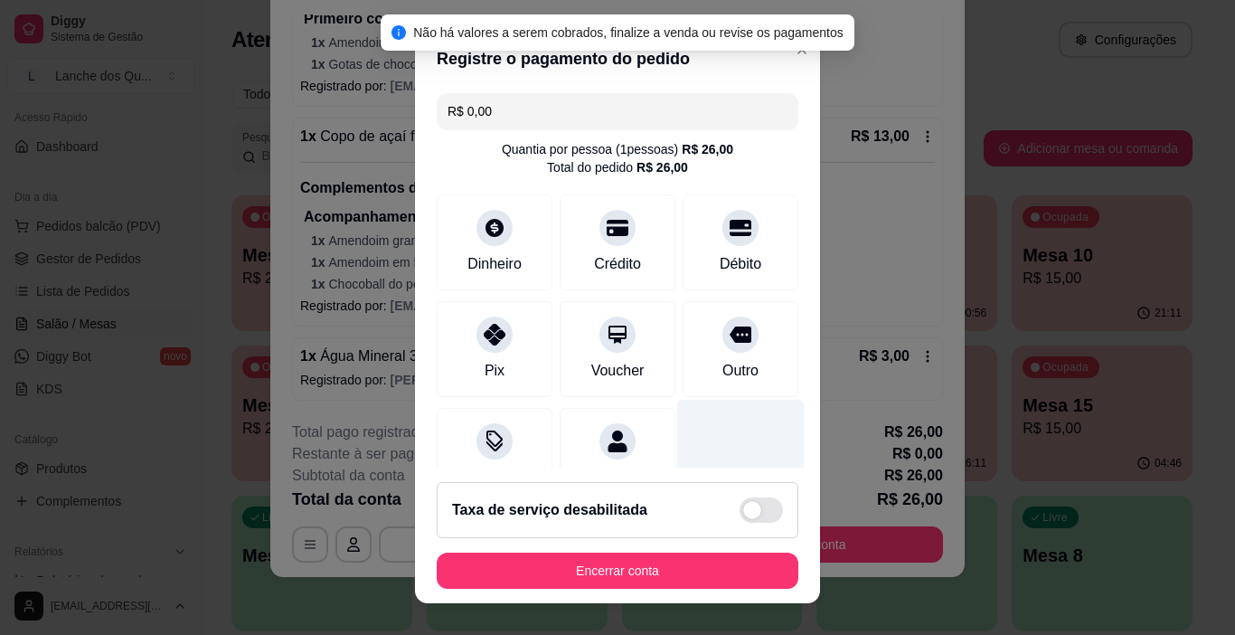
scroll to position [159, 0]
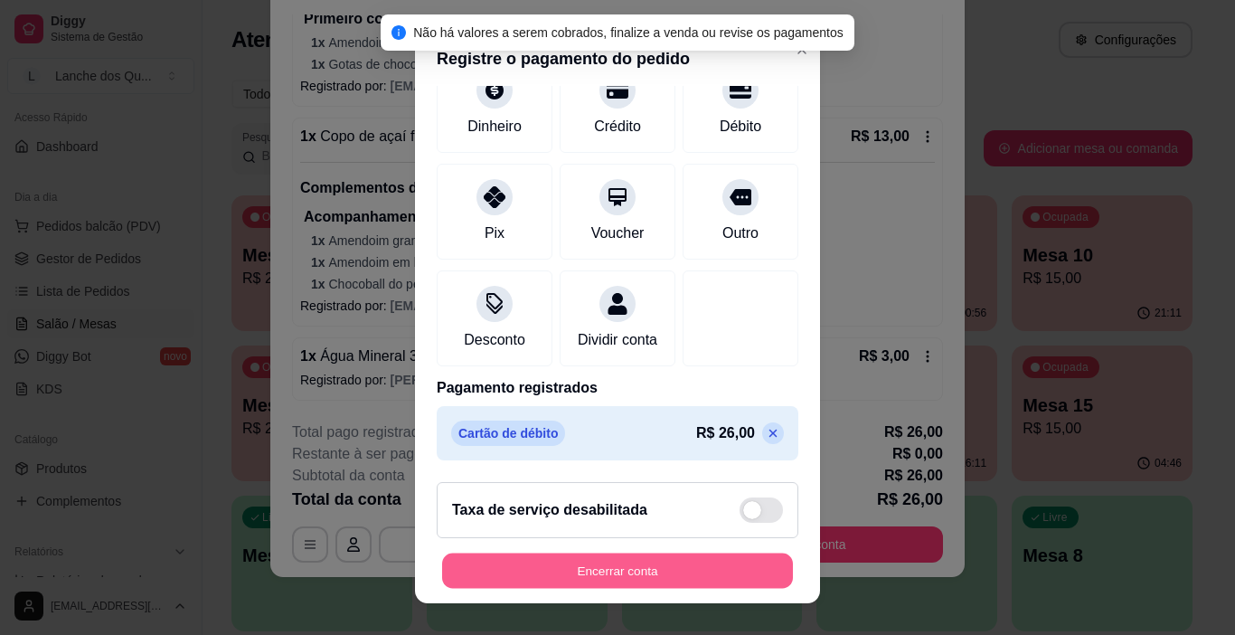
click at [708, 577] on button "Encerrar conta" at bounding box center [617, 571] width 351 height 35
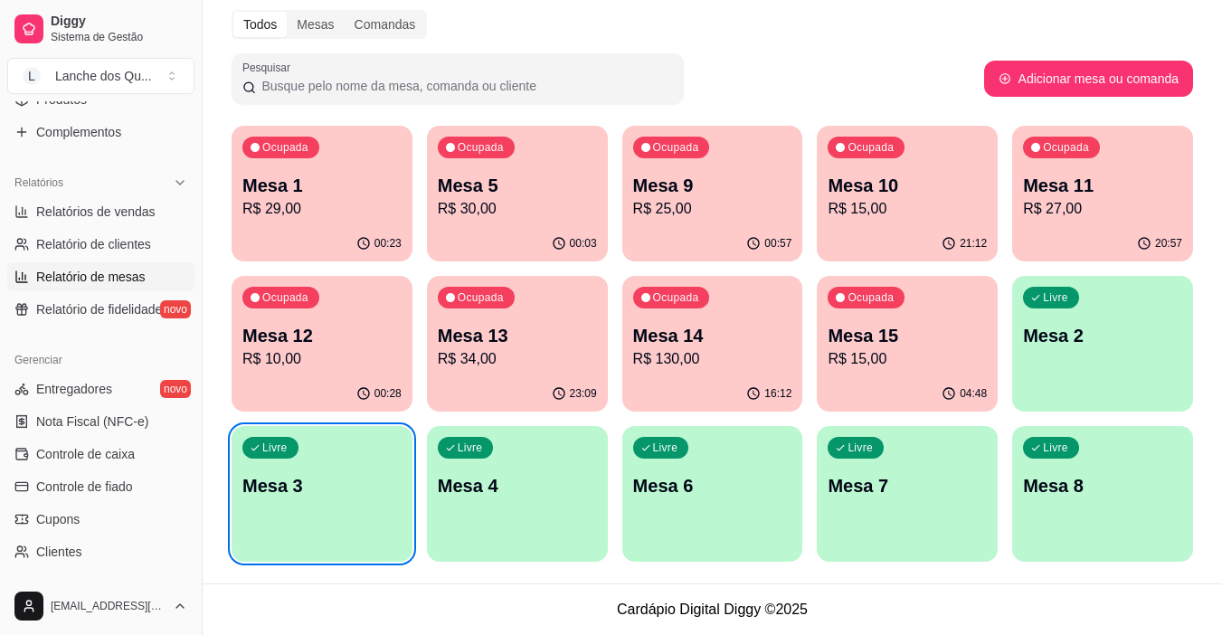
scroll to position [486, 0]
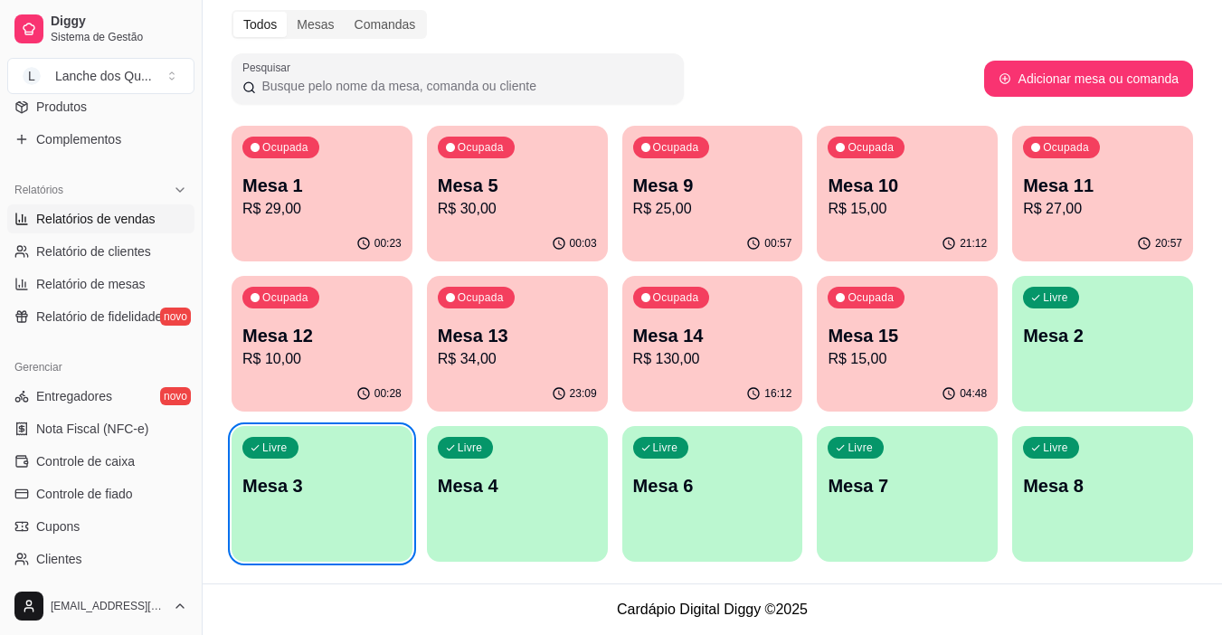
click at [99, 222] on span "Relatórios de vendas" at bounding box center [95, 219] width 119 height 18
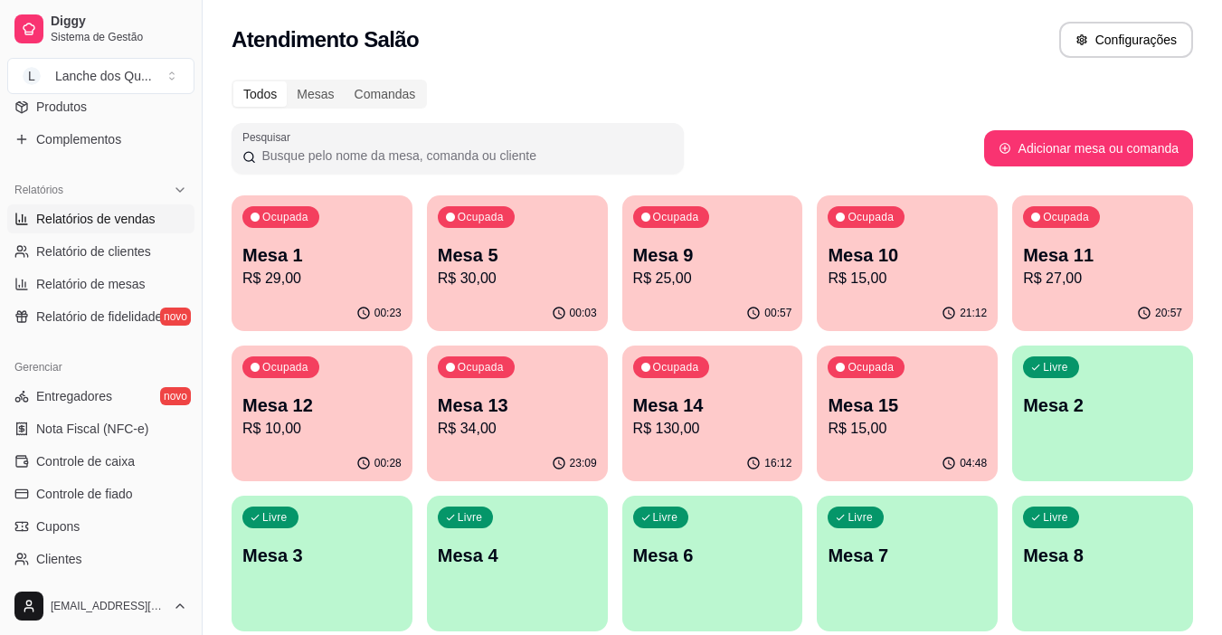
select select "ALL"
select select "0"
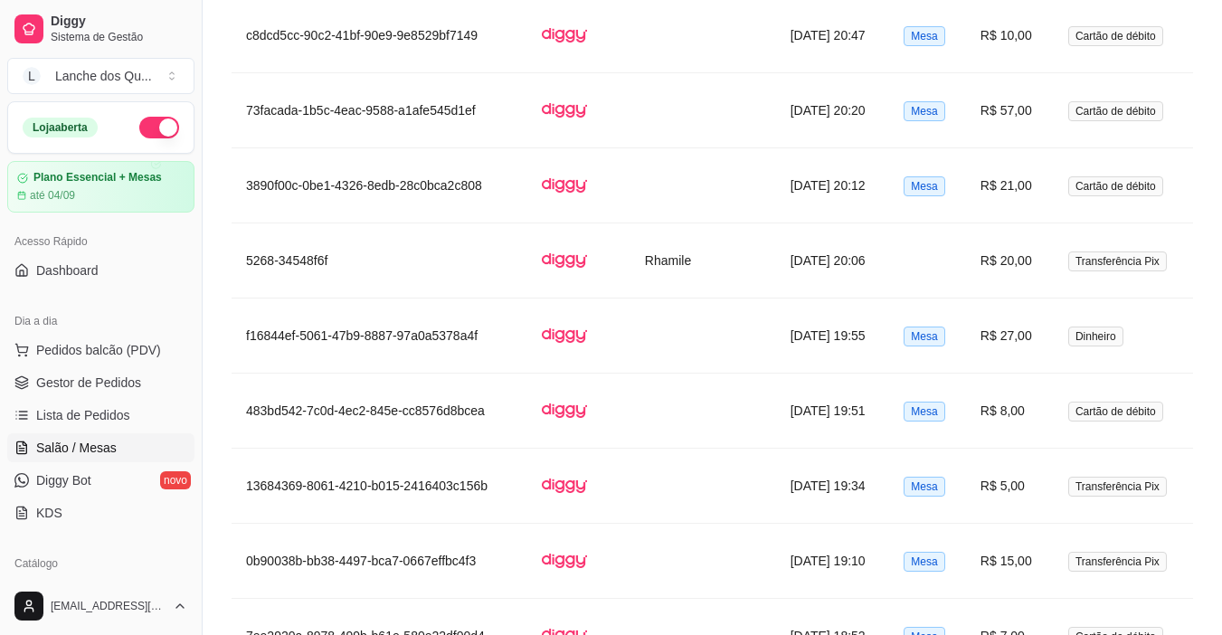
click at [110, 442] on span "Salão / Mesas" at bounding box center [76, 448] width 80 height 18
